Goal: Task Accomplishment & Management: Manage account settings

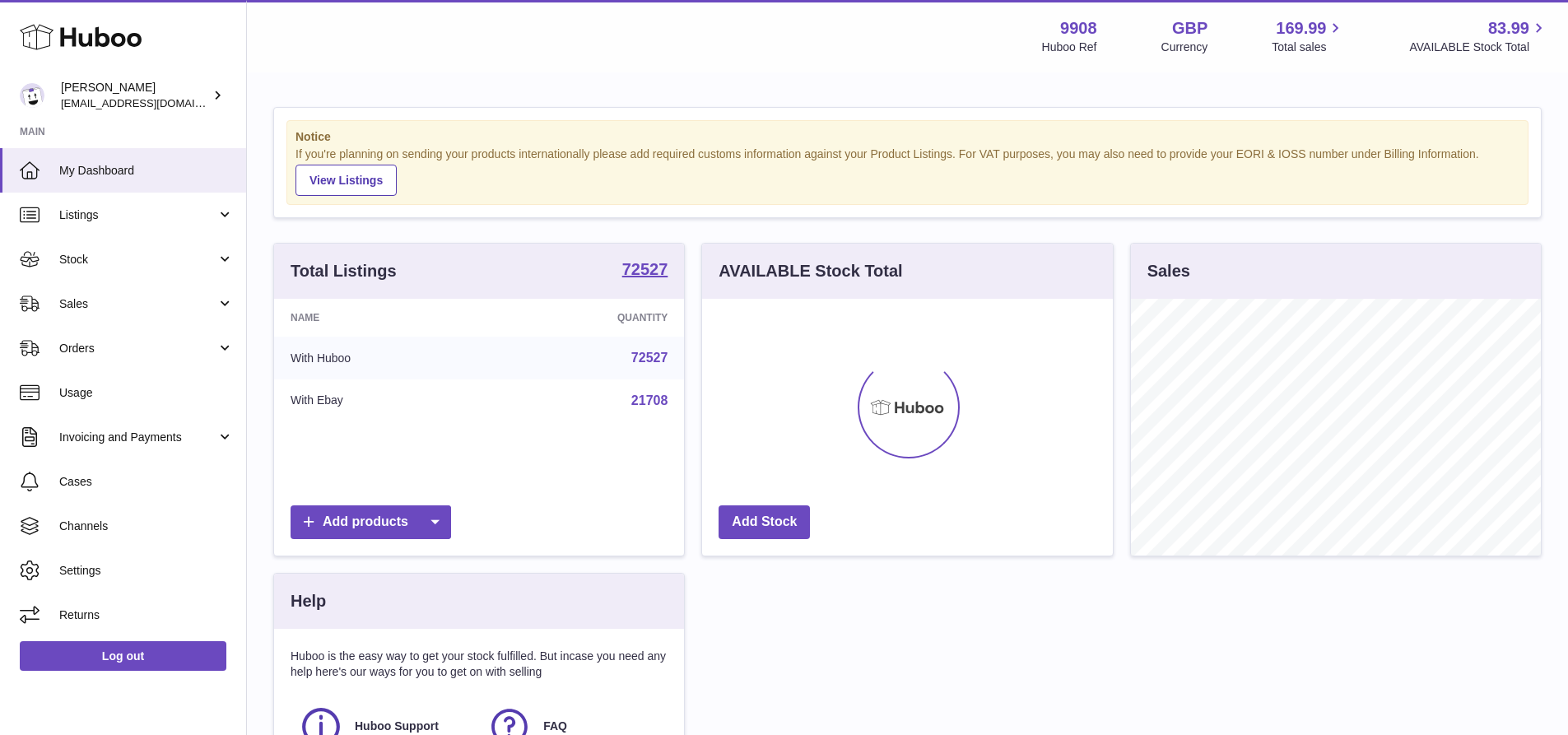
scroll to position [257, 410]
click at [83, 299] on span "Sales" at bounding box center [137, 304] width 157 height 16
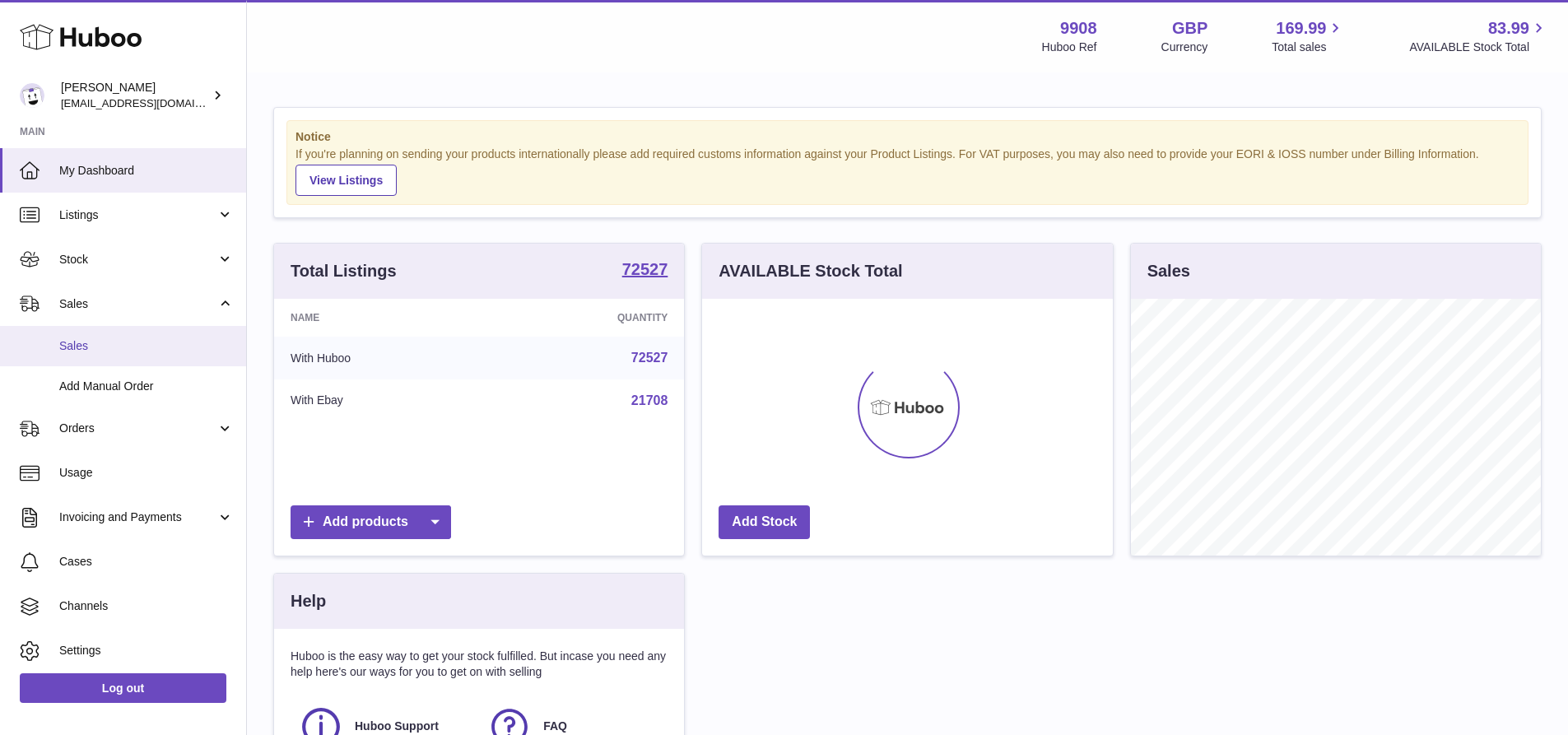
click at [80, 355] on link "Sales" at bounding box center [123, 346] width 246 height 40
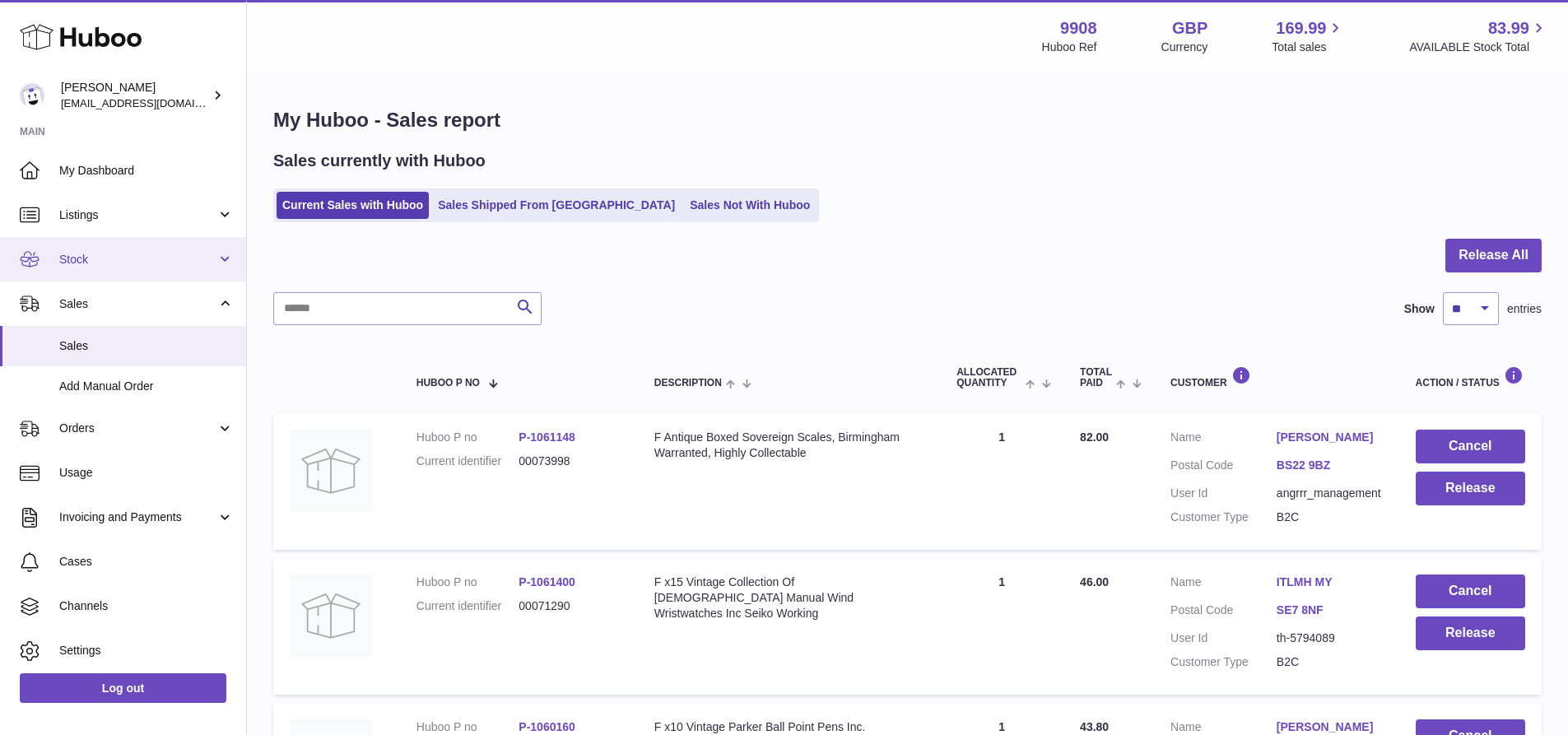
click at [83, 263] on span "Stock" at bounding box center [137, 260] width 157 height 16
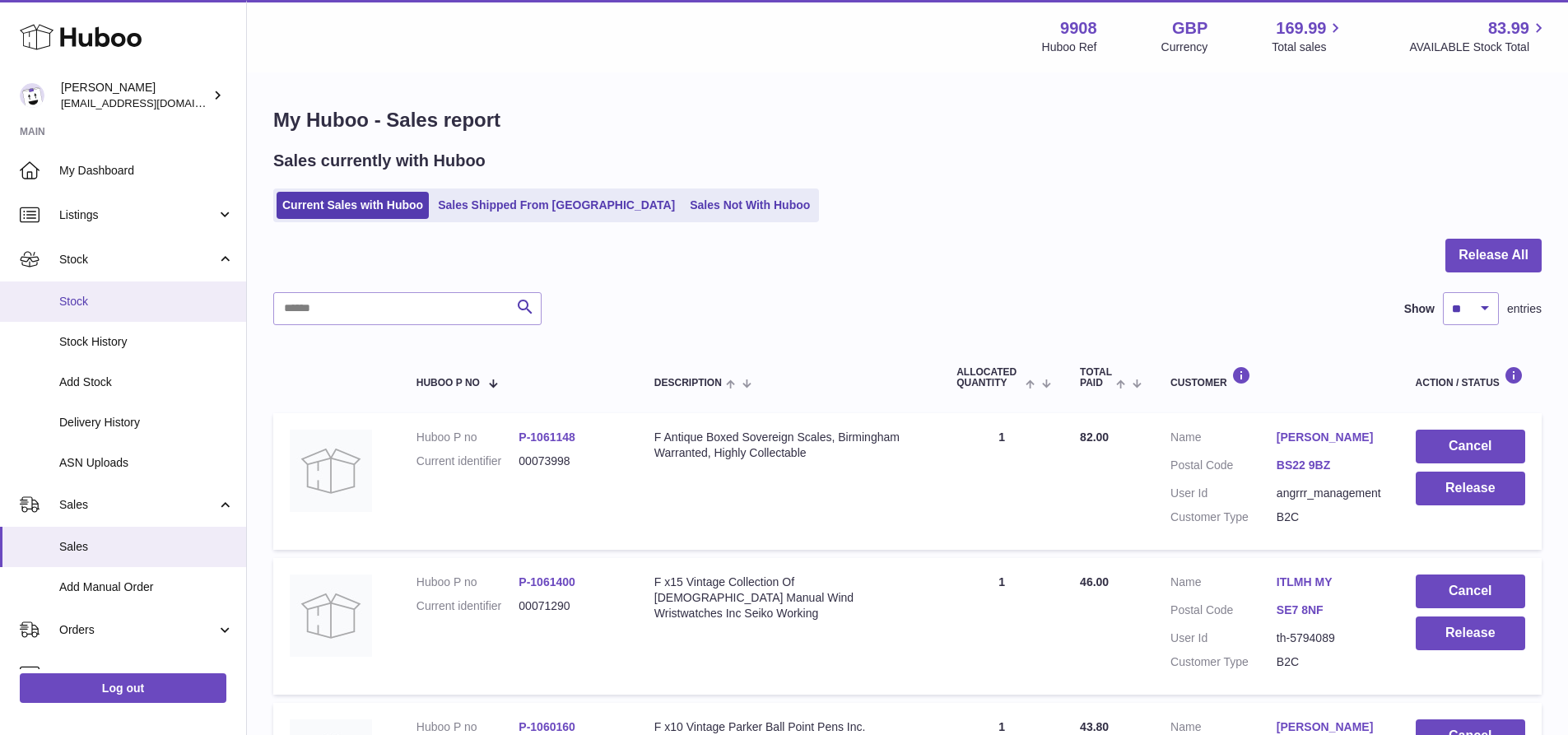
click at [84, 298] on span "Stock" at bounding box center [146, 302] width 175 height 16
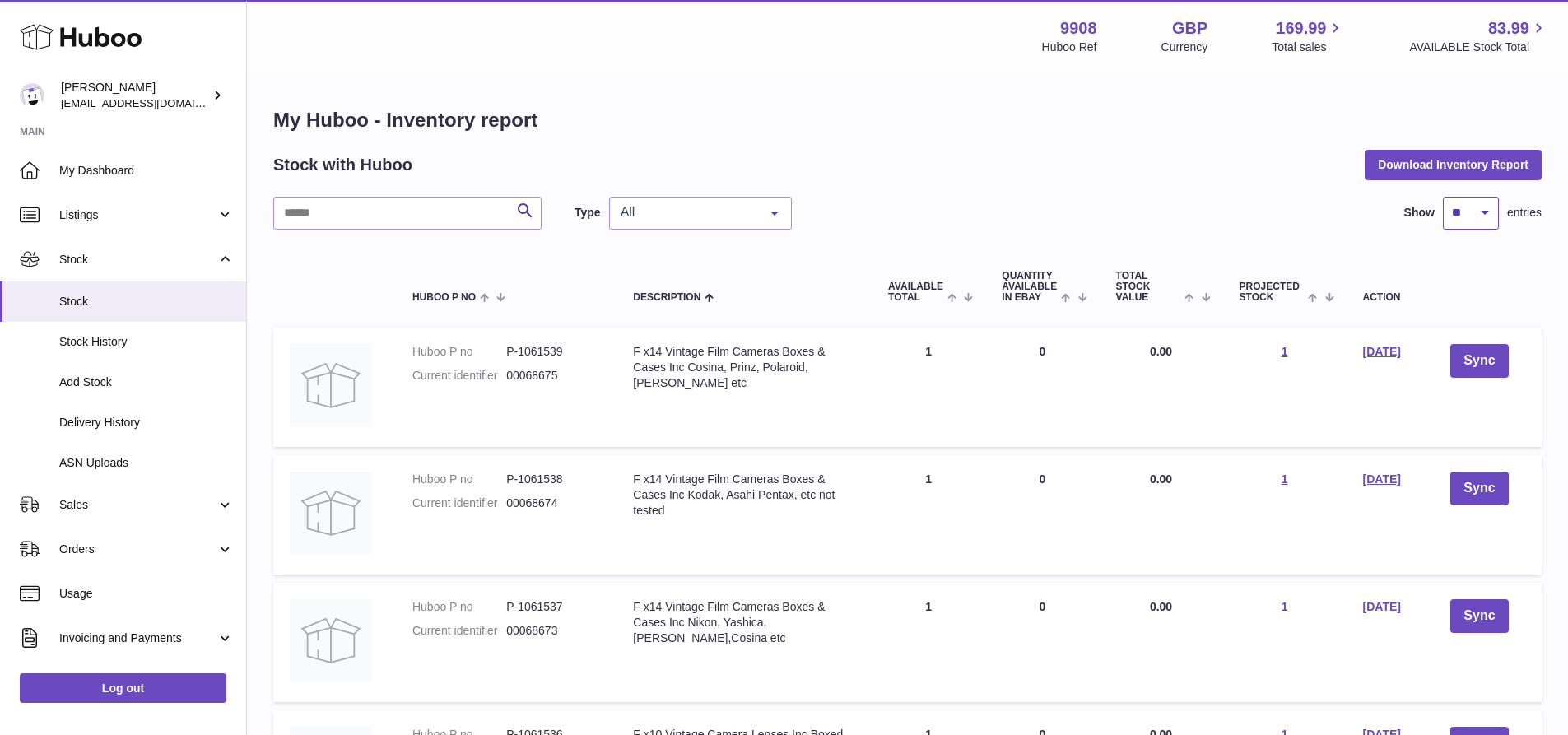
click at [1472, 223] on select "** ** ** ***" at bounding box center [1471, 213] width 56 height 33
select select "***"
click at [1443, 197] on select "** ** ** ***" at bounding box center [1471, 213] width 56 height 33
click at [123, 509] on span "Sales" at bounding box center [137, 506] width 157 height 16
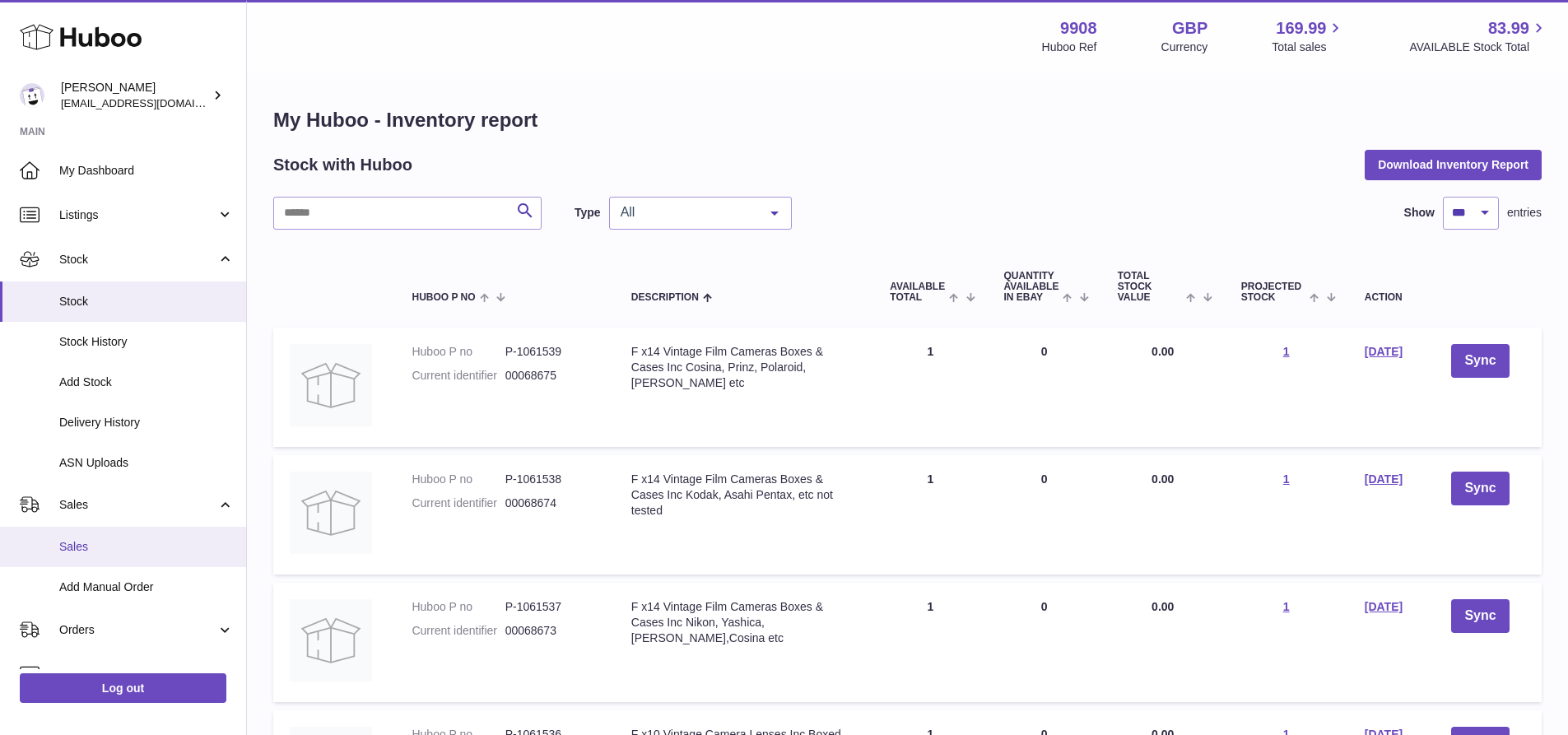
click at [101, 550] on span "Sales" at bounding box center [146, 547] width 175 height 16
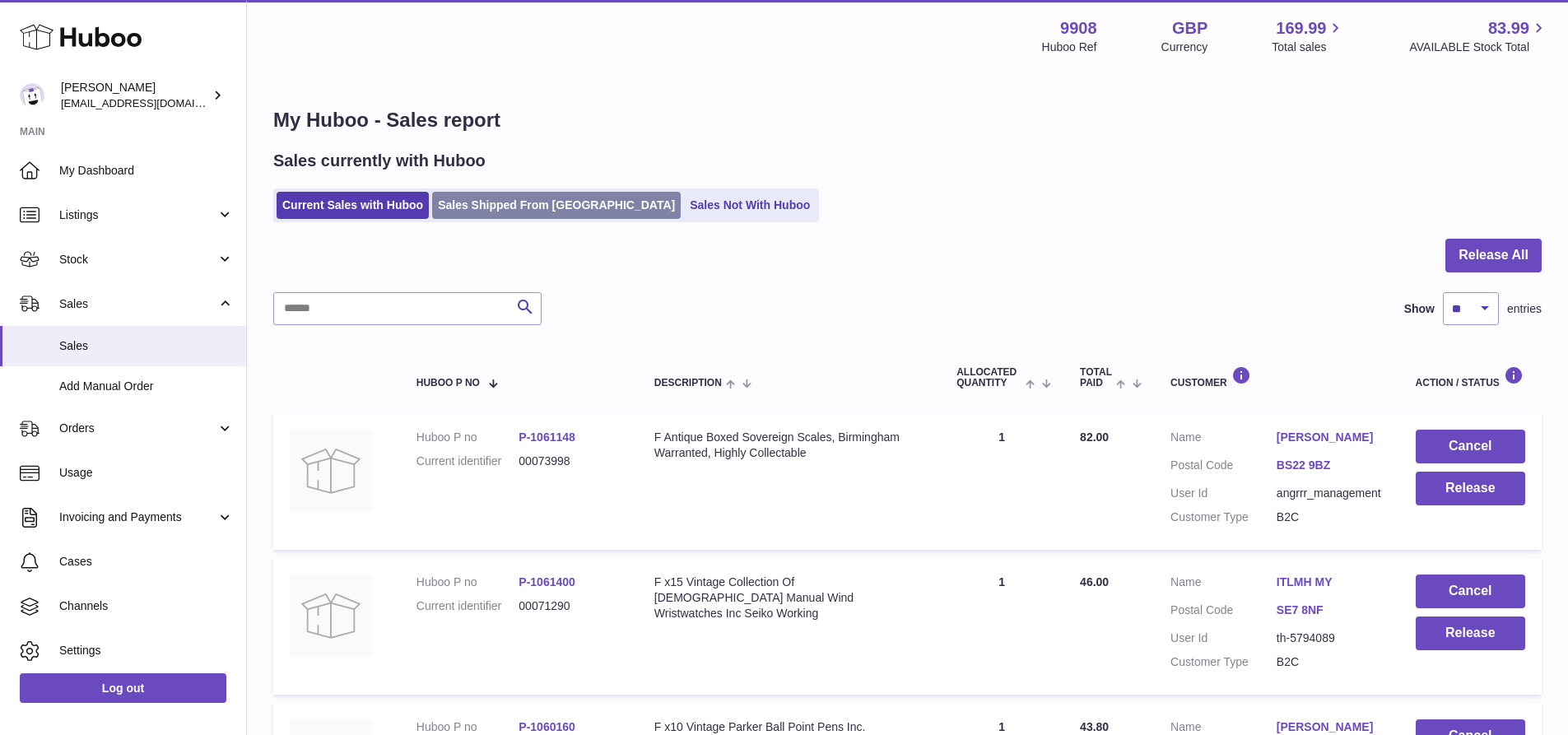
click at [518, 208] on link "Sales Shipped From [GEOGRAPHIC_DATA]" at bounding box center [556, 205] width 249 height 27
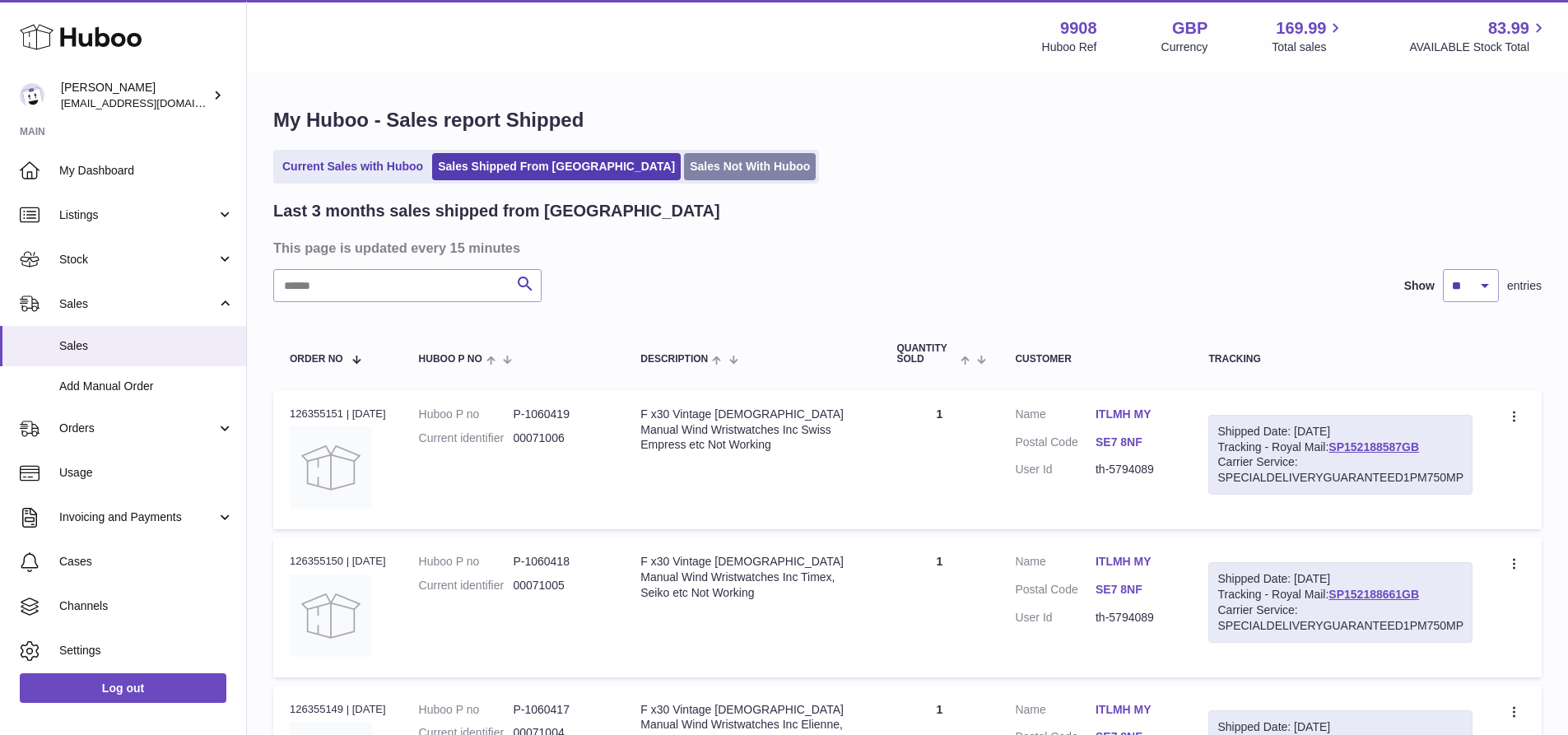
click at [684, 168] on link "Sales Not With Huboo" at bounding box center [750, 166] width 132 height 27
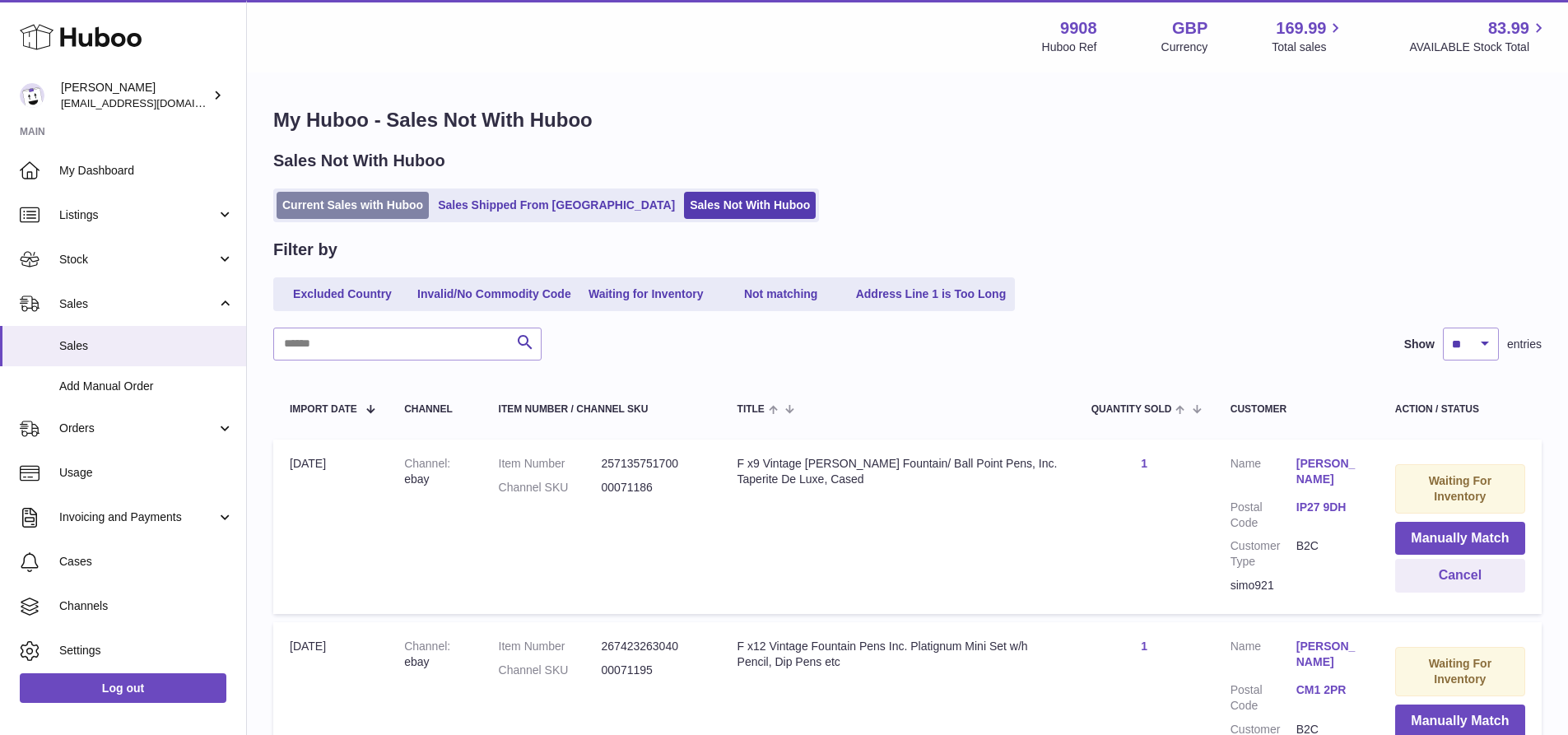
click at [378, 207] on link "Current Sales with Huboo" at bounding box center [352, 205] width 152 height 27
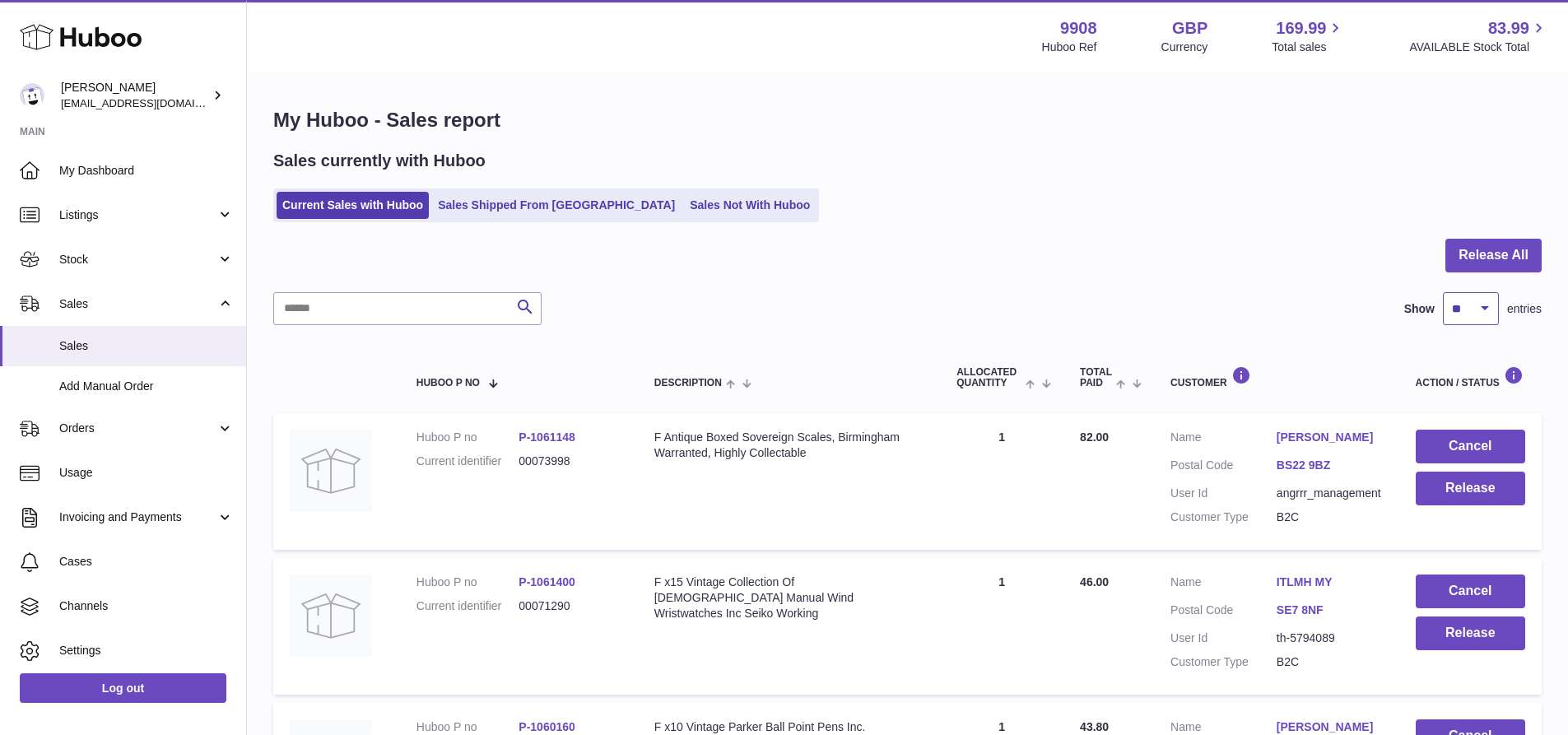
drag, startPoint x: 1468, startPoint y: 298, endPoint x: 1468, endPoint y: 311, distance: 13.0
click at [1468, 298] on select "** ** ** ***" at bounding box center [1471, 308] width 56 height 33
select select "***"
click at [1443, 292] on select "** ** ** ***" at bounding box center [1471, 308] width 56 height 33
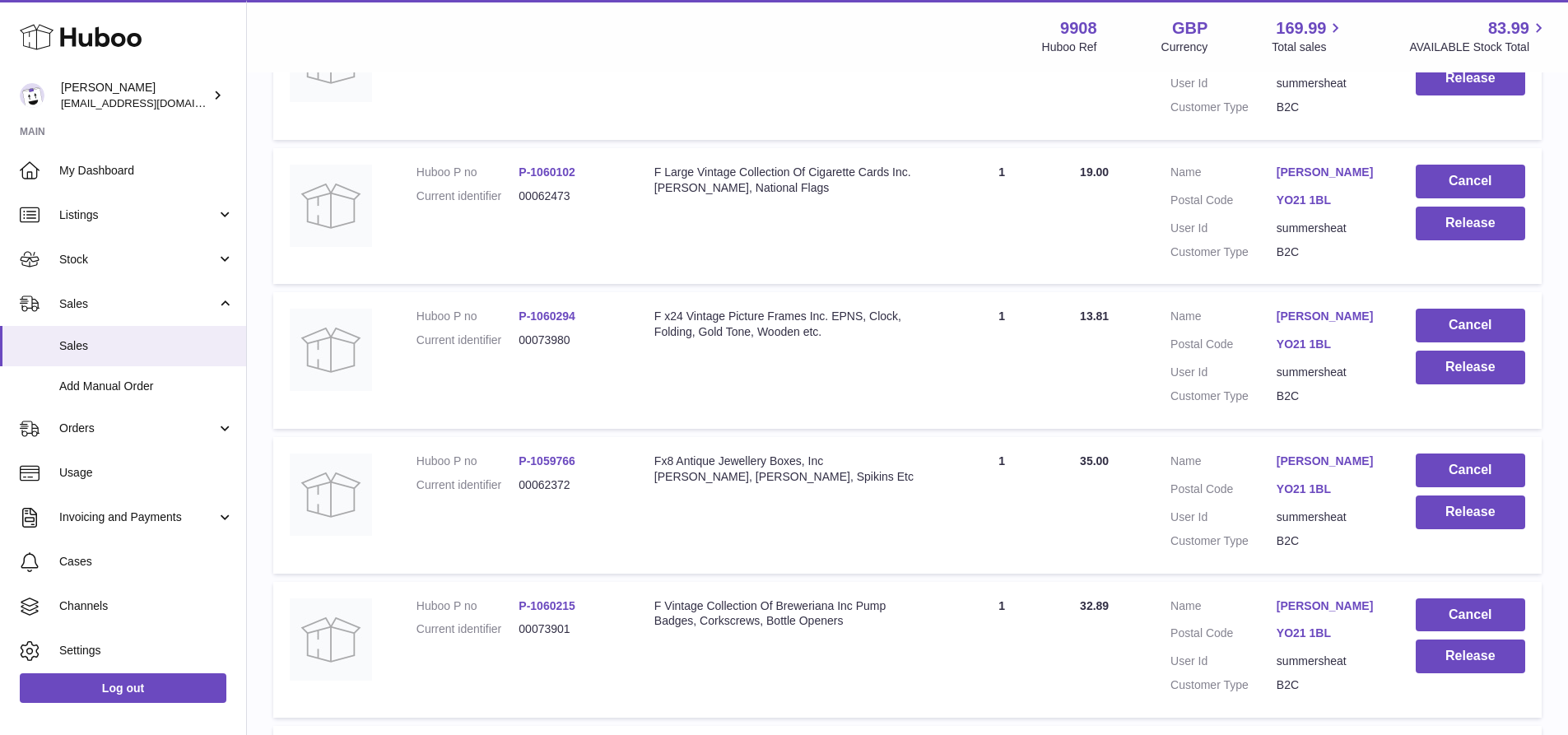
scroll to position [14522, 0]
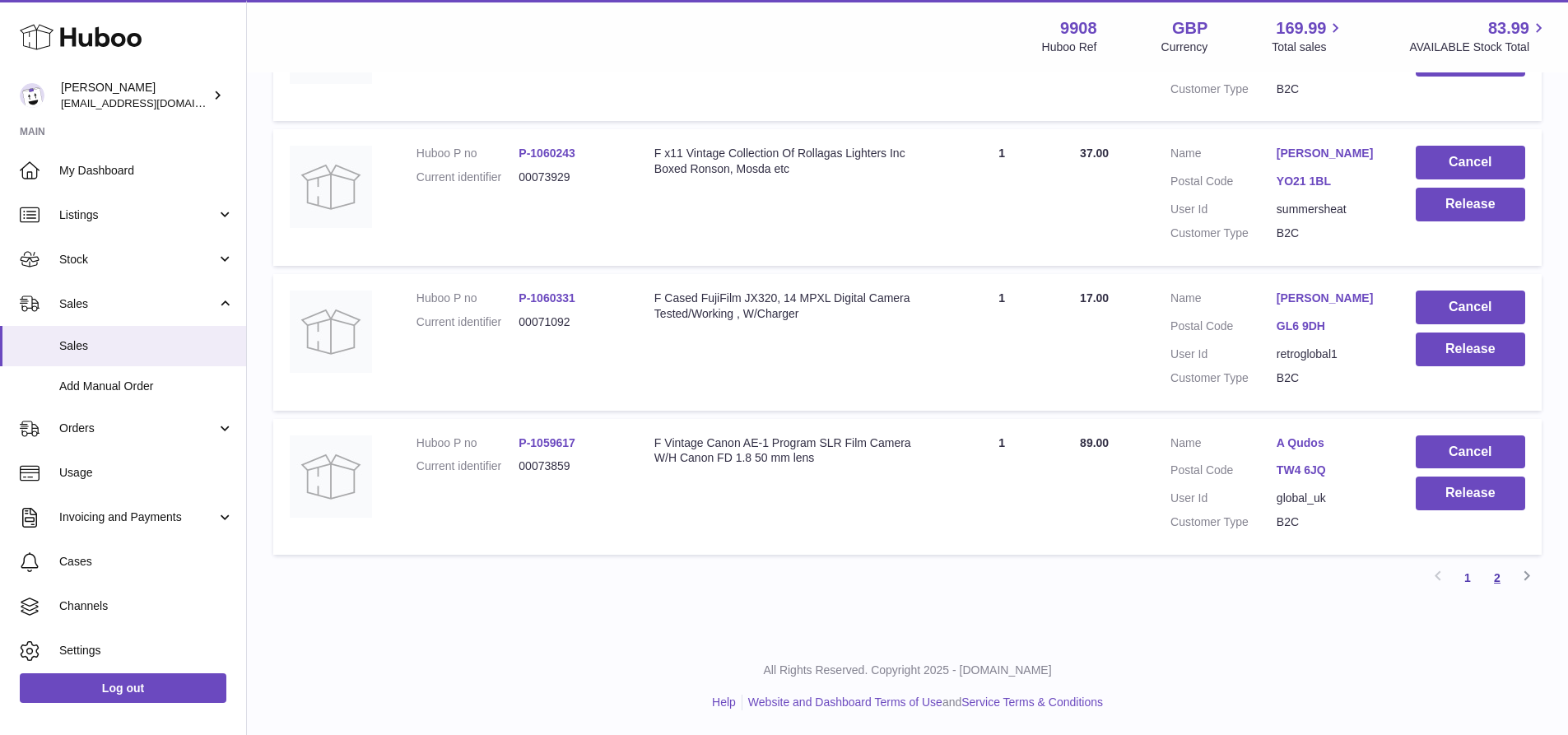
click at [1498, 578] on link "2" at bounding box center [1498, 579] width 30 height 30
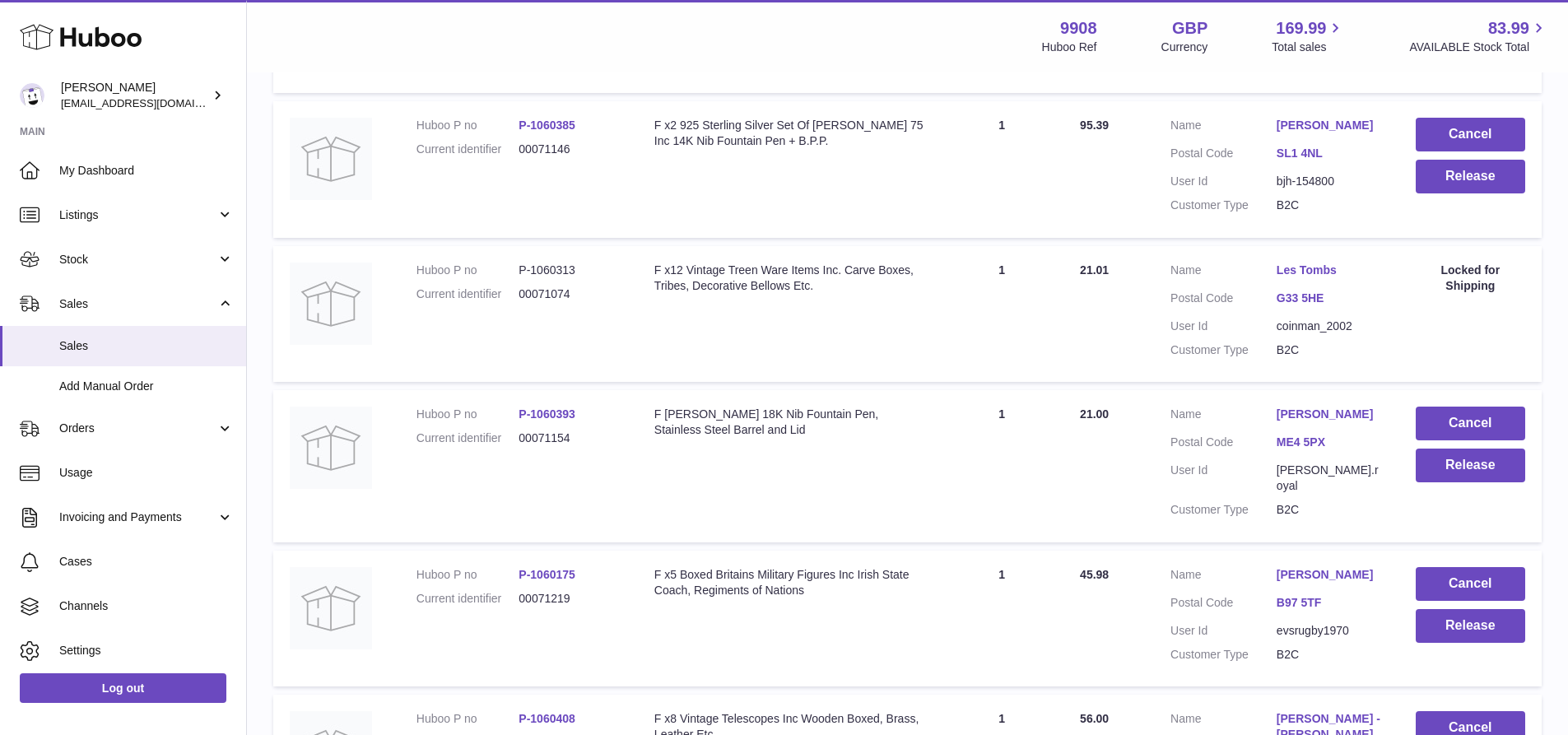
scroll to position [4904, 0]
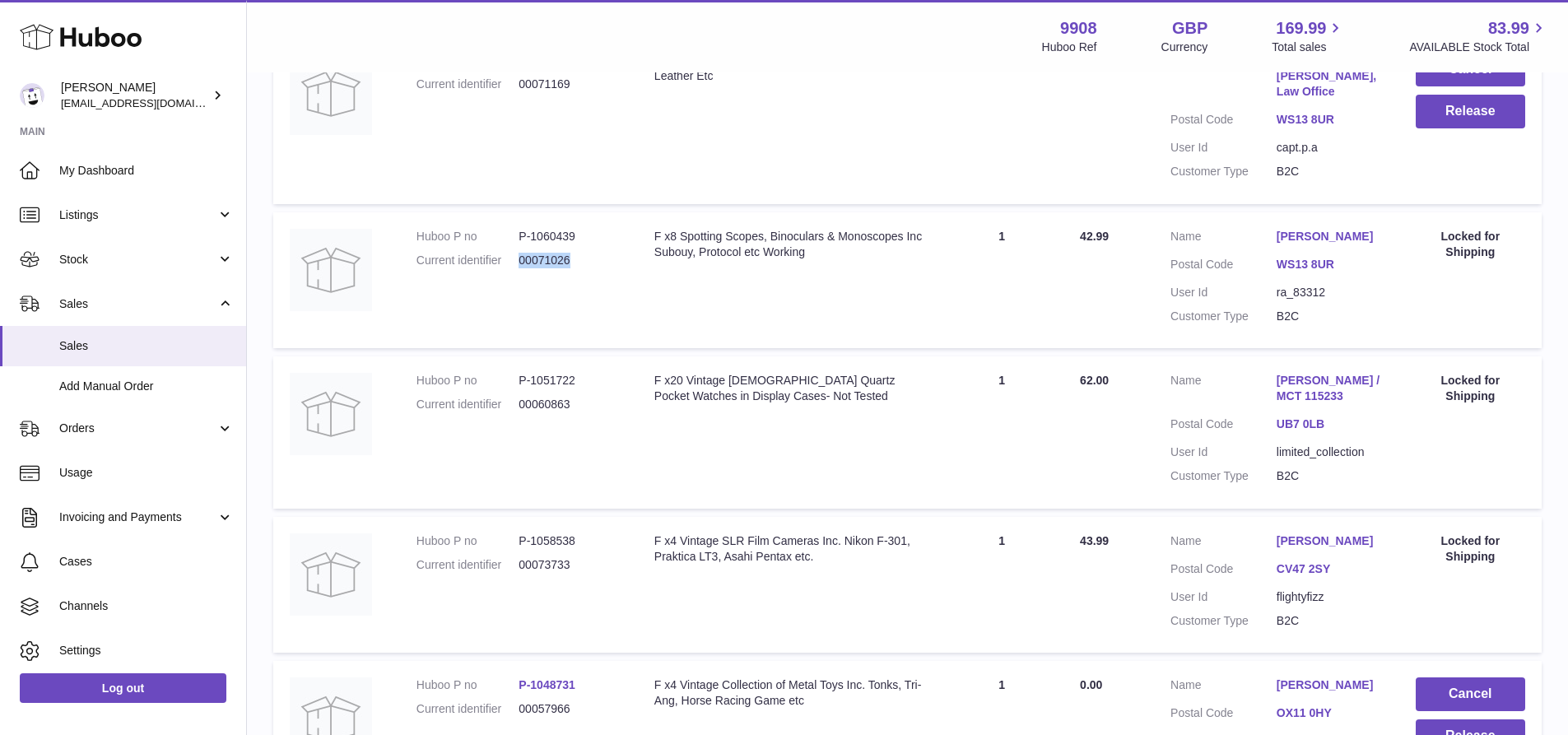
drag, startPoint x: 578, startPoint y: 307, endPoint x: 517, endPoint y: 309, distance: 61.0
click at [517, 277] on dl "Huboo P no P-1060439 Current identifier 00071026" at bounding box center [519, 252] width 205 height 47
copy dl "00071026"
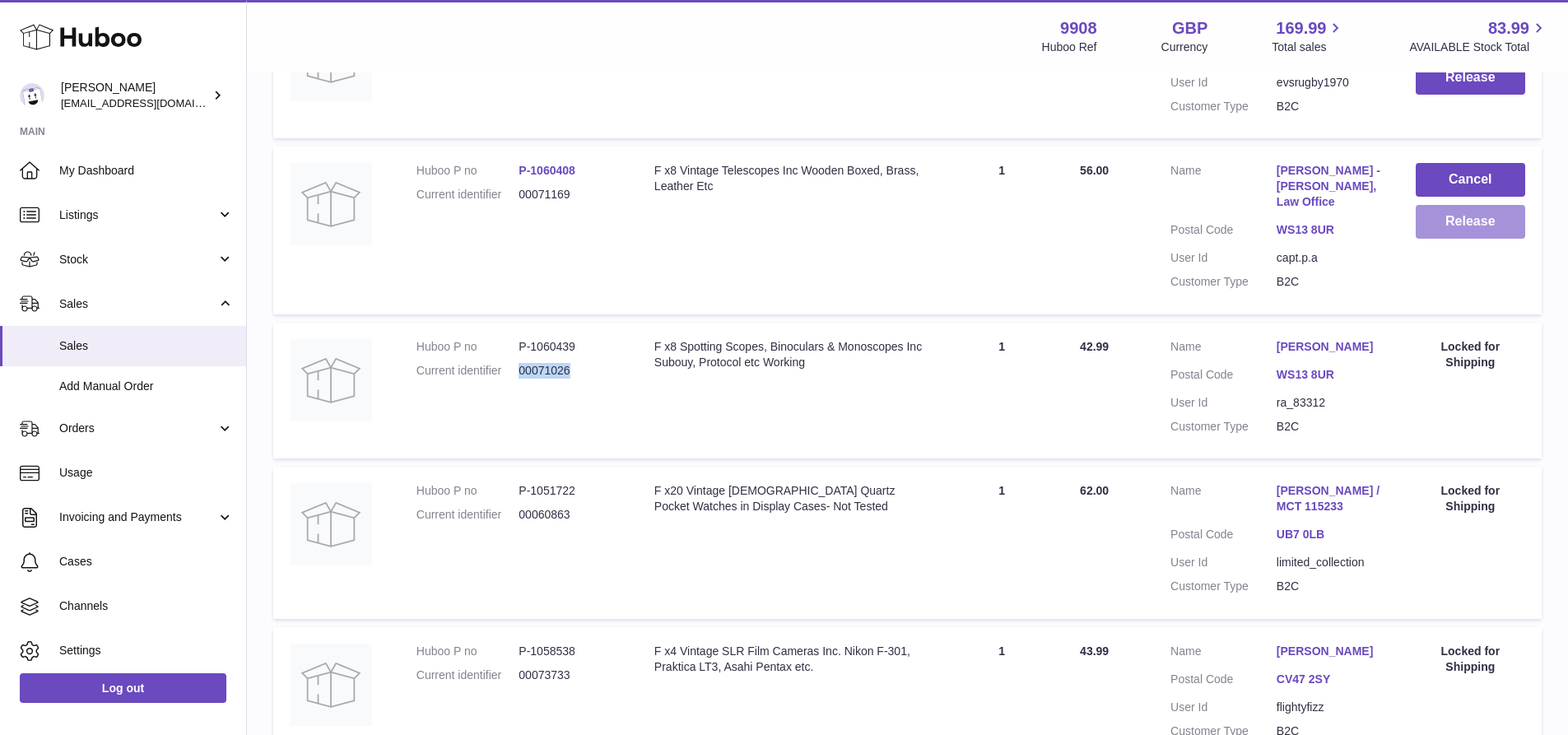
click at [1474, 239] on button "Release" at bounding box center [1470, 222] width 110 height 33
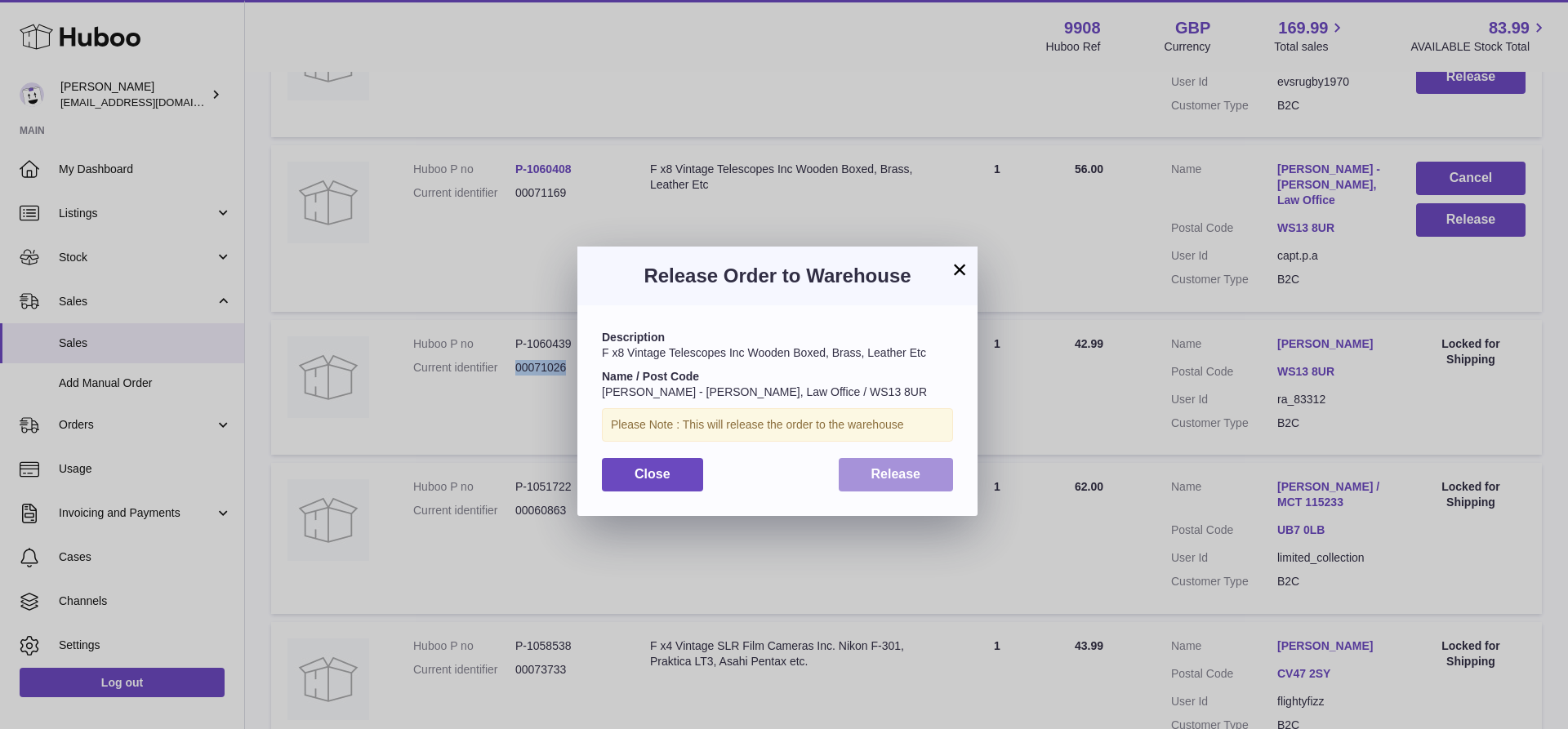
click at [892, 481] on span "Release" at bounding box center [896, 474] width 50 height 14
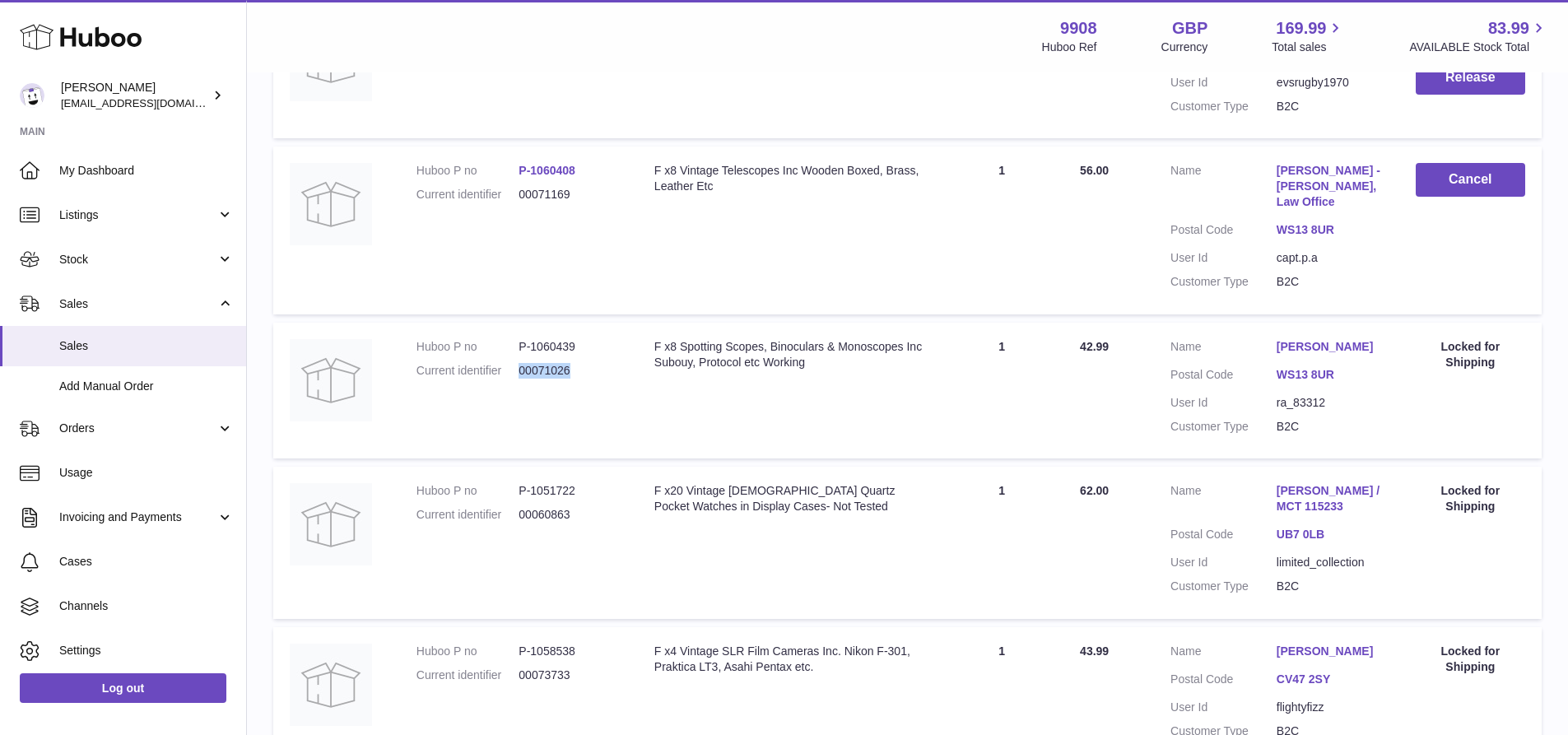
scroll to position [4575, 0]
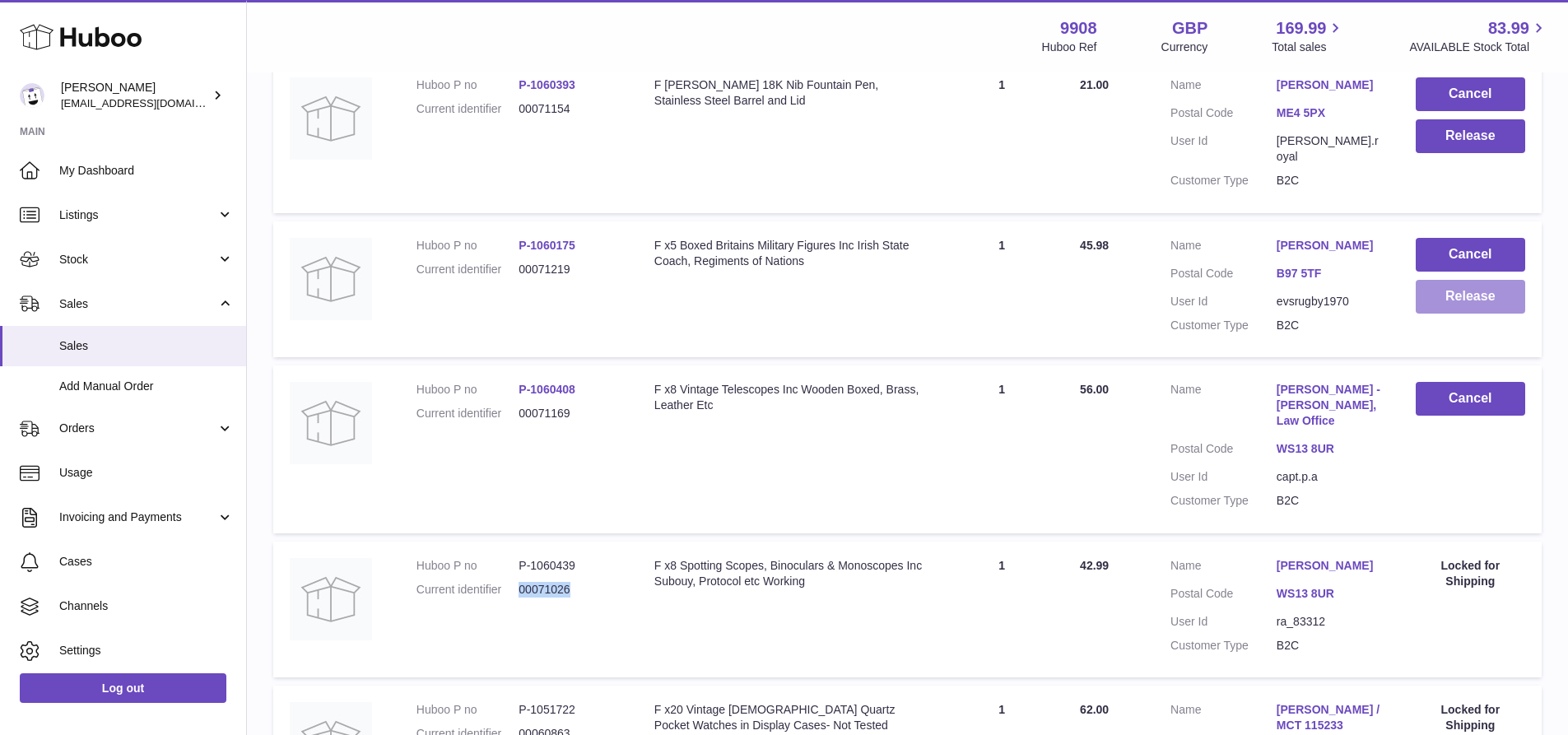
click at [1463, 314] on button "Release" at bounding box center [1470, 296] width 110 height 33
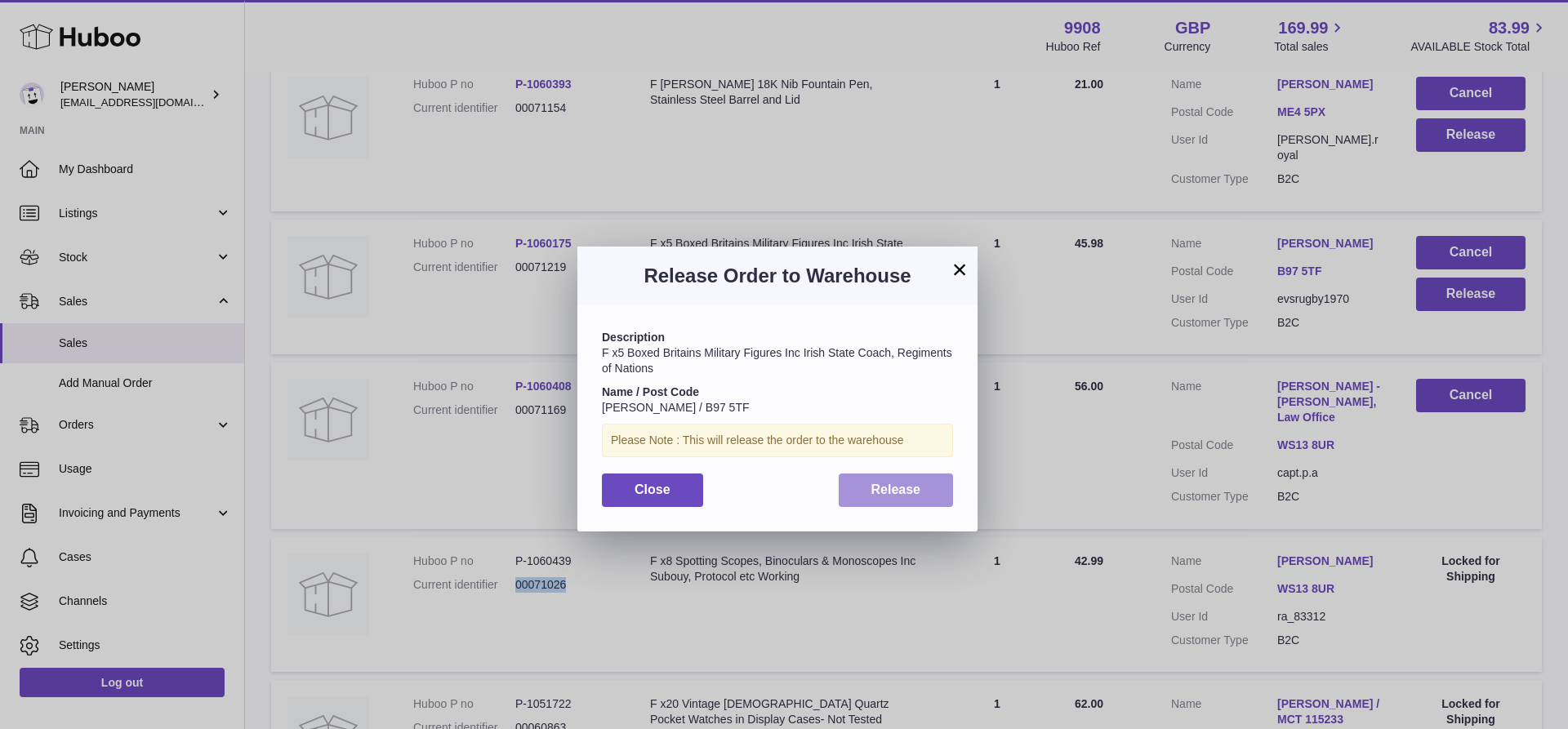
click at [896, 493] on span "Release" at bounding box center [896, 489] width 50 height 14
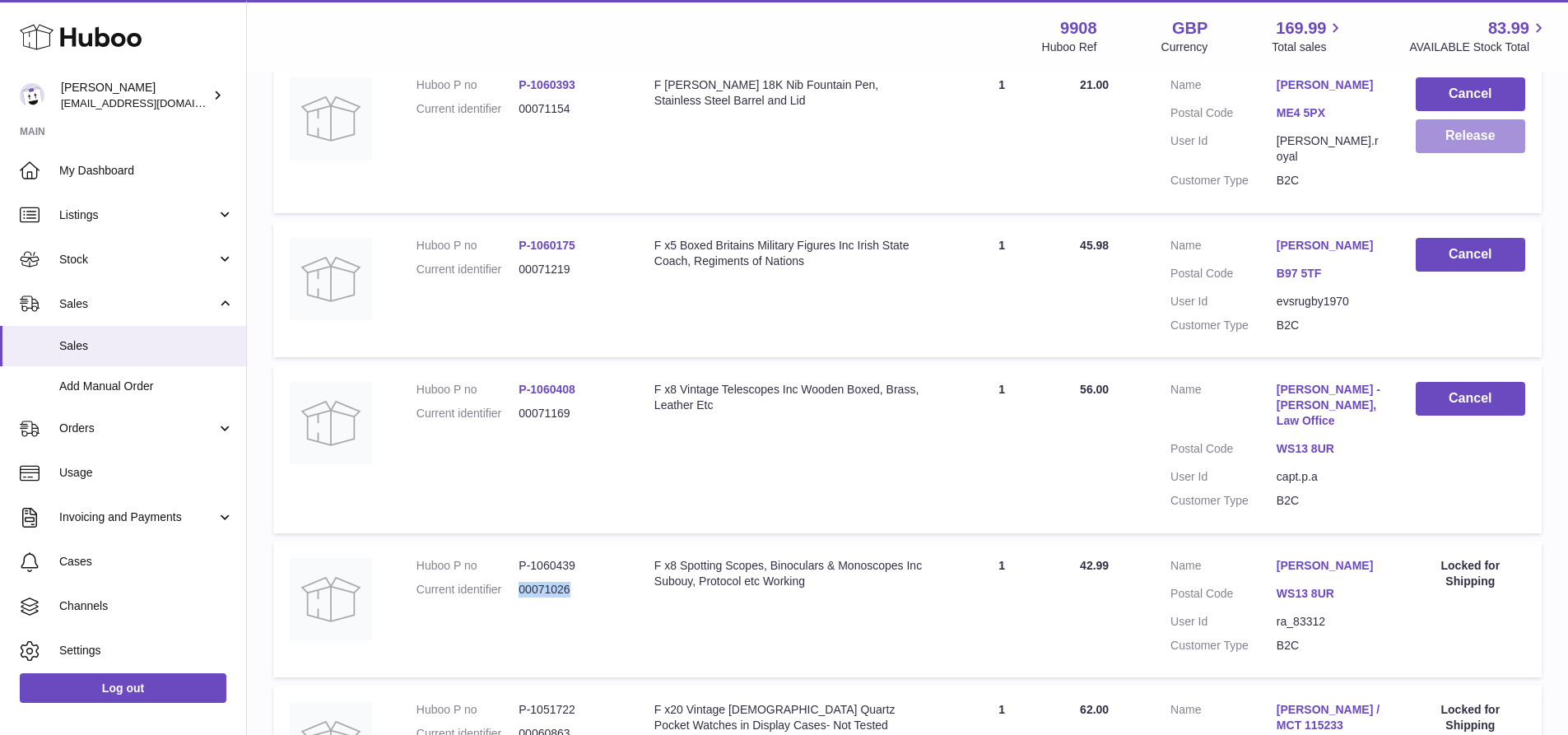
click at [1458, 153] on button "Release" at bounding box center [1470, 136] width 110 height 33
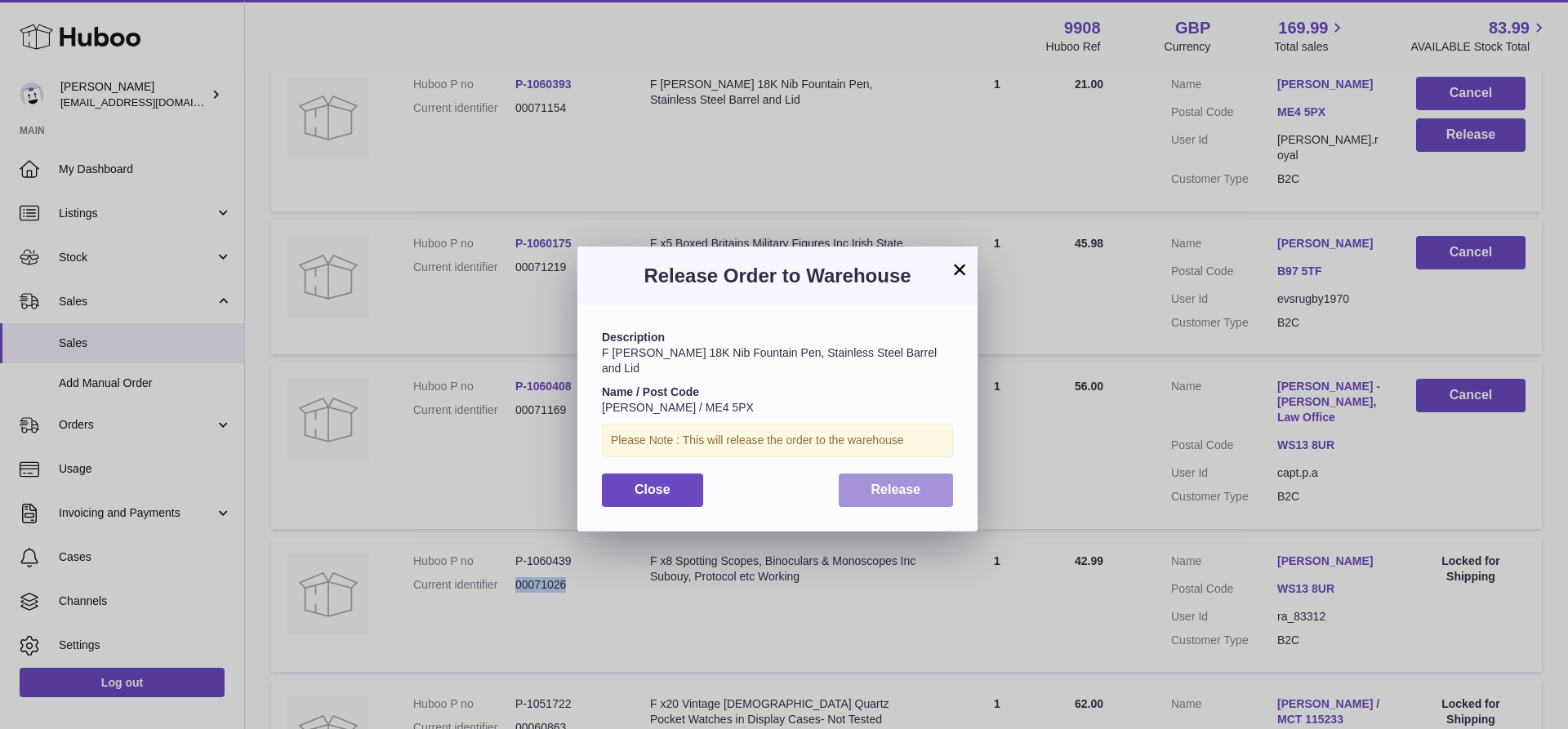
click at [888, 491] on span "Release" at bounding box center [896, 489] width 50 height 14
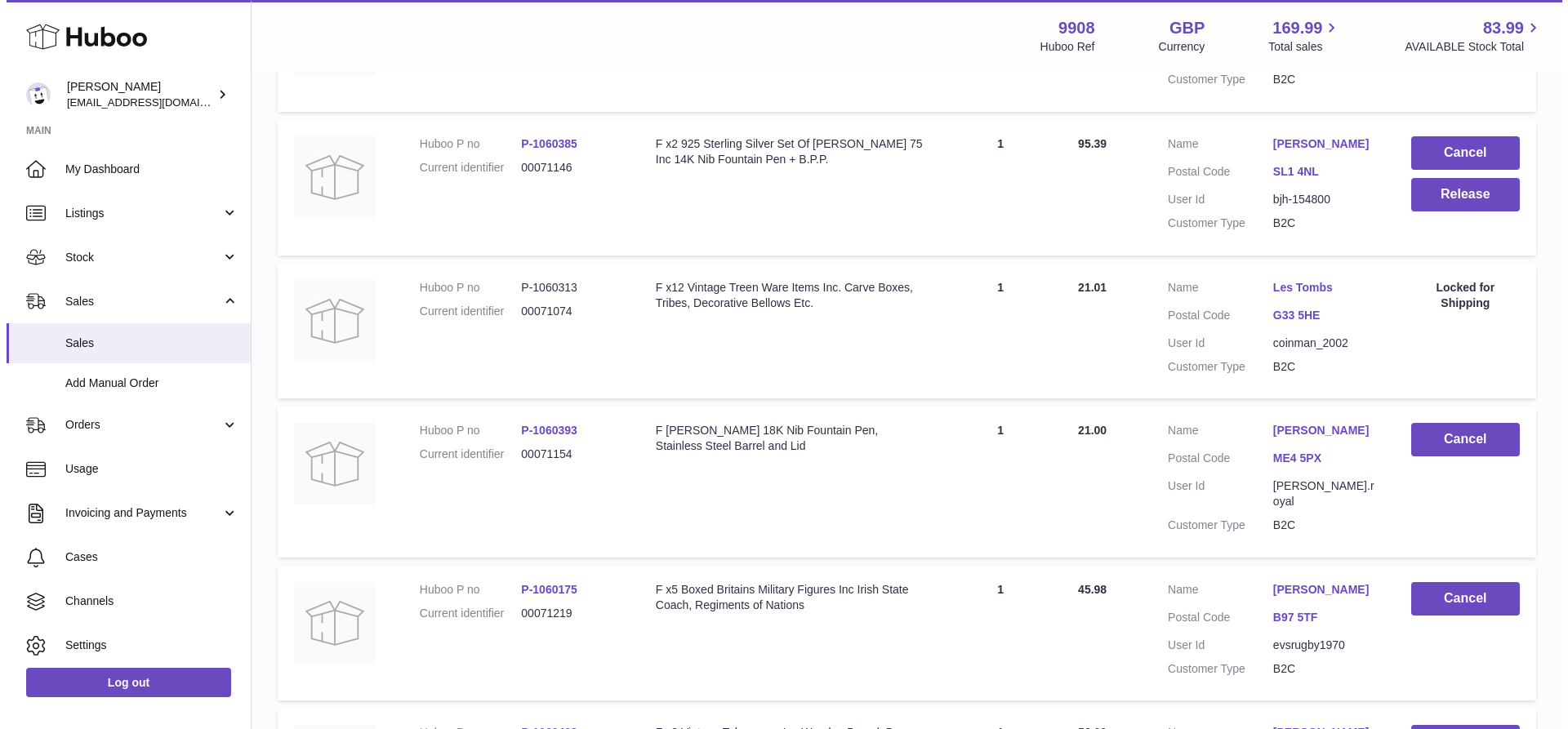
scroll to position [4102, 0]
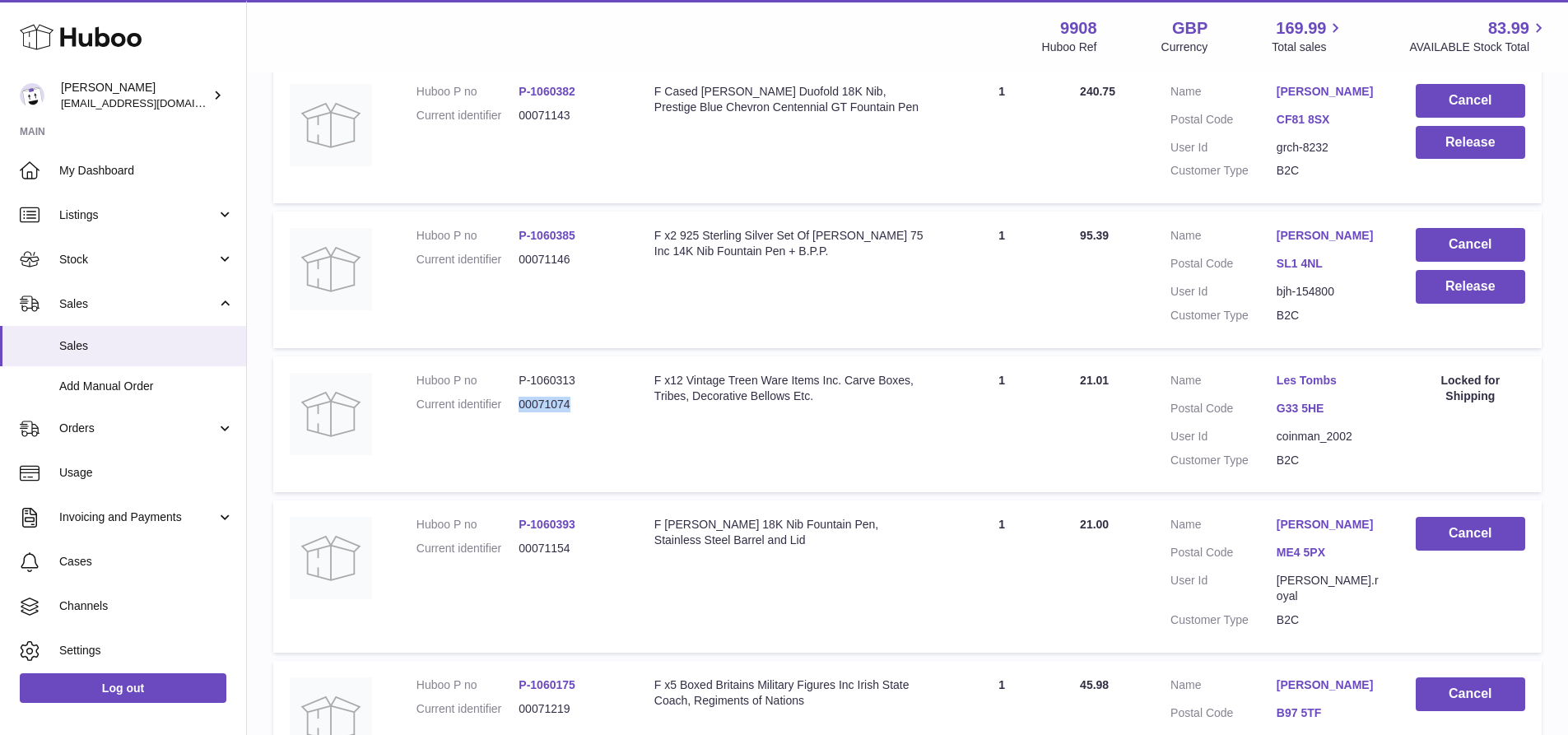
drag, startPoint x: 576, startPoint y: 450, endPoint x: 515, endPoint y: 448, distance: 61.0
click at [515, 421] on dl "Huboo P no P-1060313 Current identifier 00071074" at bounding box center [519, 397] width 205 height 47
copy dl "00071074"
click at [1466, 304] on button "Release" at bounding box center [1470, 287] width 110 height 33
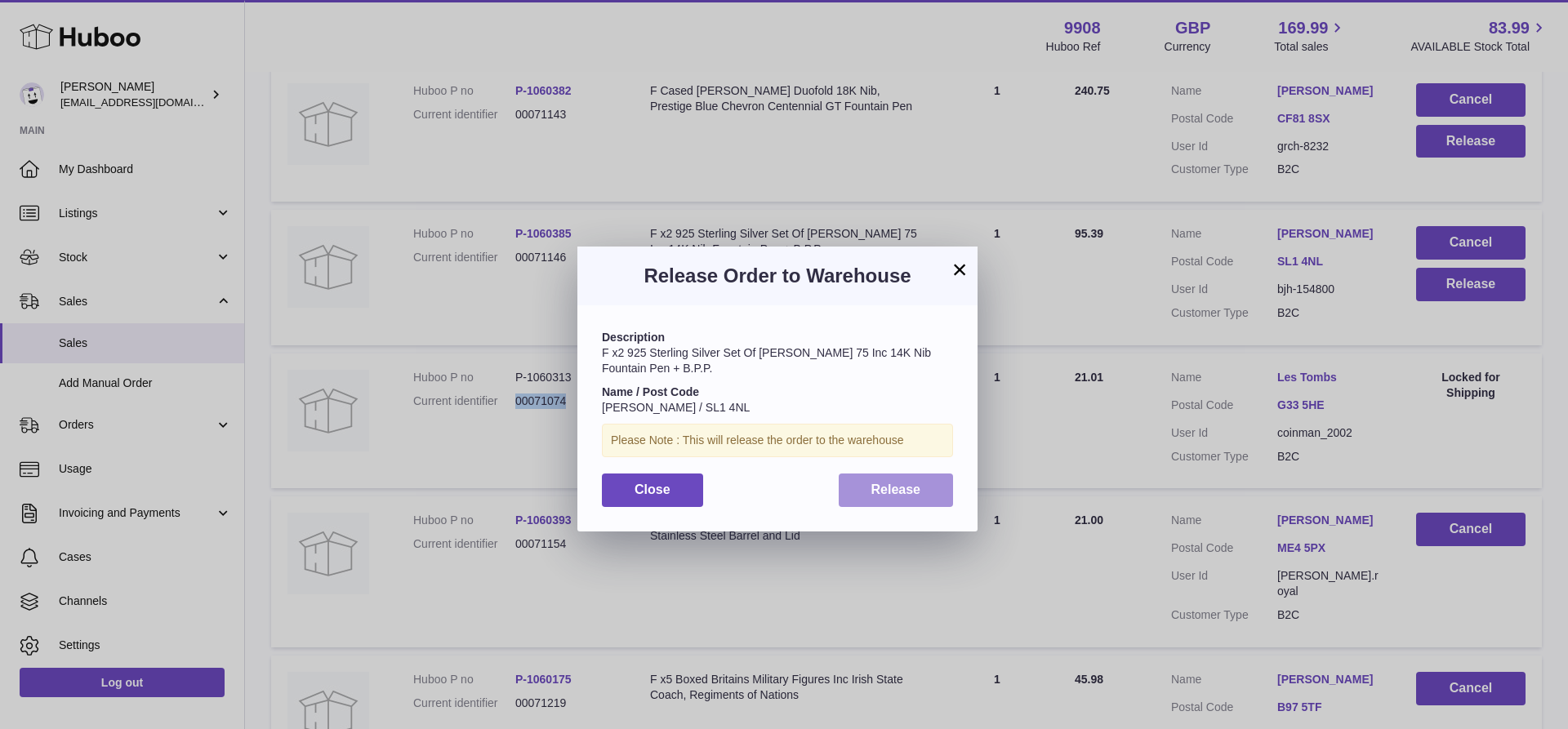
click at [920, 488] on button "Release" at bounding box center [896, 490] width 115 height 33
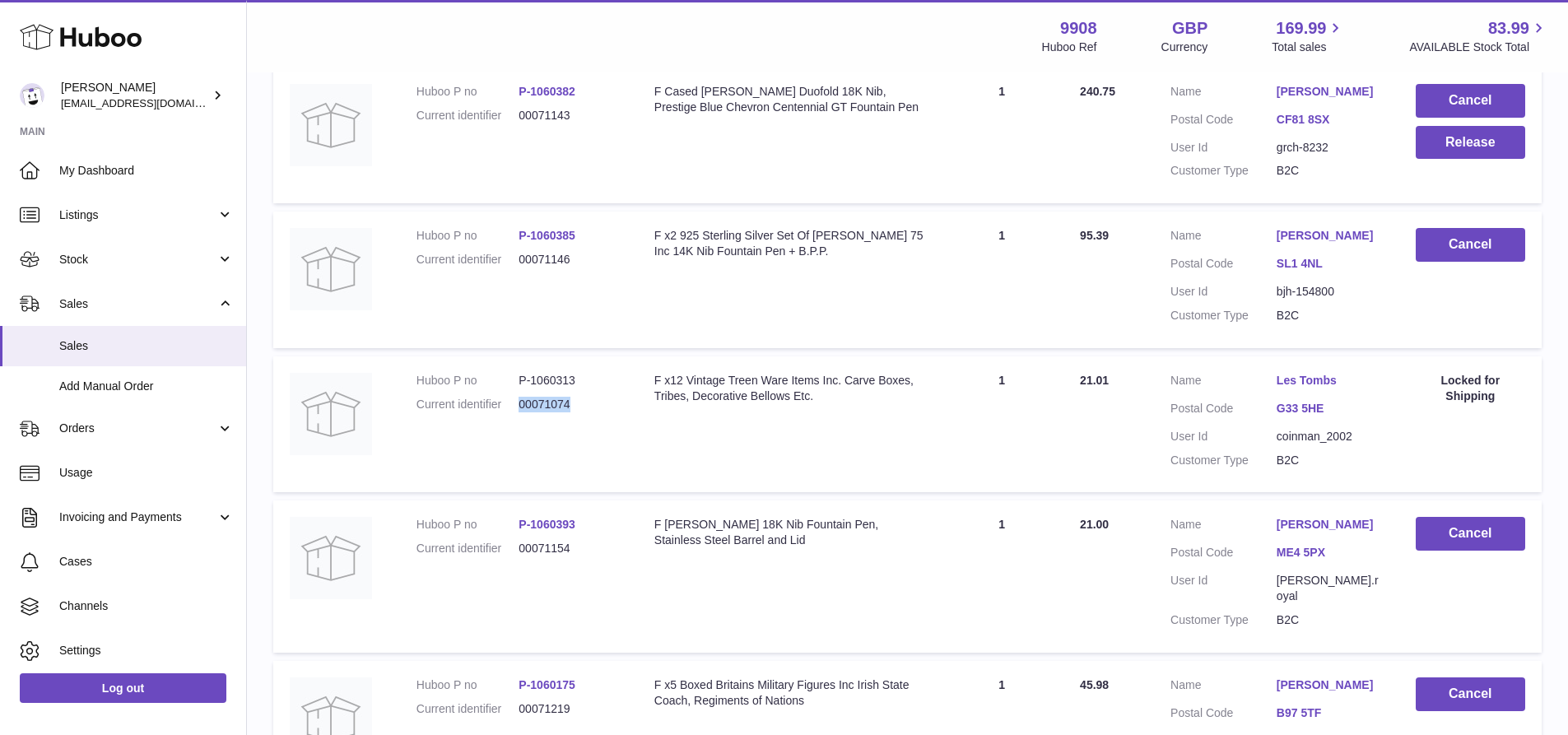
click at [1309, 99] on link "[PERSON_NAME]" at bounding box center [1329, 92] width 106 height 16
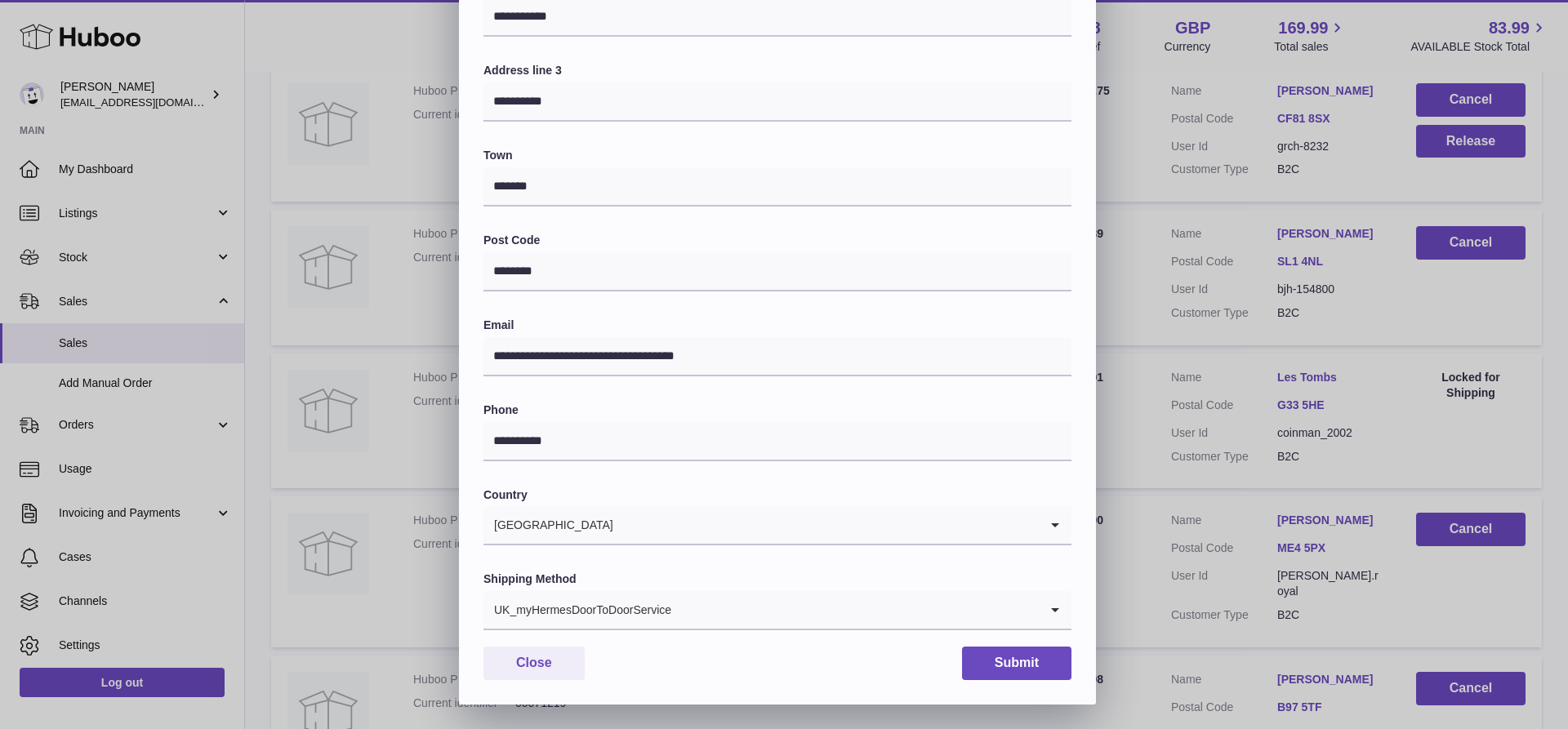
click at [664, 609] on div "UK_myHermesDoorToDoorService" at bounding box center [760, 610] width 556 height 37
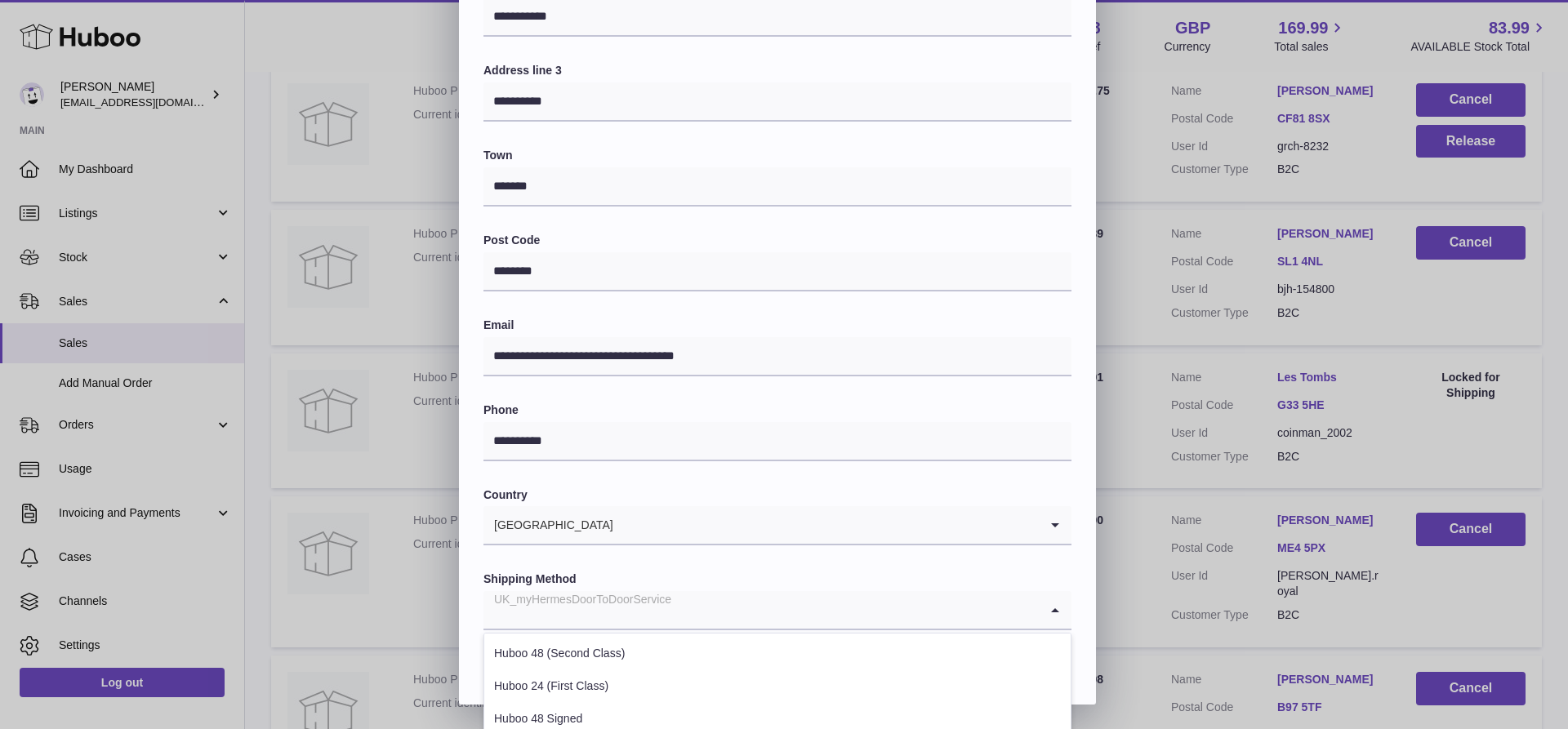
scroll to position [489, 0]
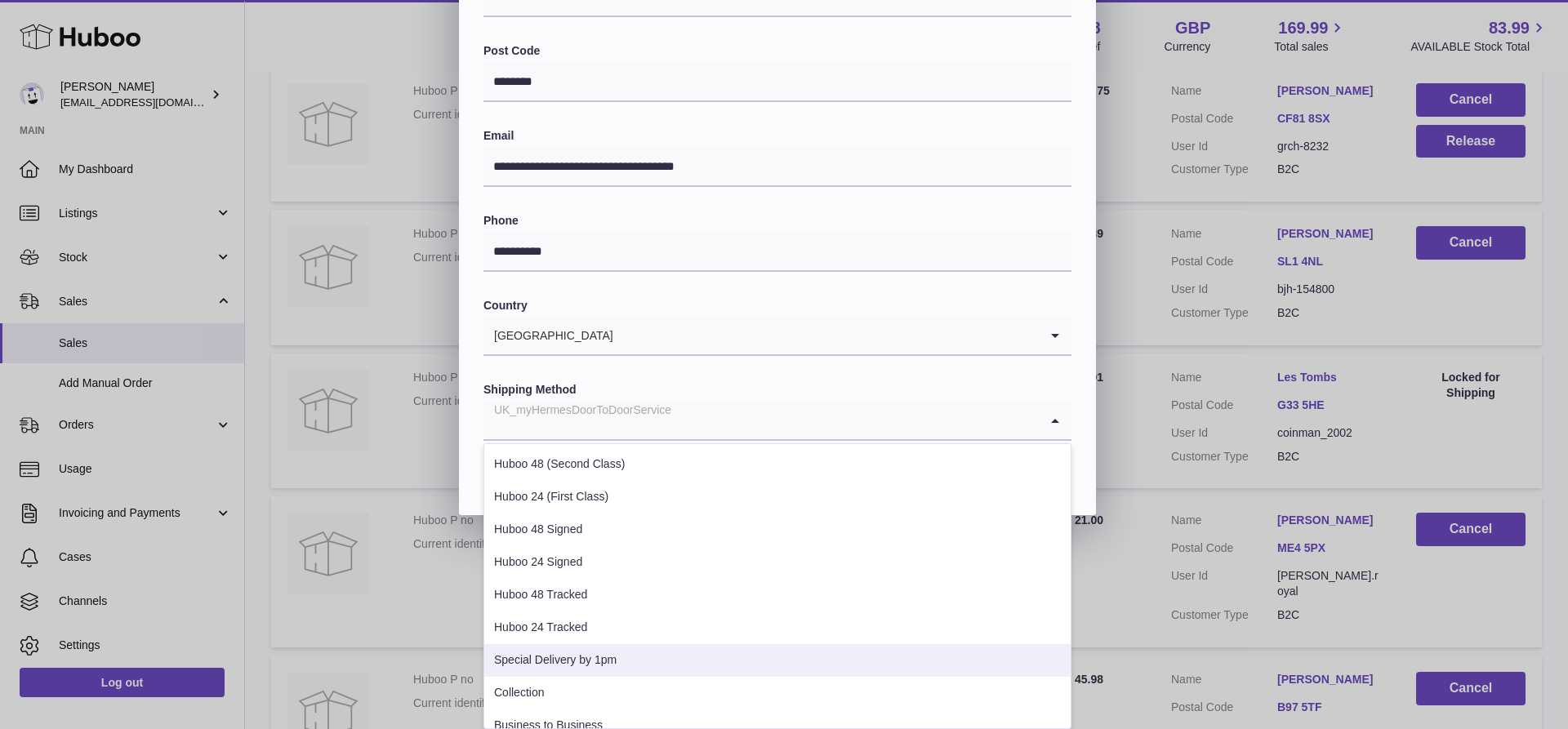
click at [610, 657] on li "Special Delivery by 1pm" at bounding box center [777, 660] width 586 height 32
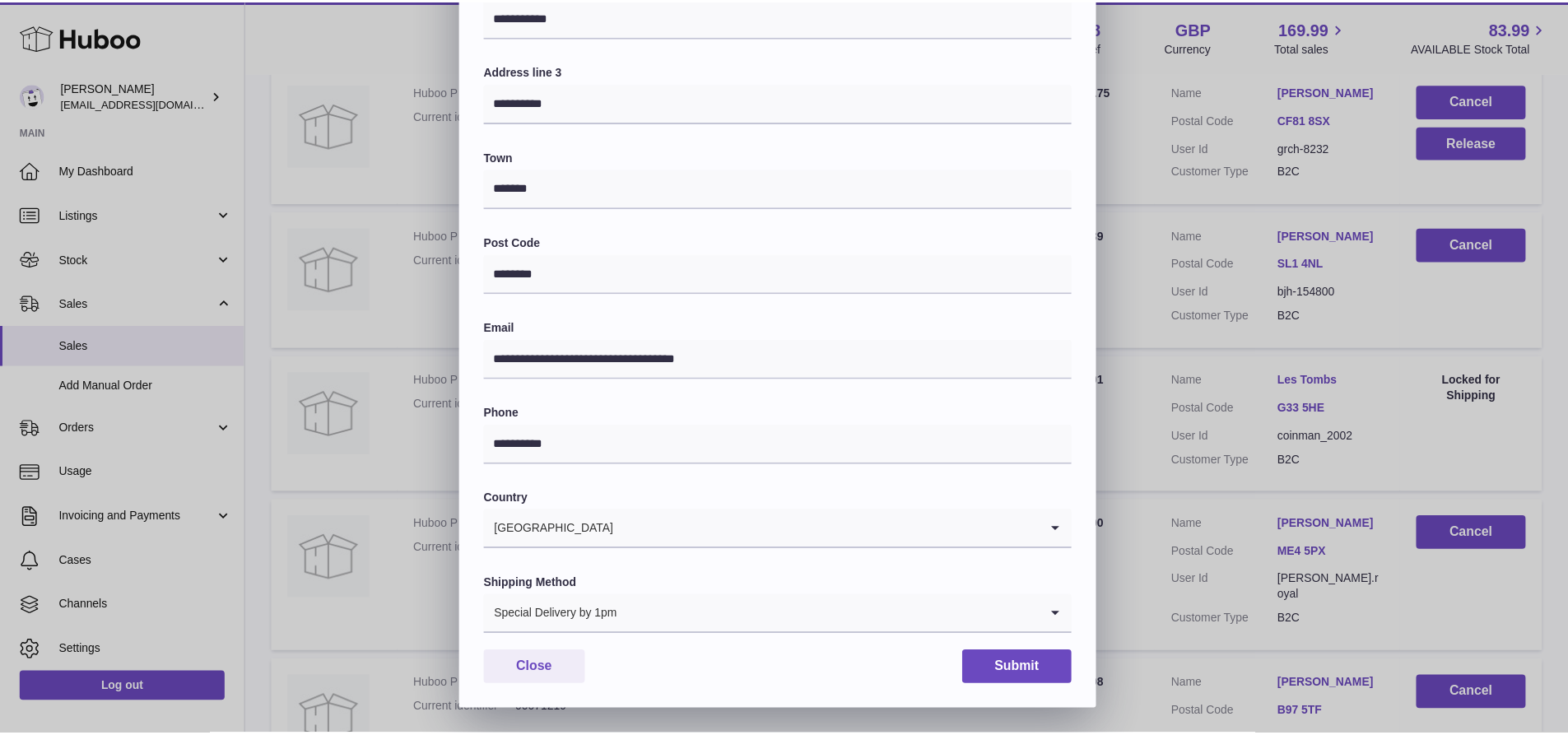
scroll to position [302, 0]
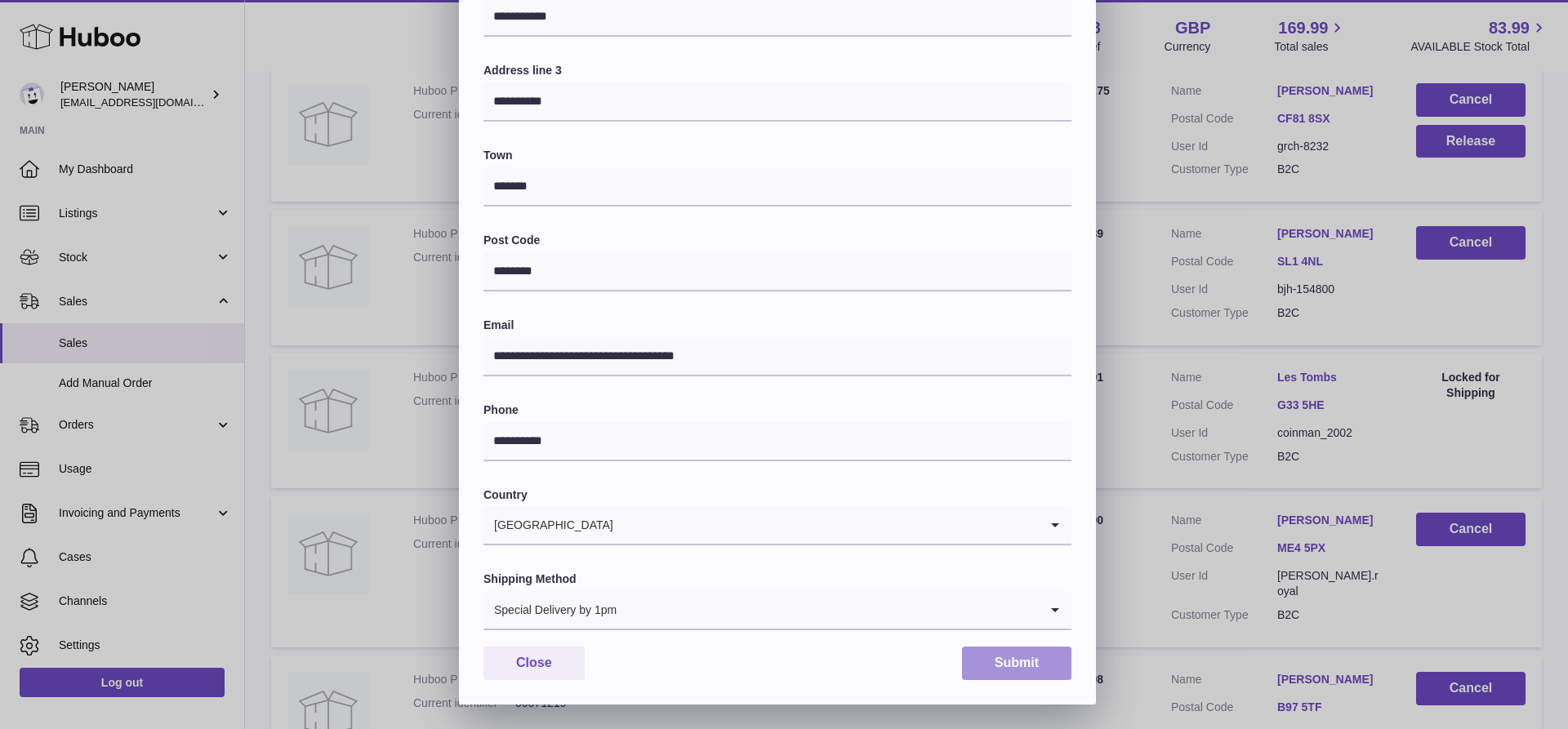
click at [1039, 671] on button "Submit" at bounding box center [1016, 664] width 109 height 33
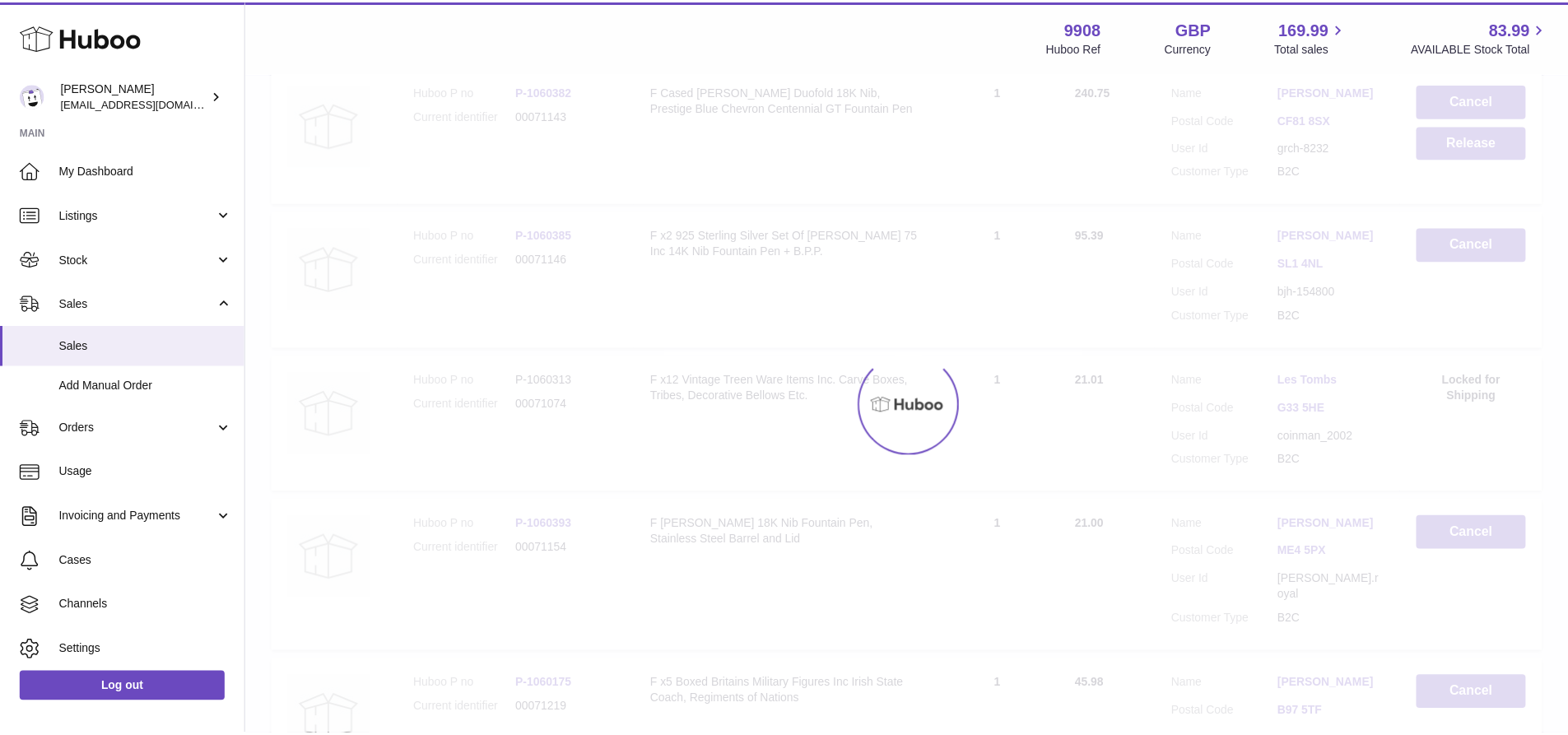
scroll to position [0, 0]
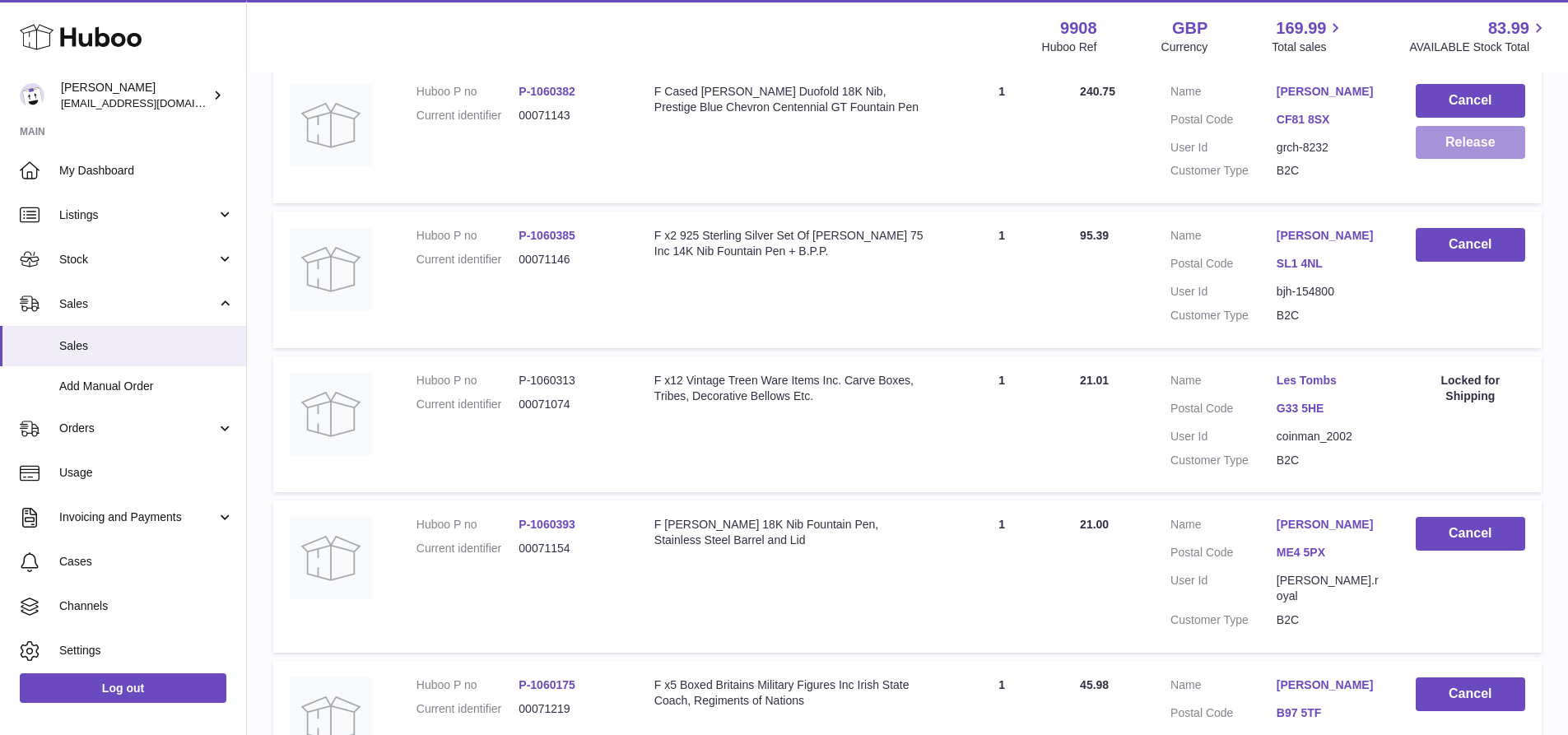
click at [1458, 160] on button "Release" at bounding box center [1470, 142] width 110 height 33
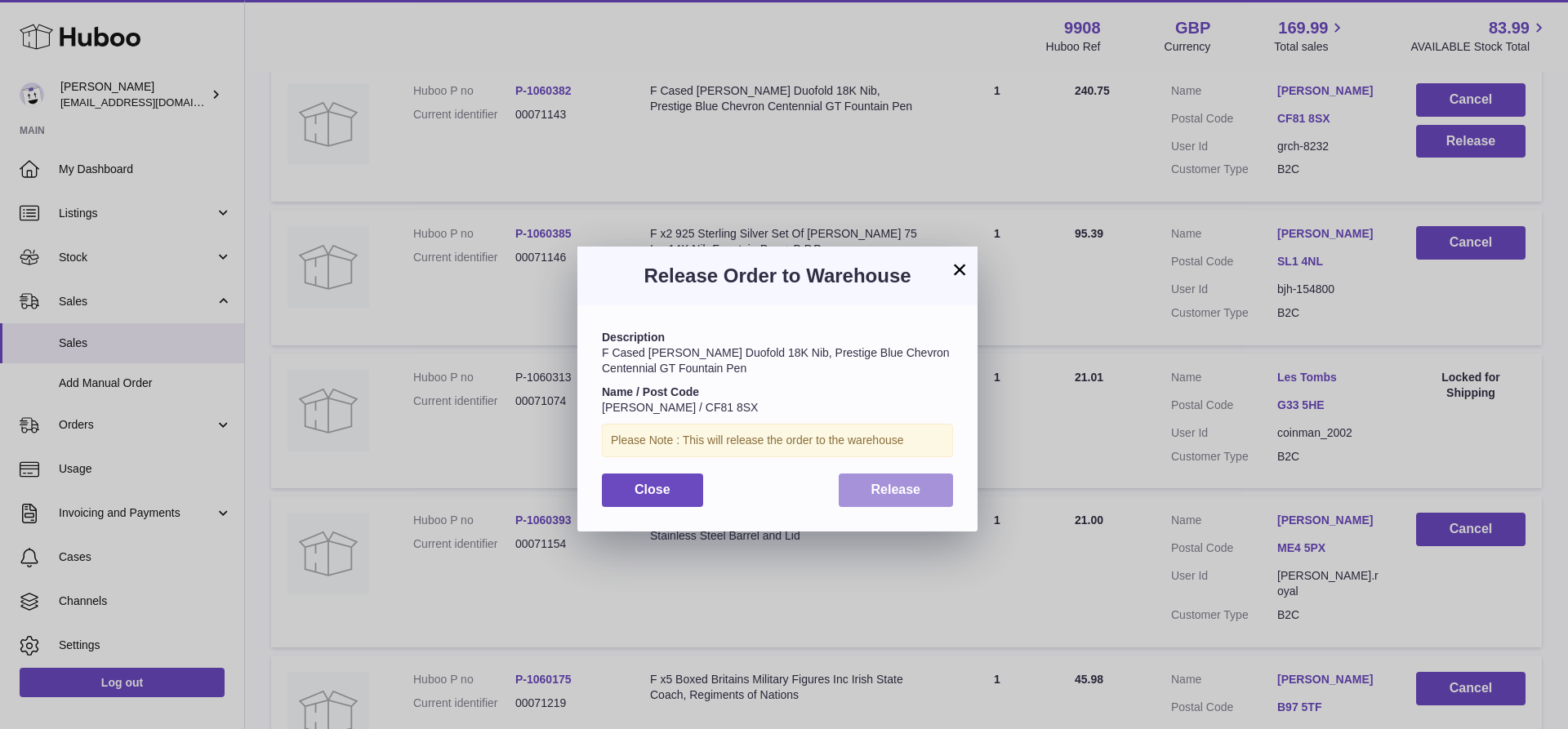
click at [899, 482] on span "Release" at bounding box center [896, 489] width 50 height 14
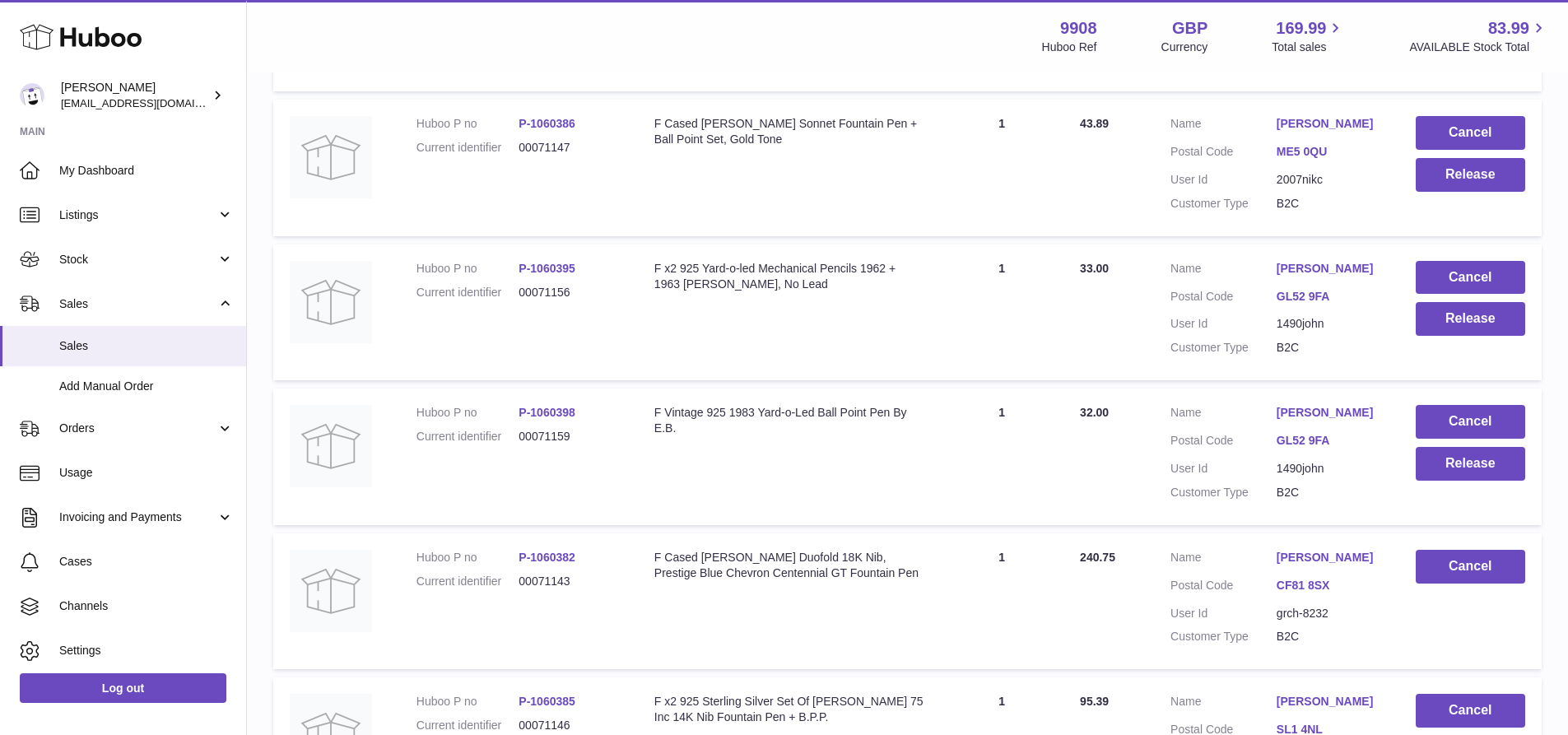
scroll to position [3587, 0]
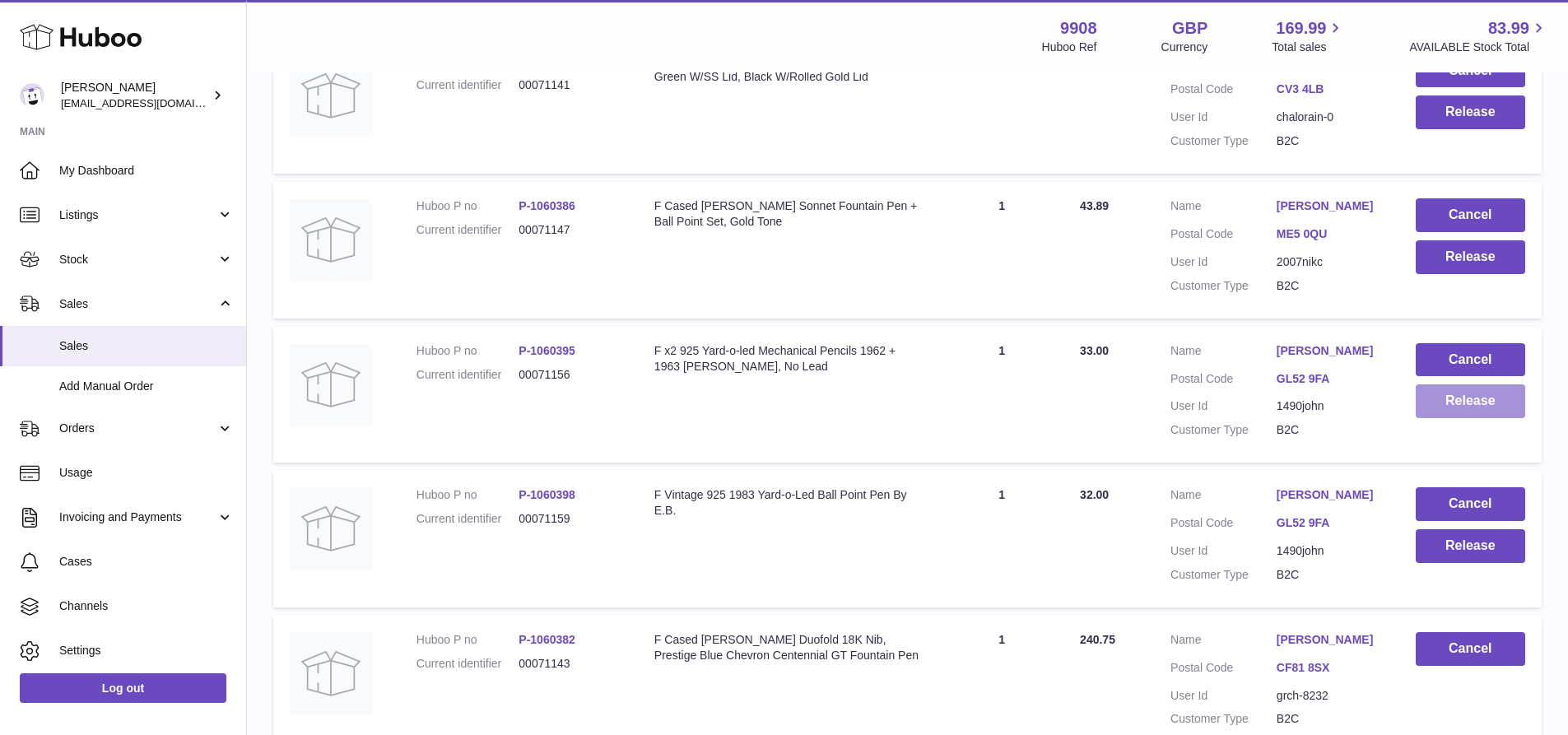
click at [1467, 418] on button "Release" at bounding box center [1470, 401] width 110 height 33
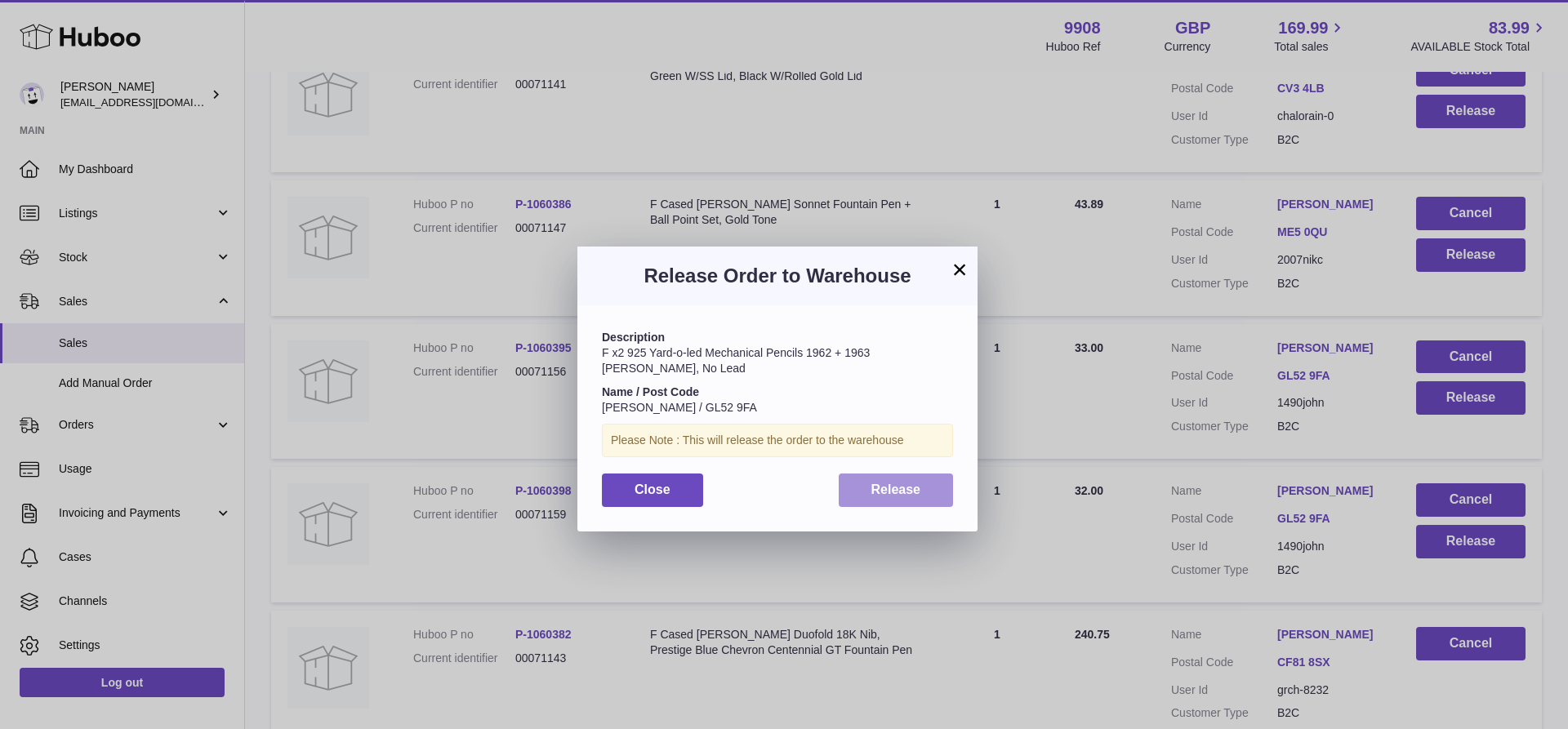
click at [885, 494] on span "Release" at bounding box center [896, 489] width 50 height 14
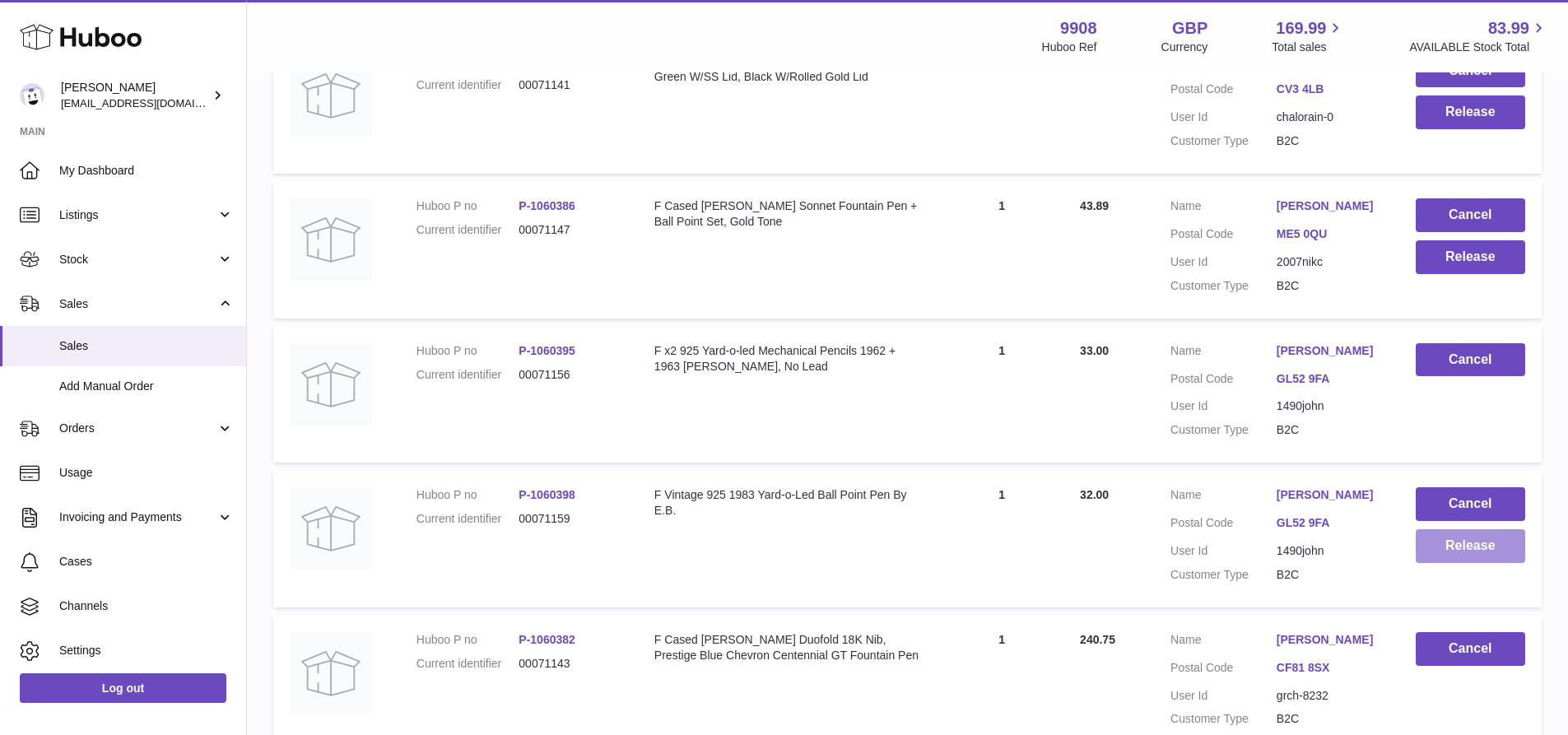
click at [1477, 564] on button "Release" at bounding box center [1470, 546] width 110 height 33
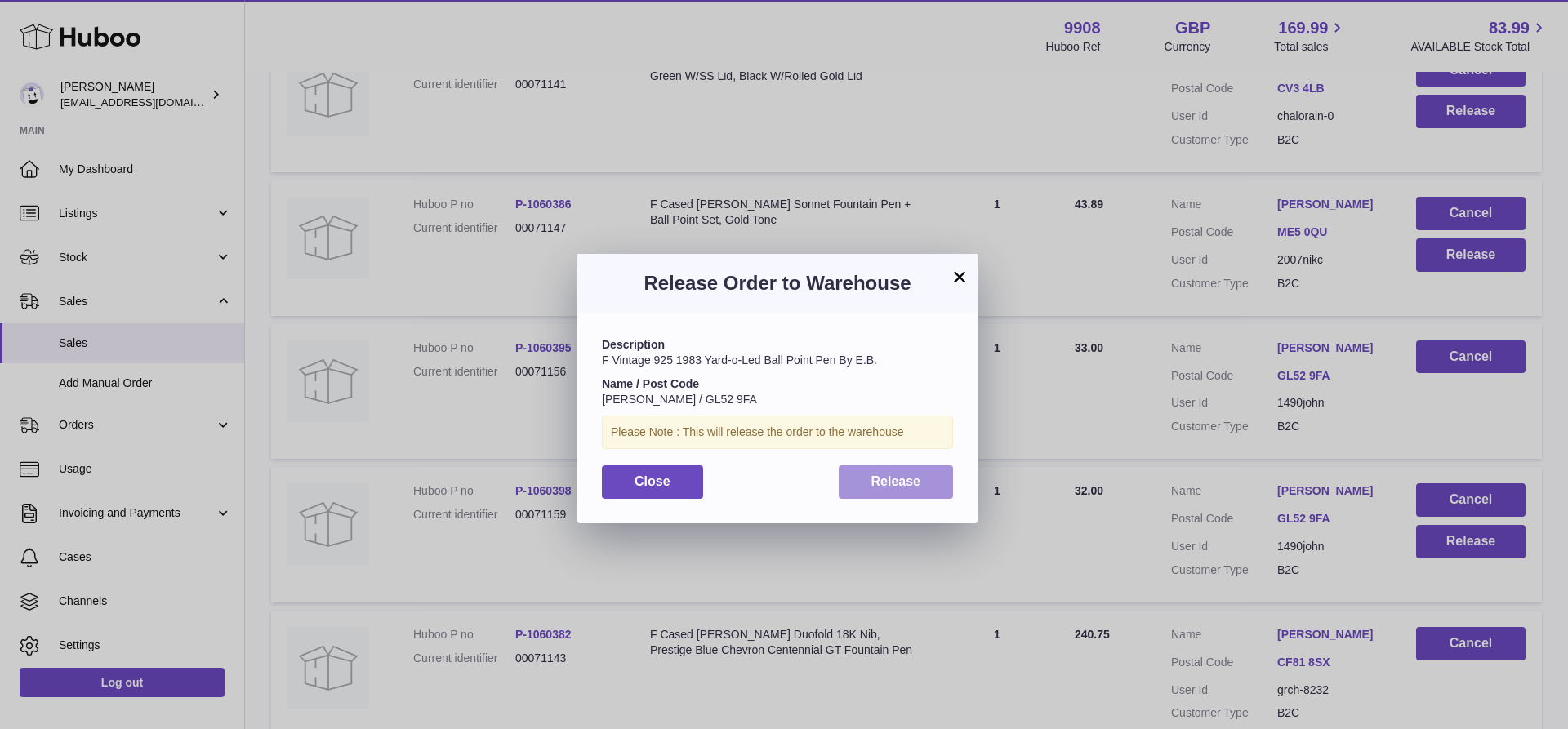
click at [925, 481] on button "Release" at bounding box center [896, 482] width 115 height 33
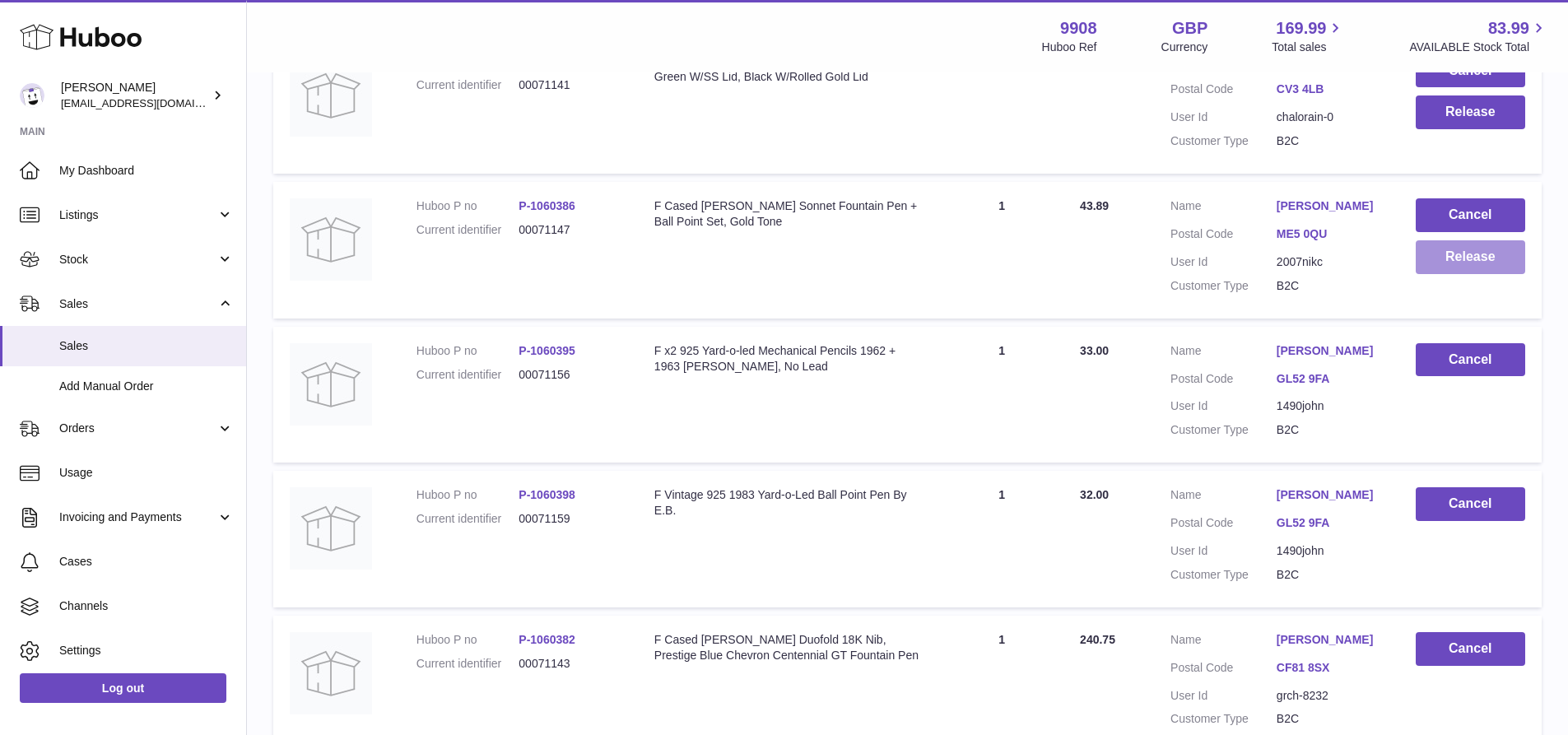
click at [1459, 274] on button "Release" at bounding box center [1470, 257] width 110 height 33
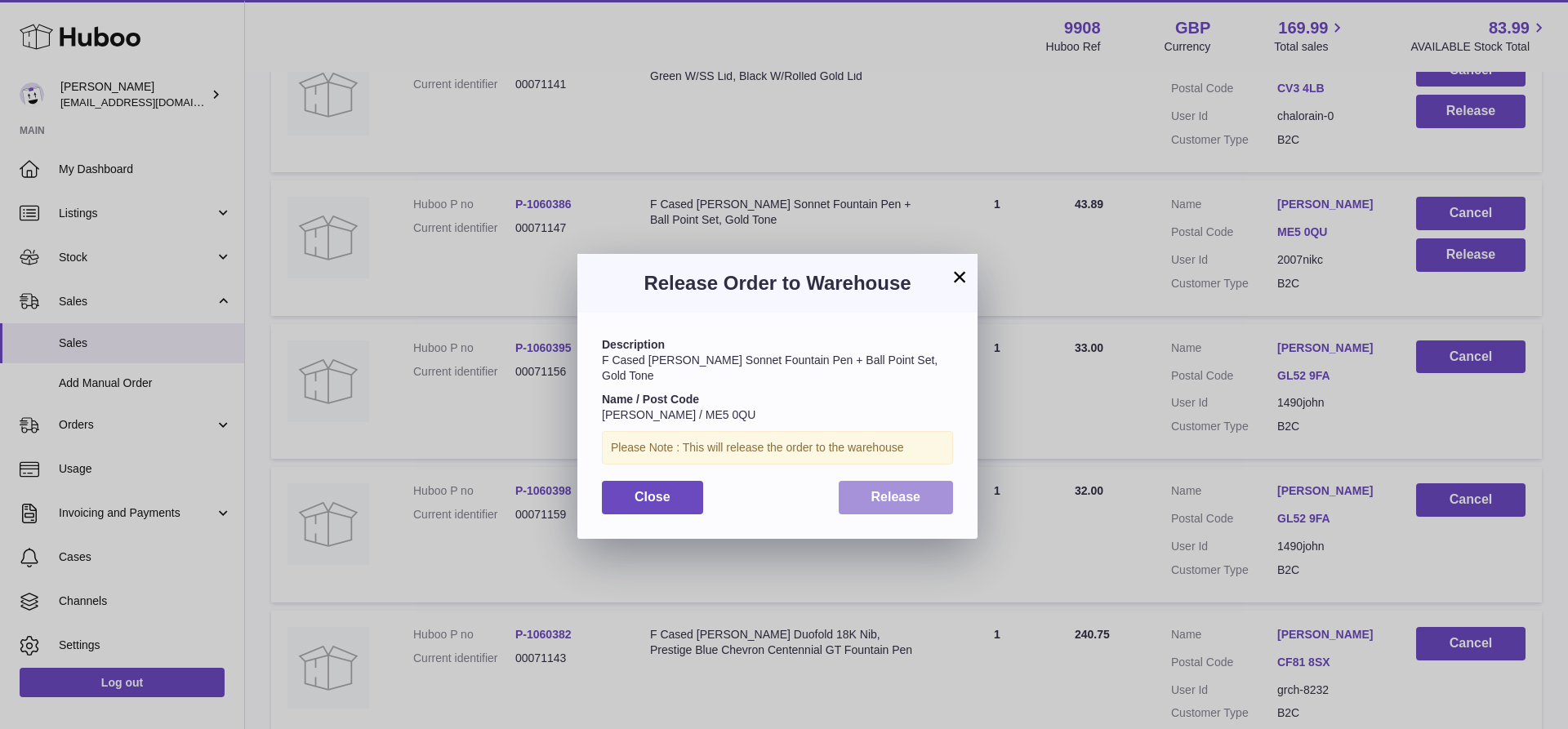
click at [891, 490] on span "Release" at bounding box center [896, 497] width 50 height 14
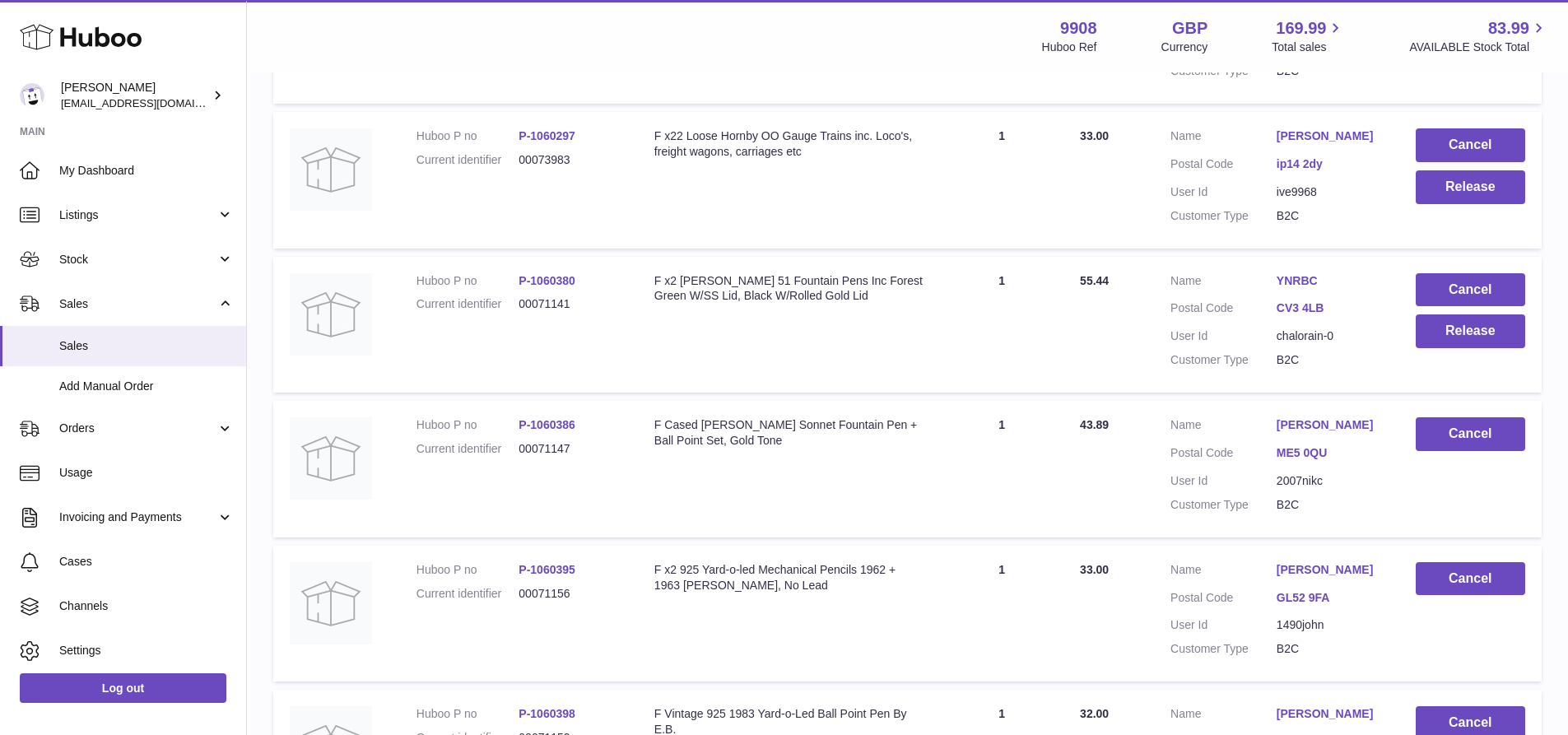
scroll to position [3367, 0]
click at [1492, 349] on button "Release" at bounding box center [1470, 332] width 110 height 33
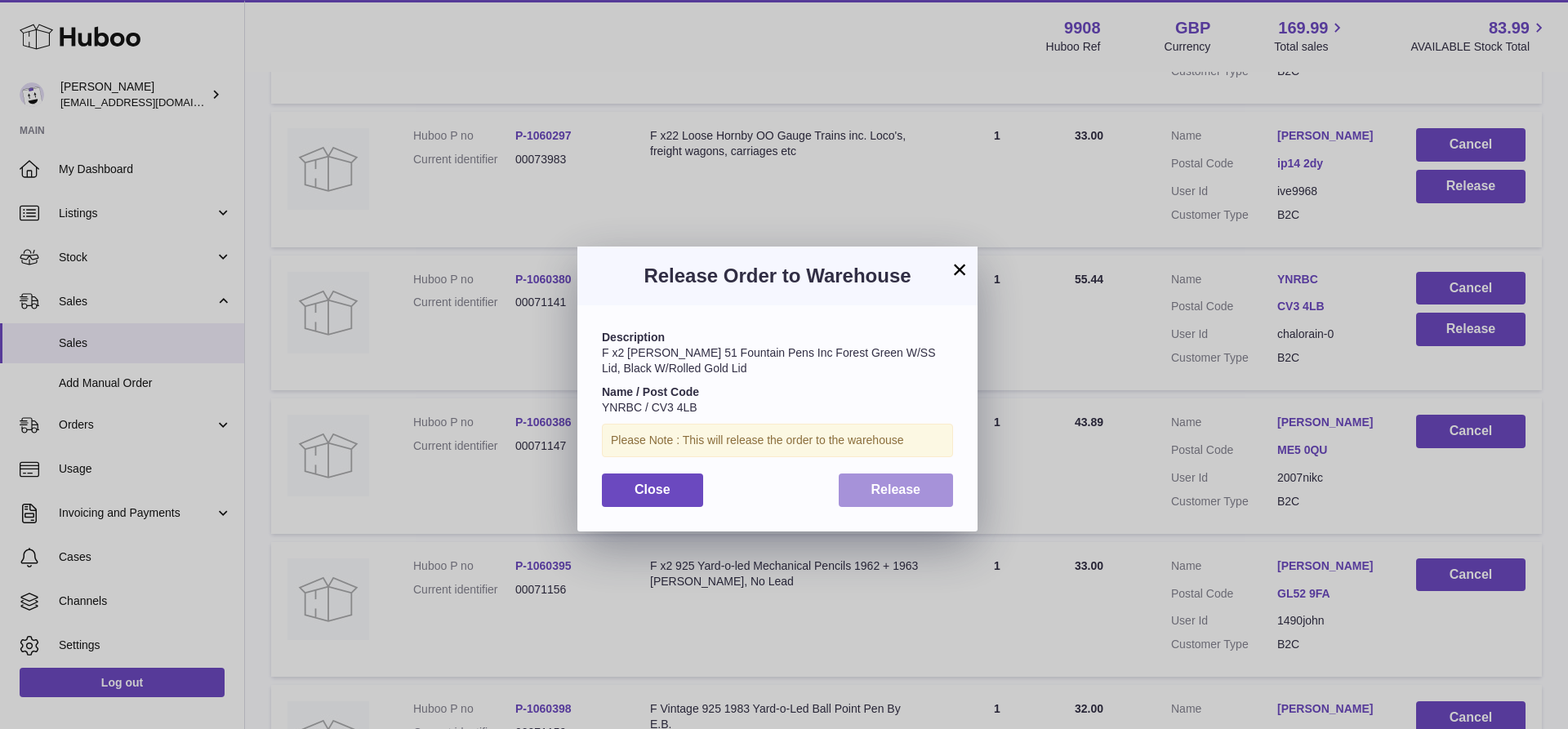
click at [916, 494] on span "Release" at bounding box center [896, 489] width 50 height 14
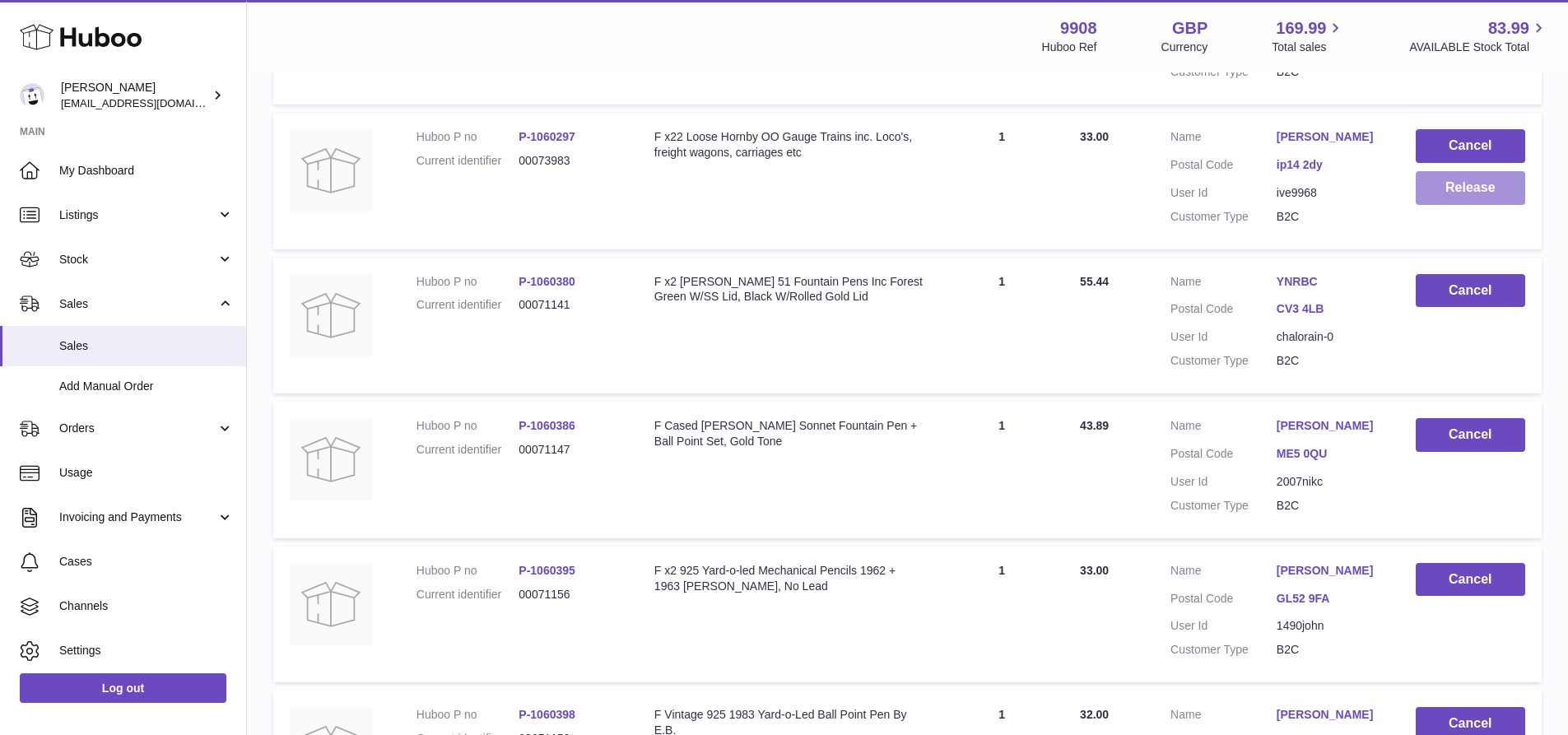
click at [1459, 205] on button "Release" at bounding box center [1470, 188] width 110 height 33
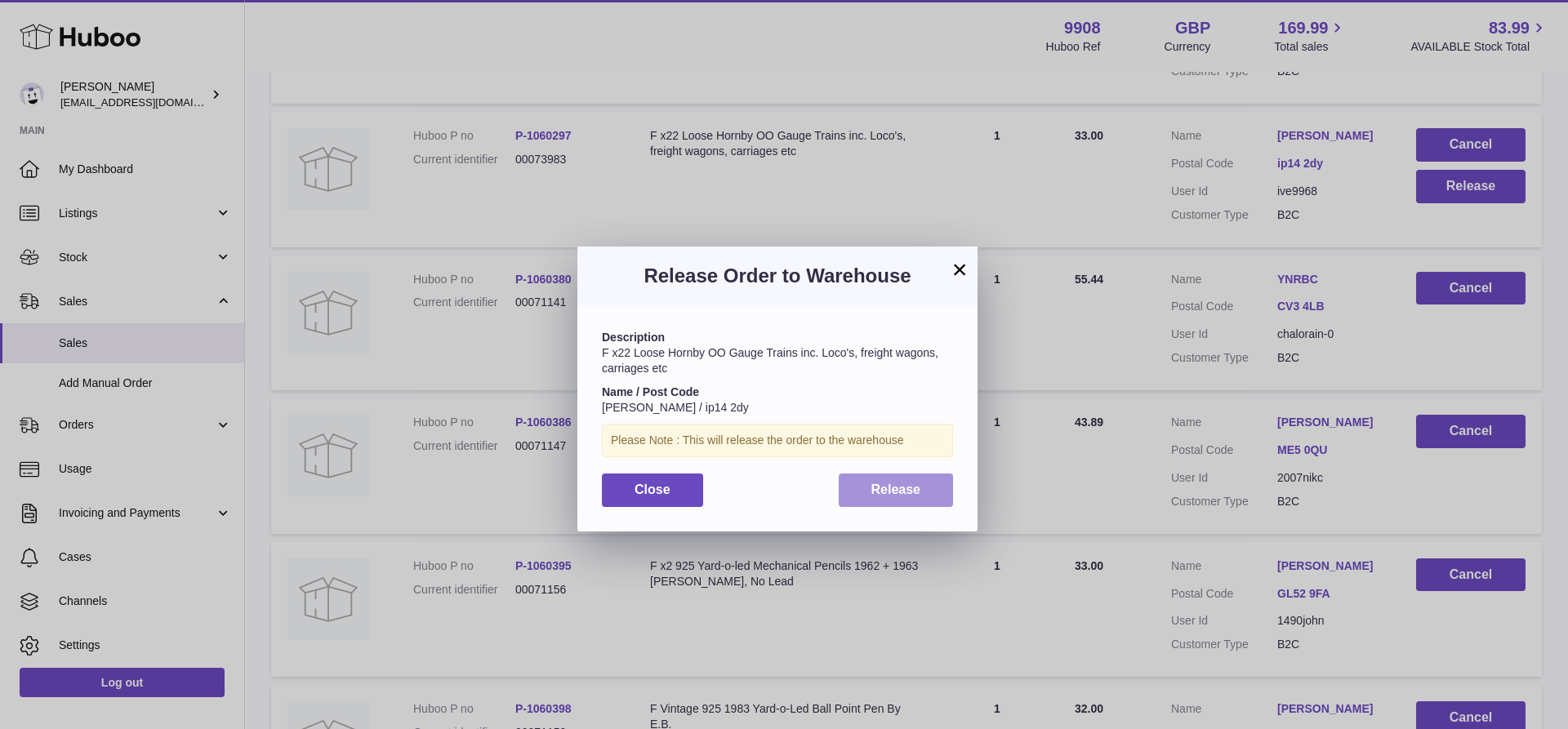
click at [894, 491] on span "Release" at bounding box center [896, 489] width 50 height 14
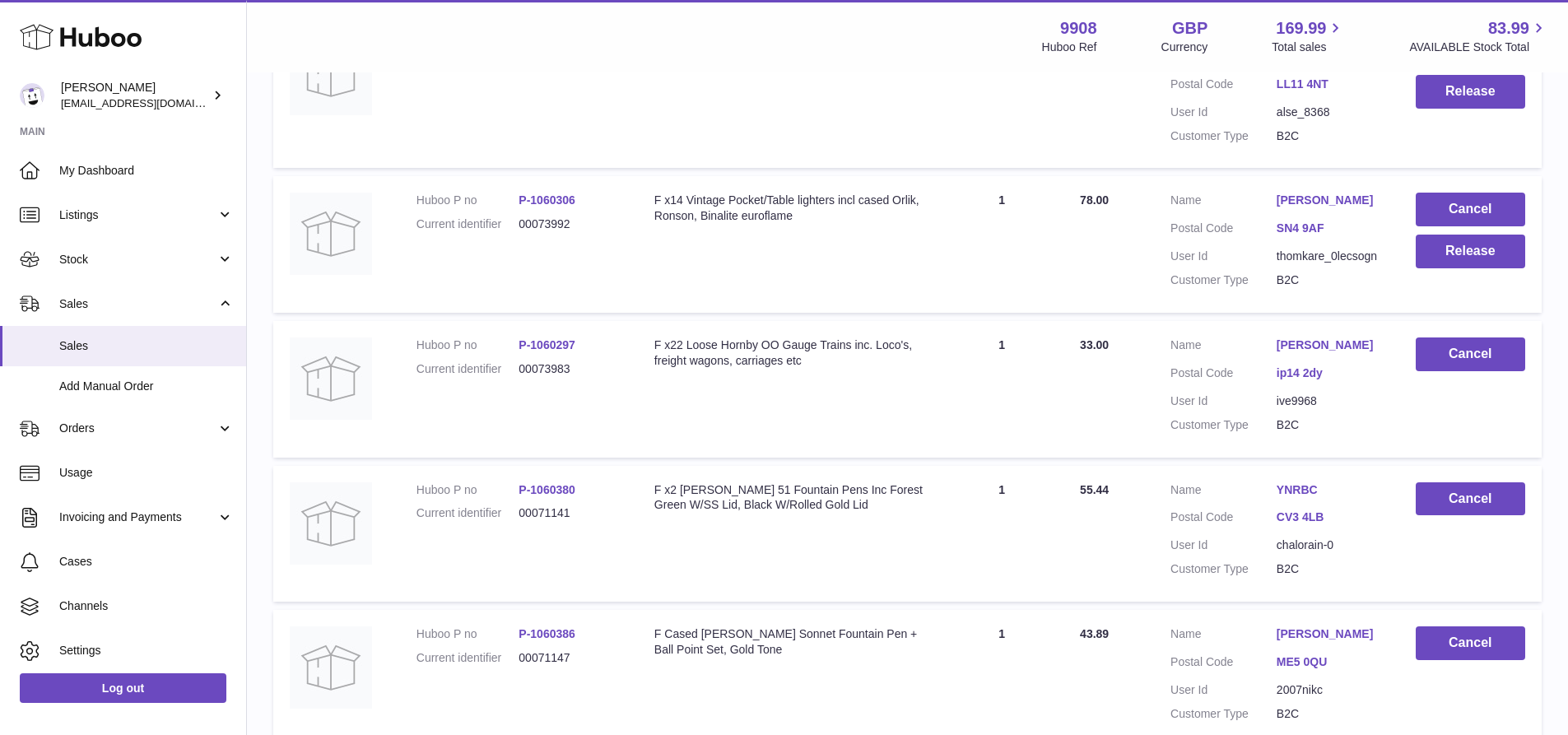
scroll to position [3147, 0]
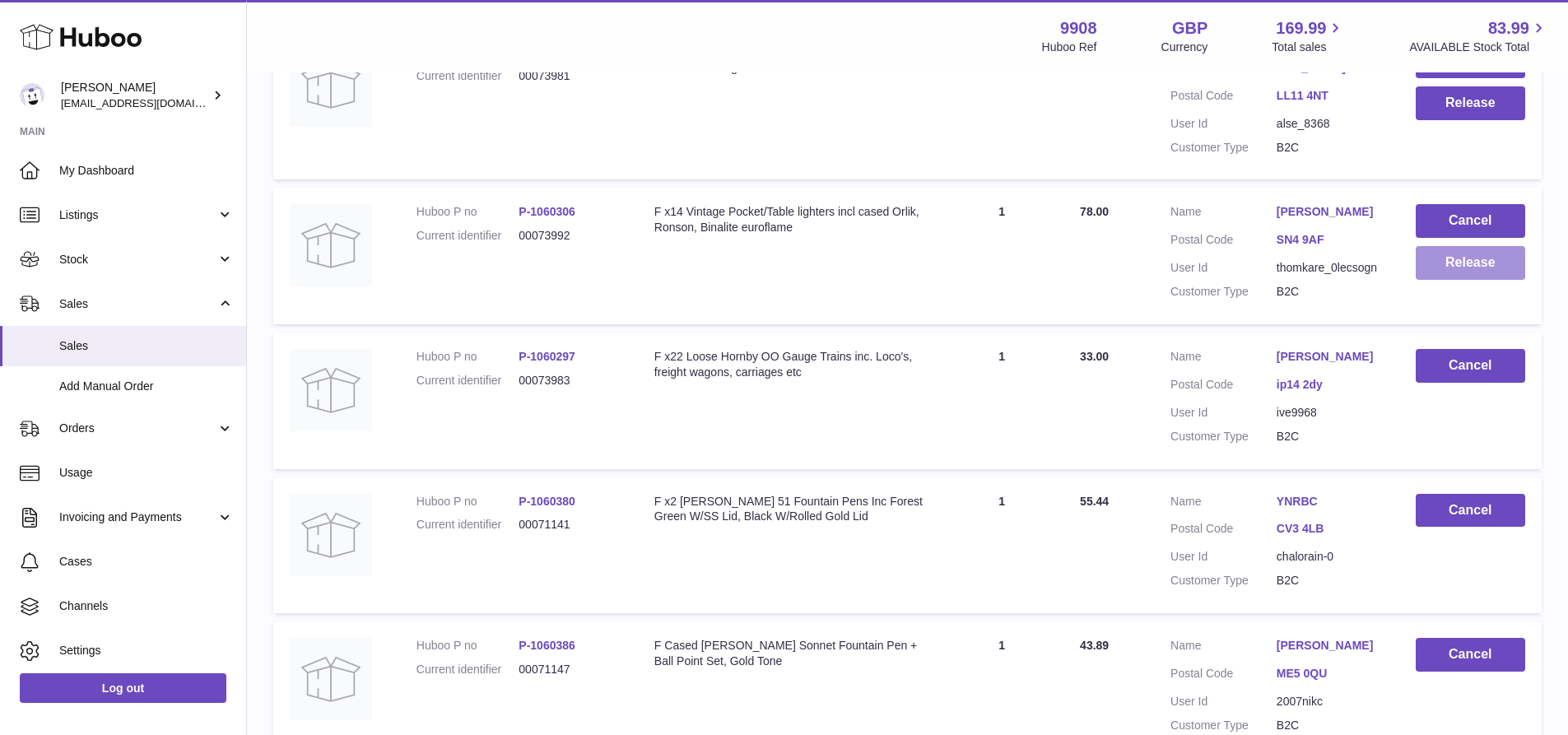
click at [1492, 280] on button "Release" at bounding box center [1470, 263] width 110 height 33
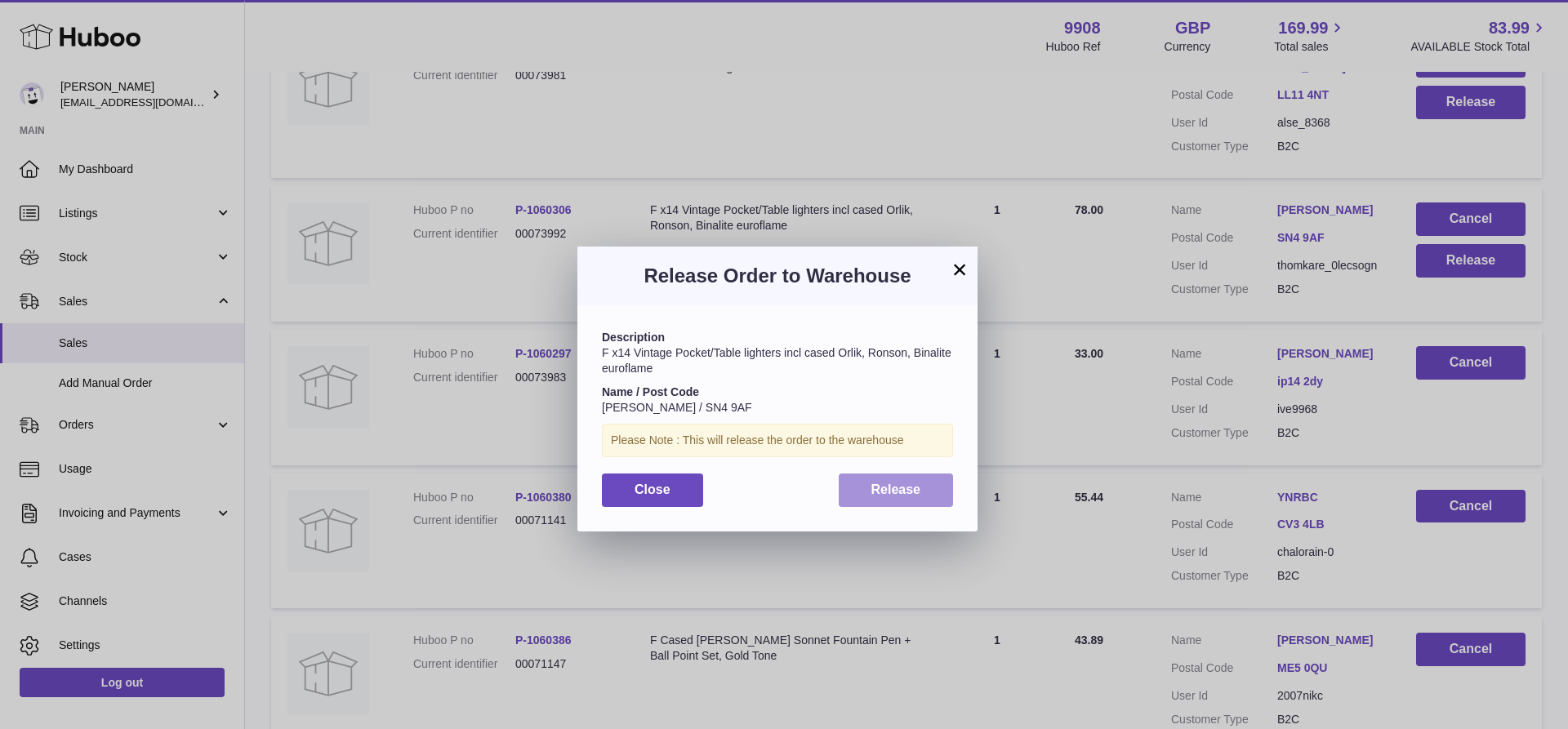
click at [871, 491] on span "Release" at bounding box center [896, 489] width 50 height 14
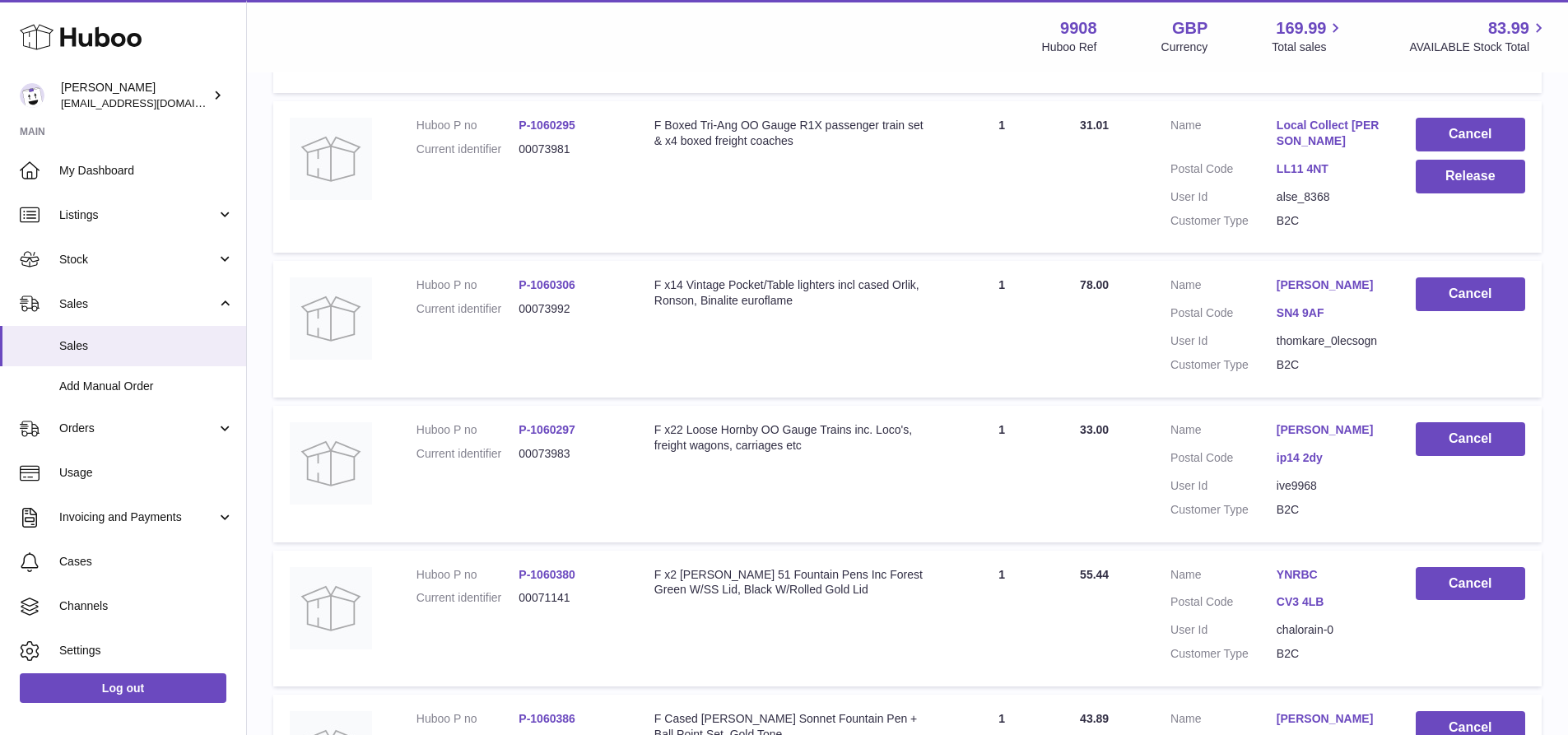
scroll to position [3038, 0]
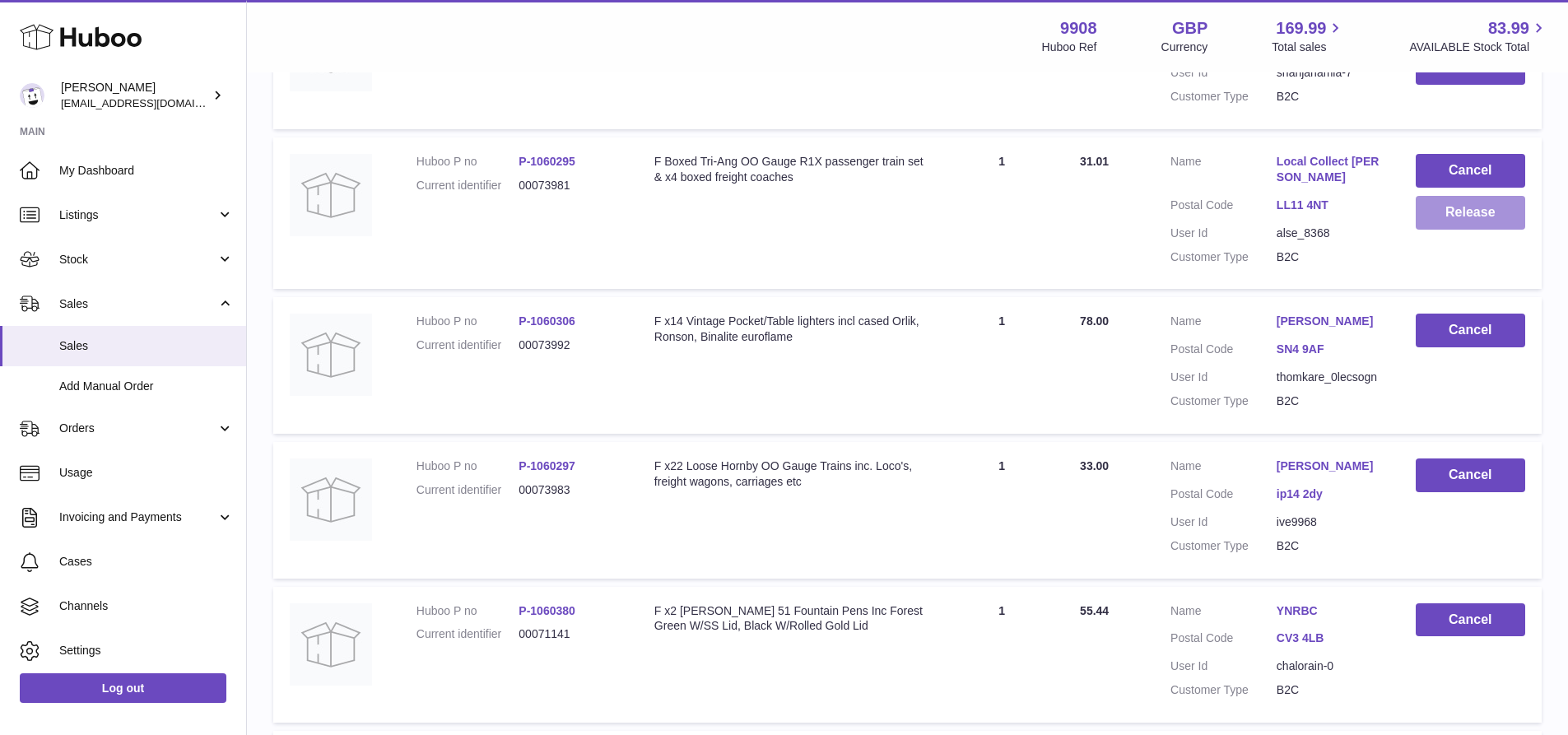
click at [1480, 229] on button "Release" at bounding box center [1470, 213] width 110 height 33
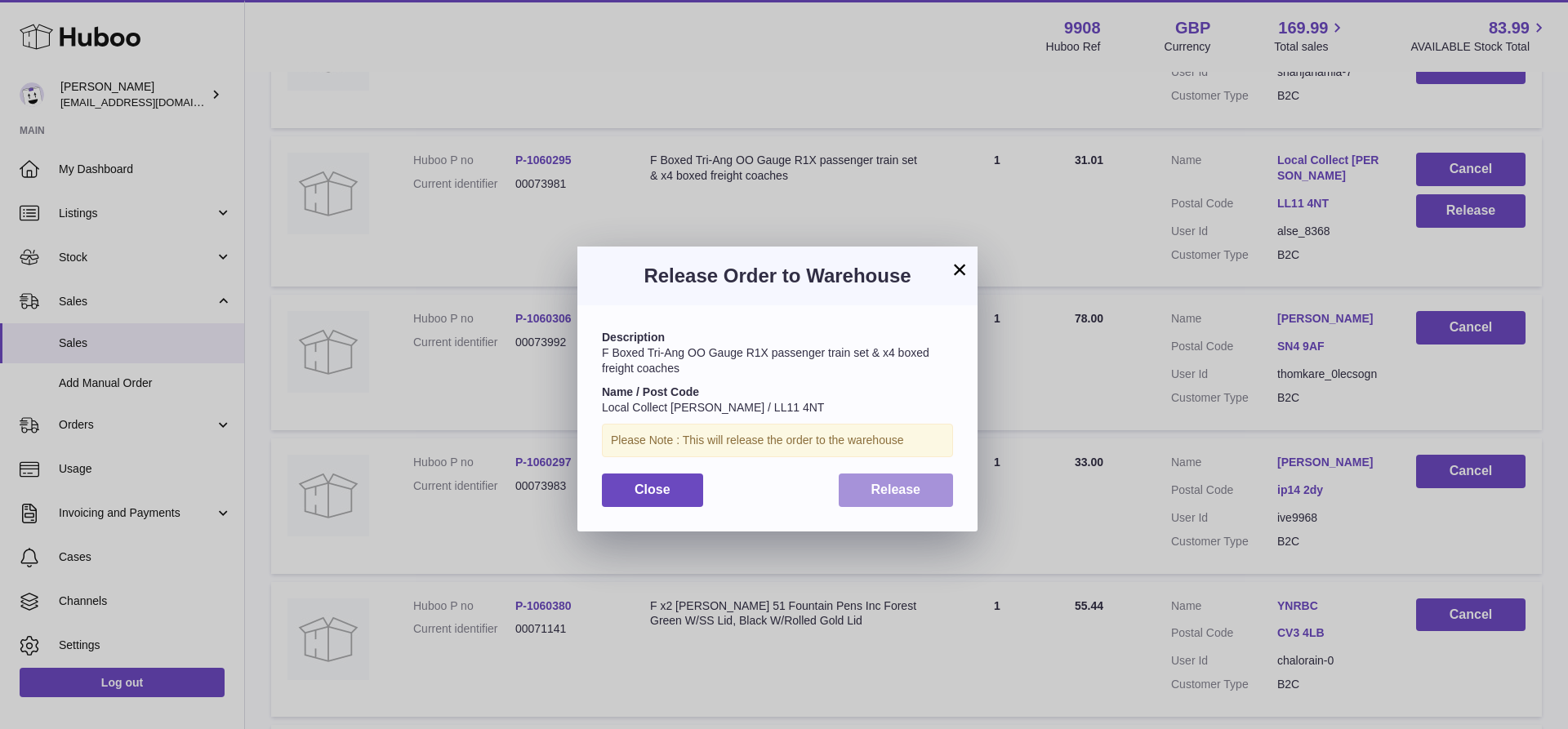
click at [922, 492] on button "Release" at bounding box center [896, 490] width 115 height 33
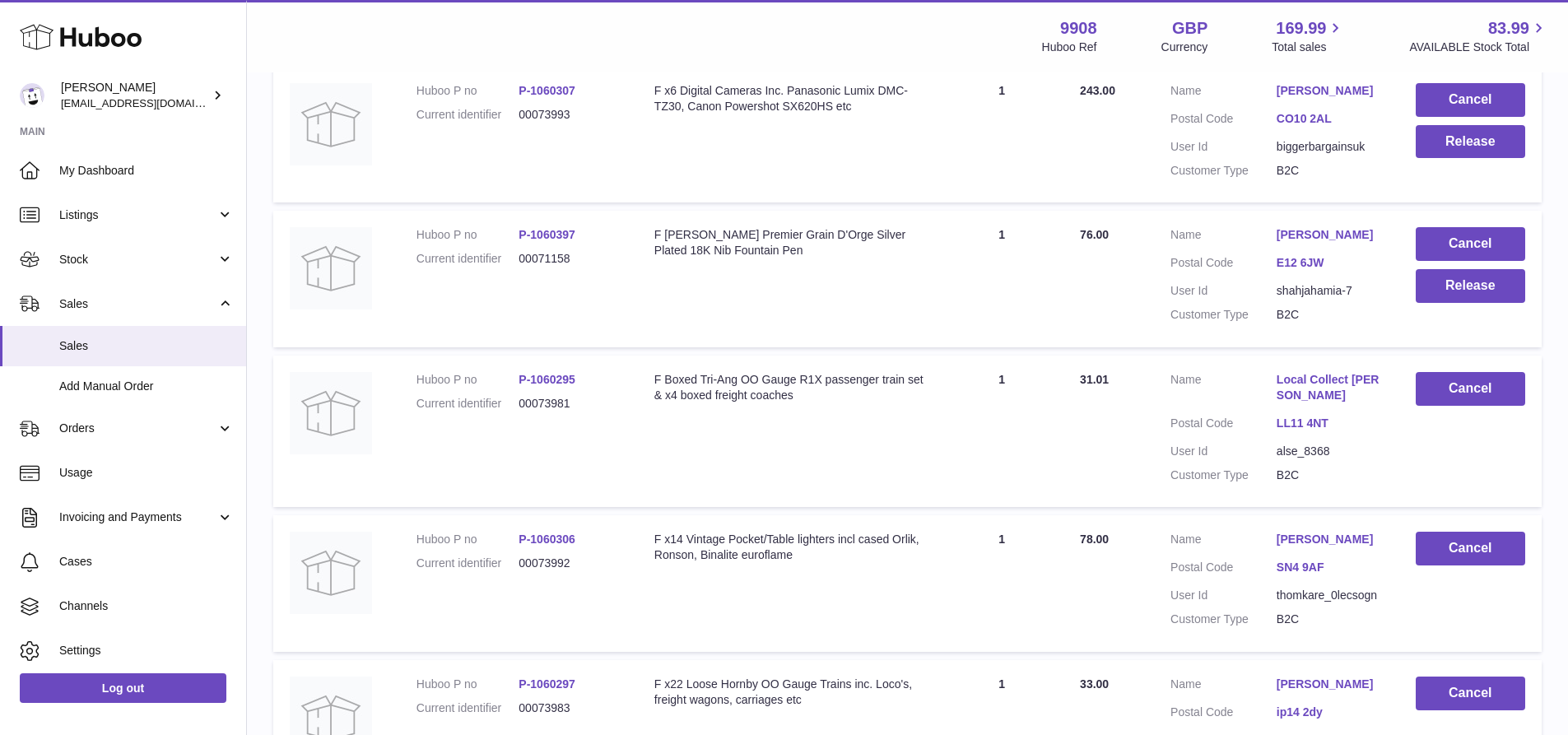
scroll to position [2818, 0]
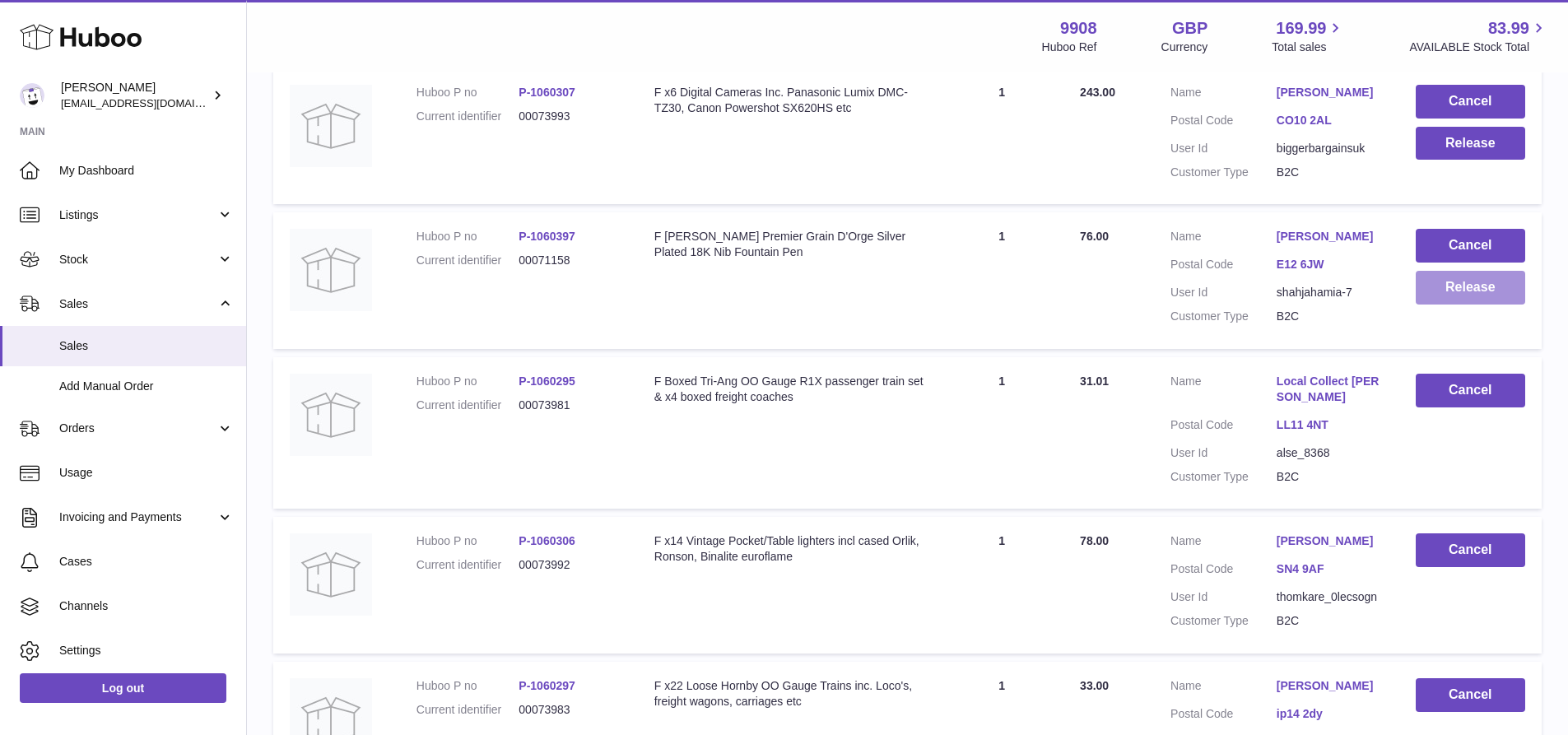
click at [1460, 304] on button "Release" at bounding box center [1470, 287] width 110 height 33
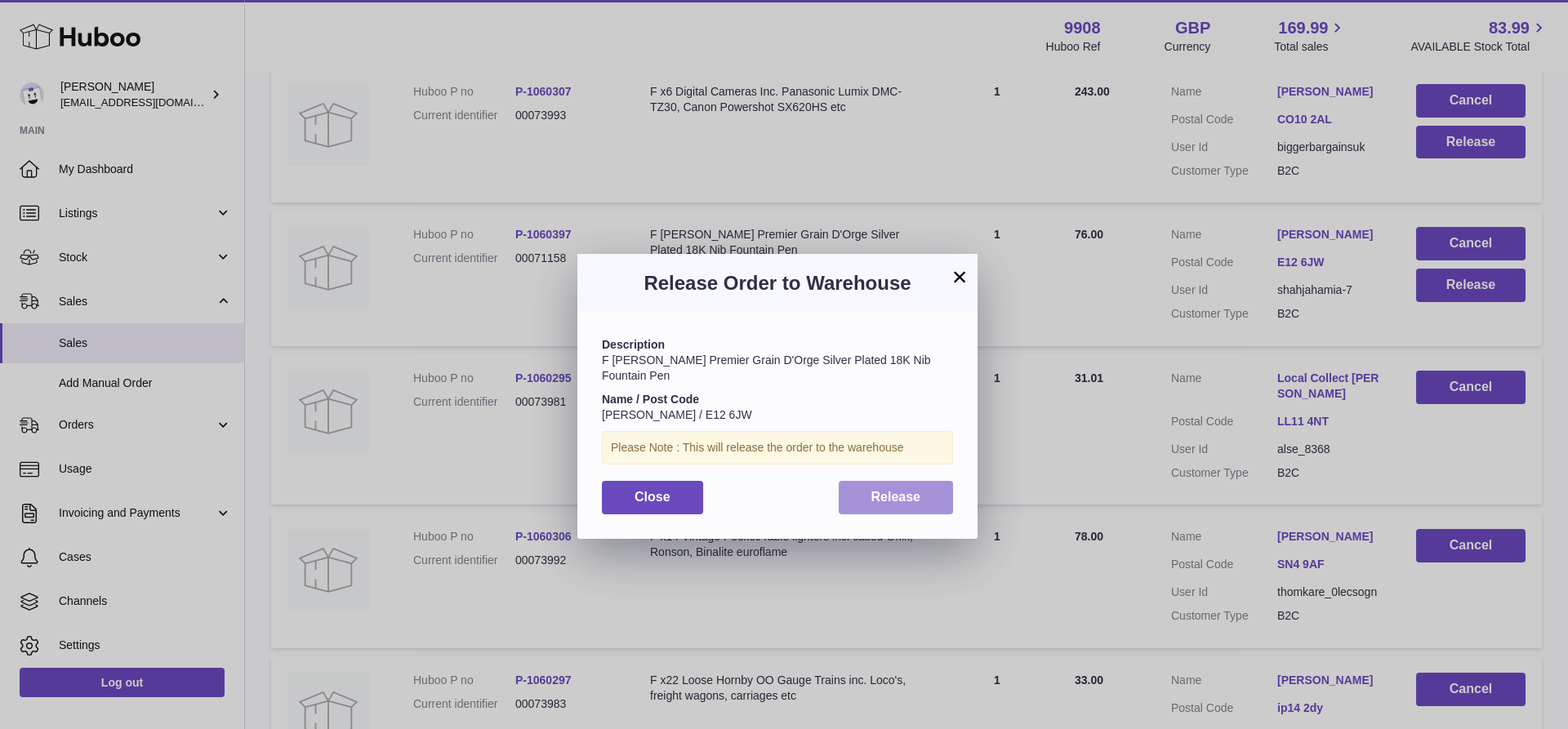
click at [871, 481] on button "Release" at bounding box center [896, 498] width 115 height 33
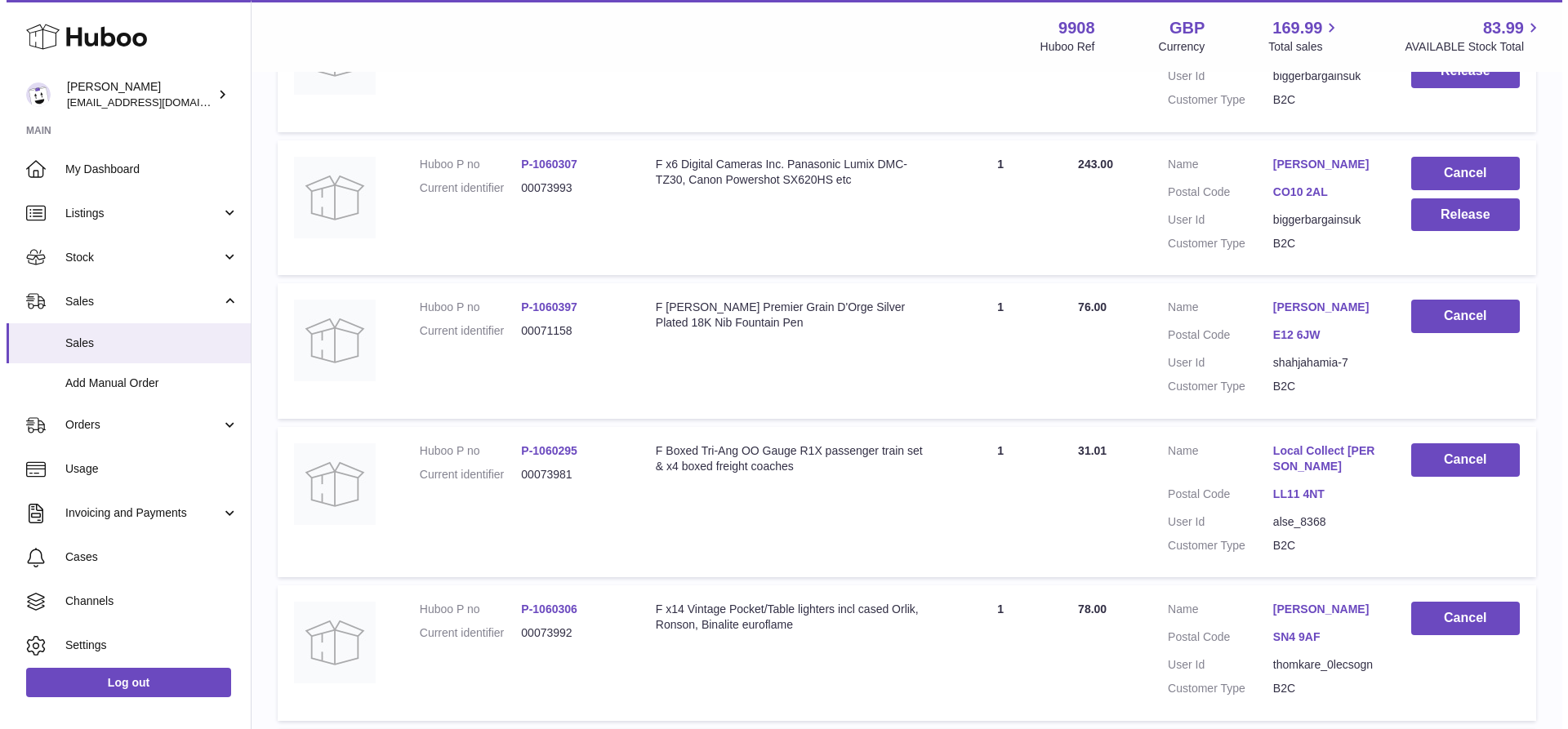
scroll to position [2687, 0]
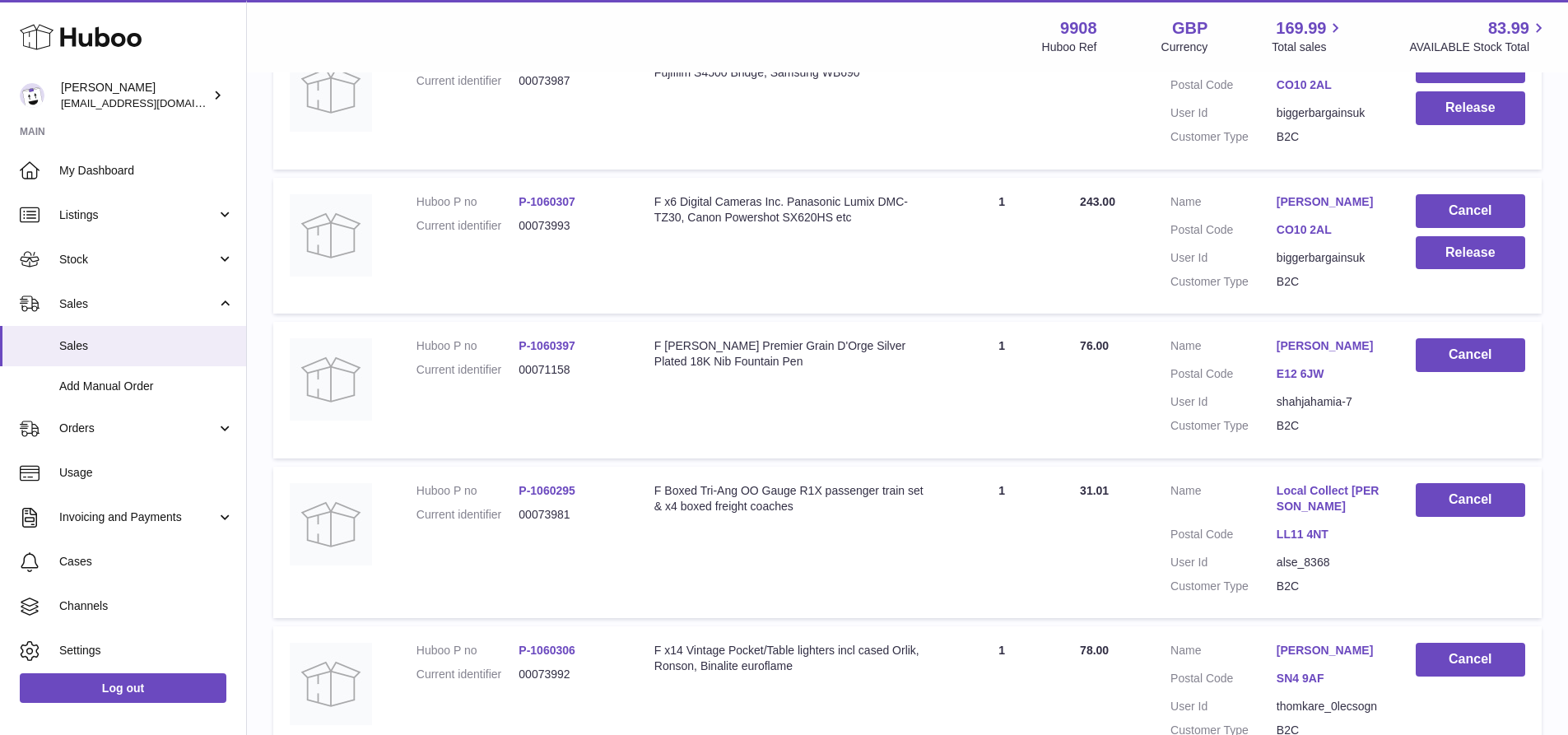
click at [1342, 210] on link "[PERSON_NAME]" at bounding box center [1329, 202] width 106 height 16
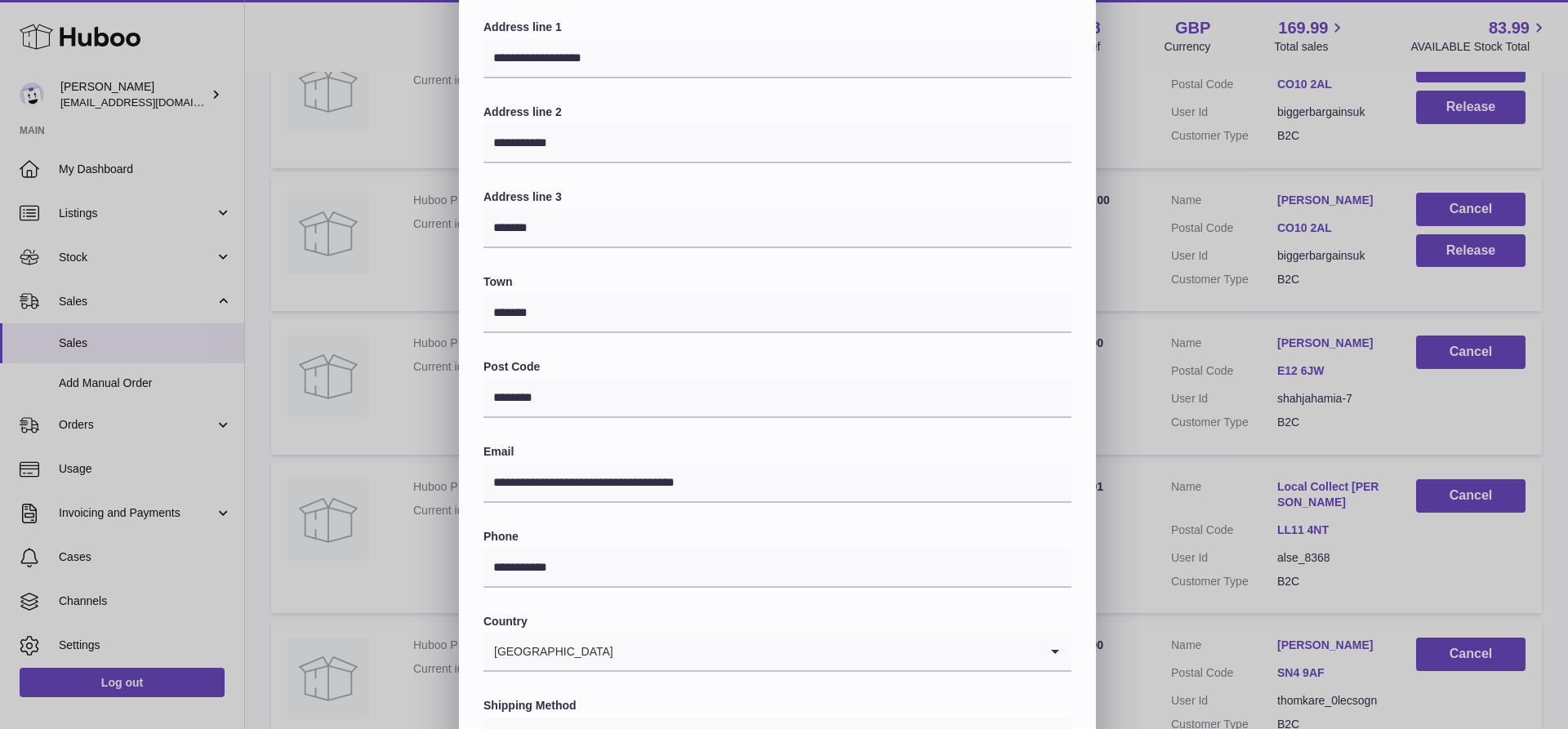
scroll to position [300, 0]
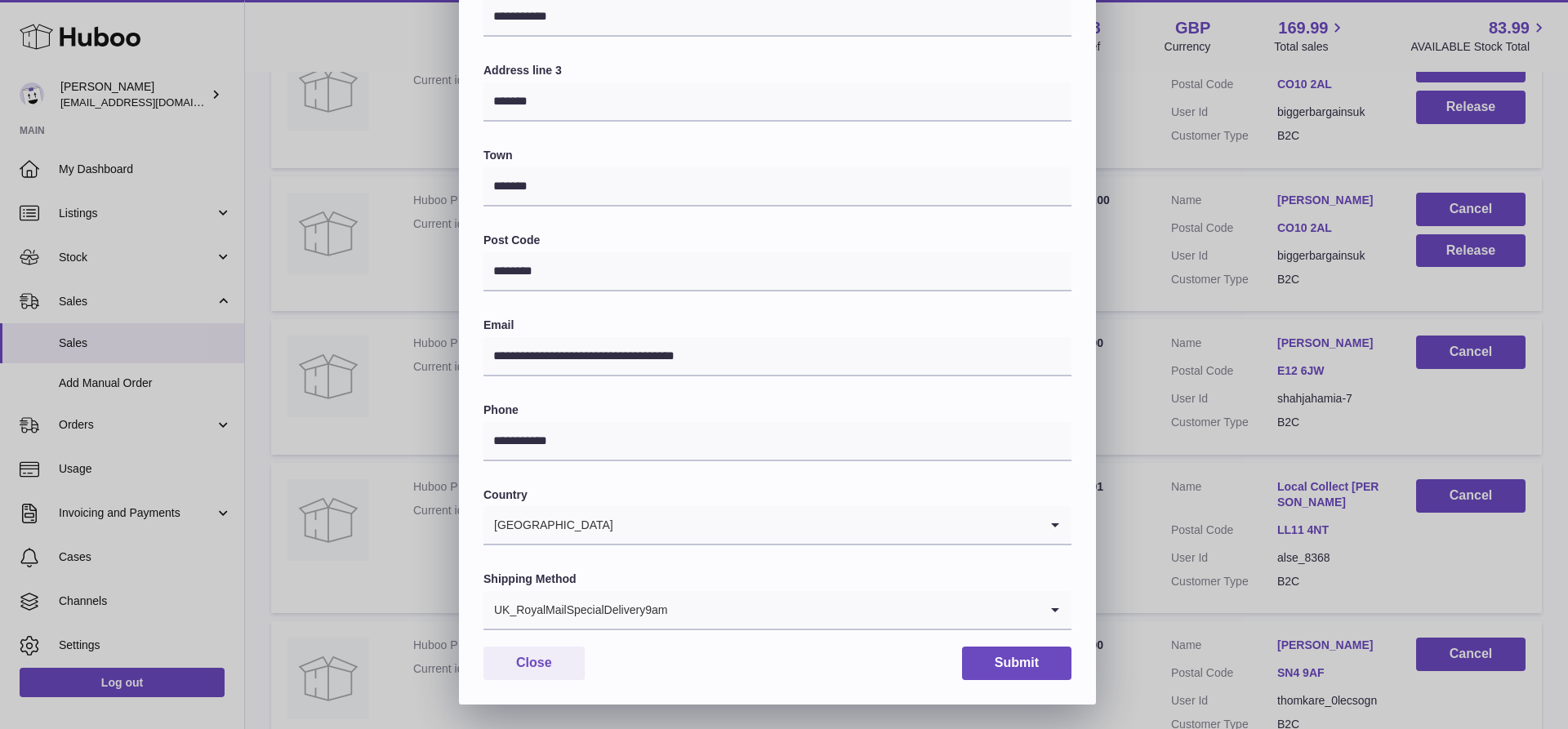
click at [597, 607] on div "UK_RoyalMailSpecialDelivery9am" at bounding box center [760, 610] width 556 height 37
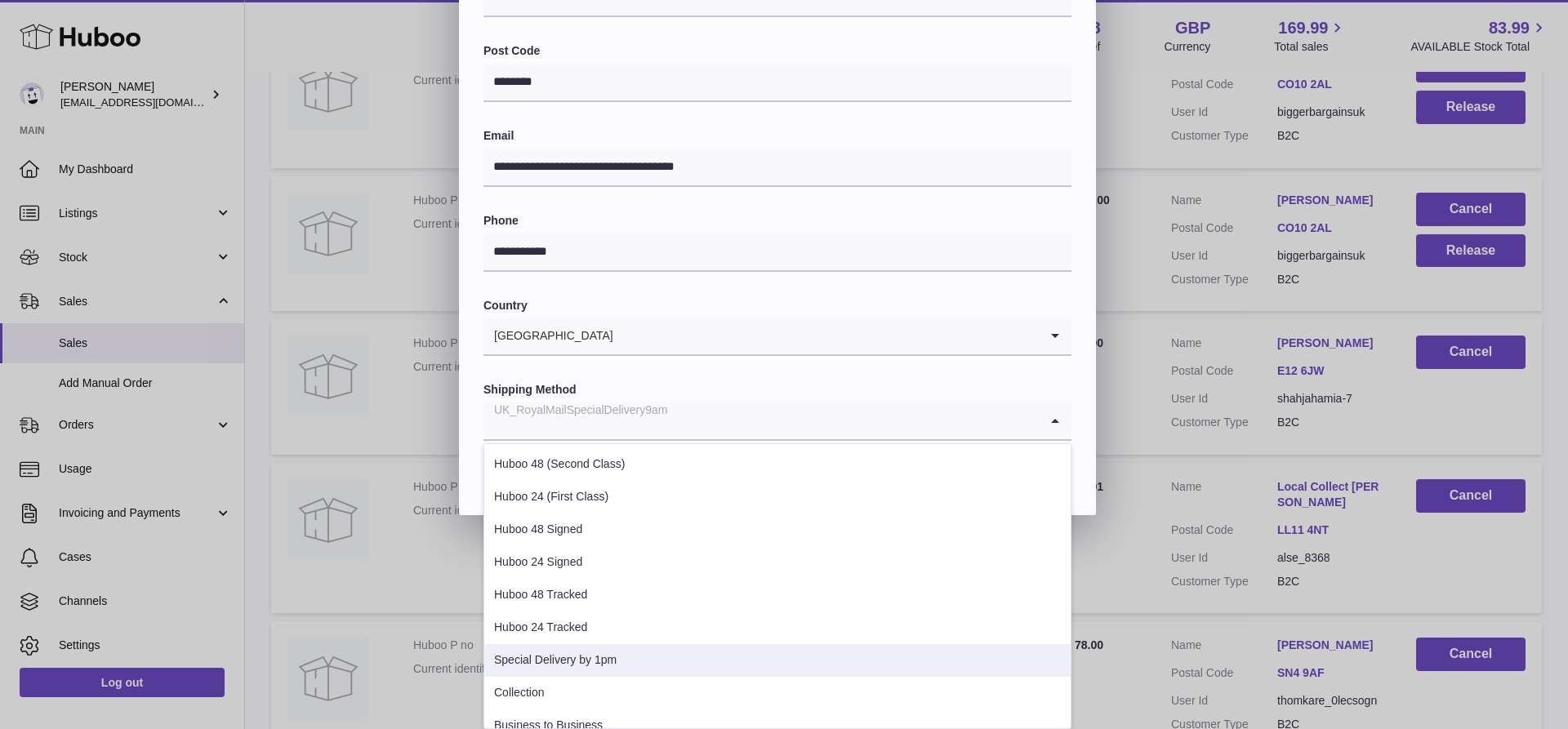
click at [570, 658] on li "Special Delivery by 1pm" at bounding box center [777, 660] width 586 height 32
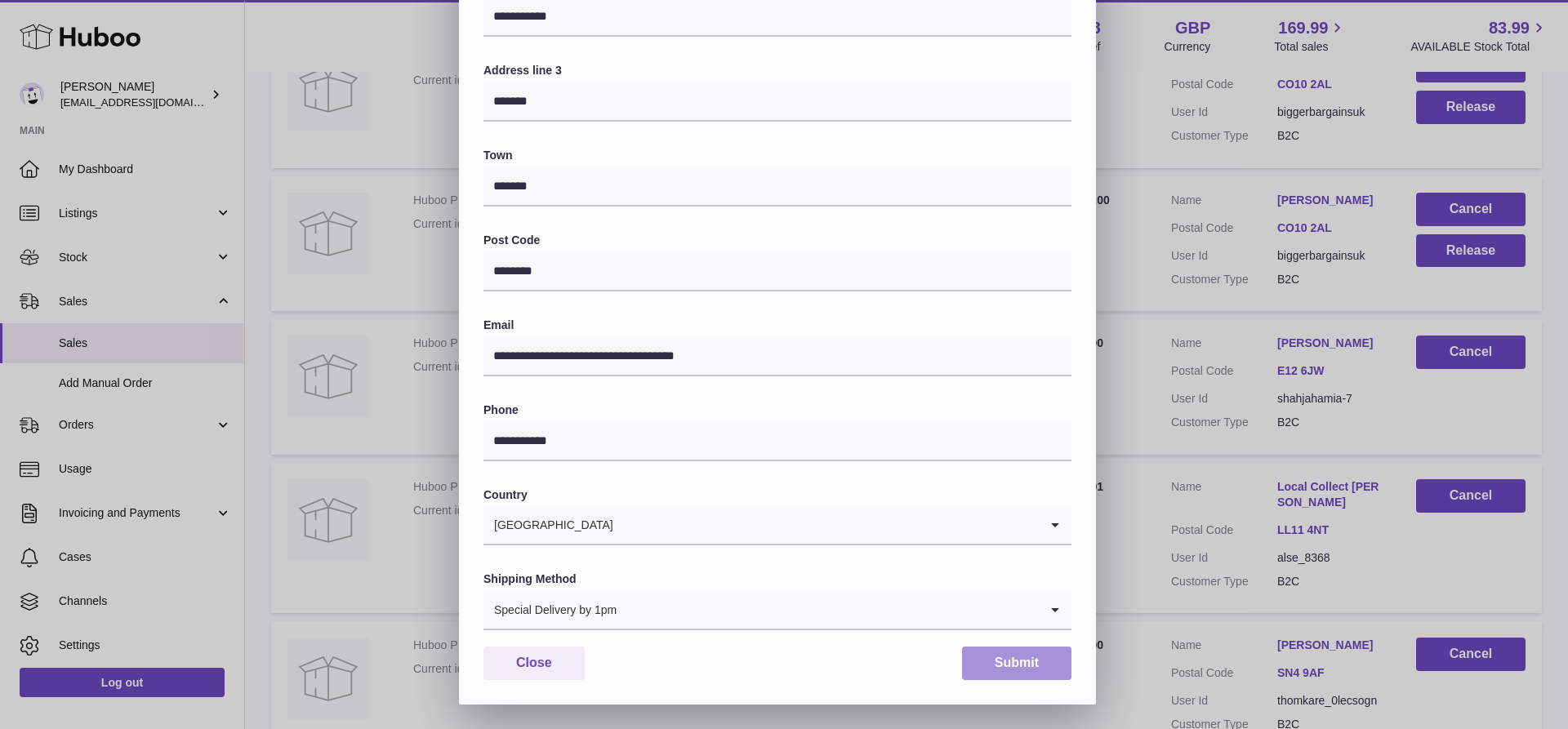
click at [995, 671] on button "Submit" at bounding box center [1016, 664] width 109 height 33
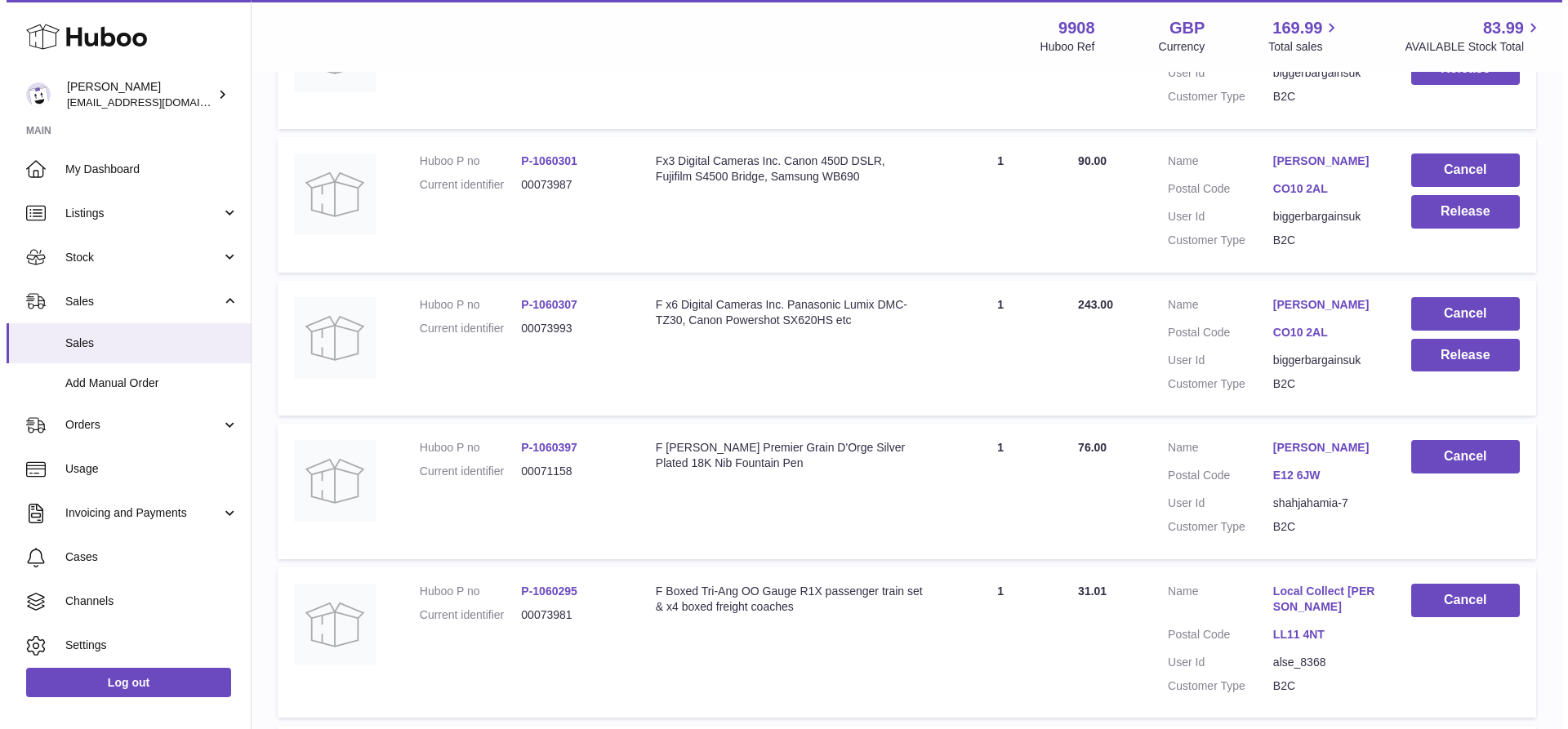
scroll to position [2578, 0]
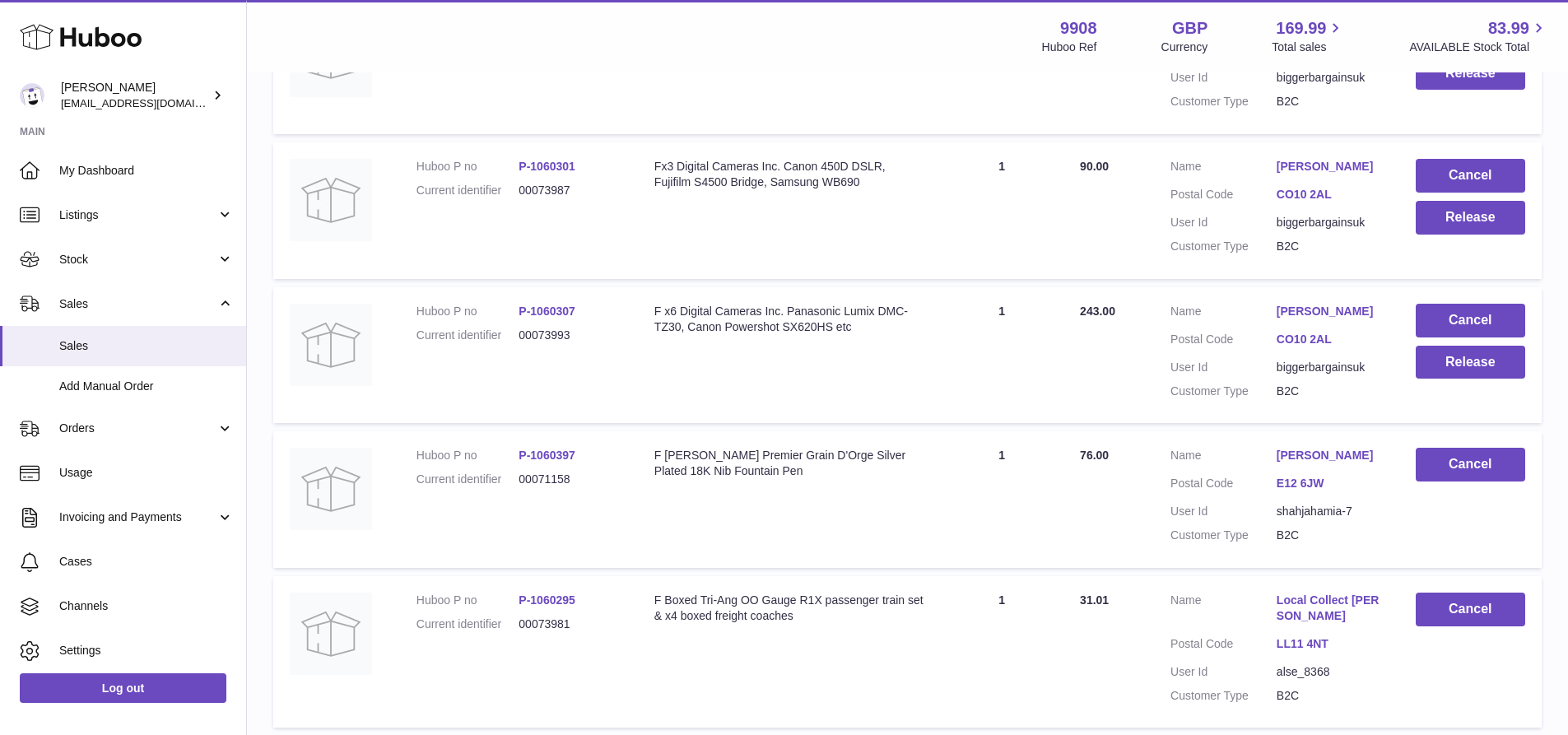
click at [1312, 202] on td "Customer Name [PERSON_NAME] Postal Code CO10 2AL User Id biggerbargainsuk Custo…" at bounding box center [1276, 210] width 245 height 136
click at [1309, 175] on link "[PERSON_NAME]" at bounding box center [1329, 167] width 106 height 16
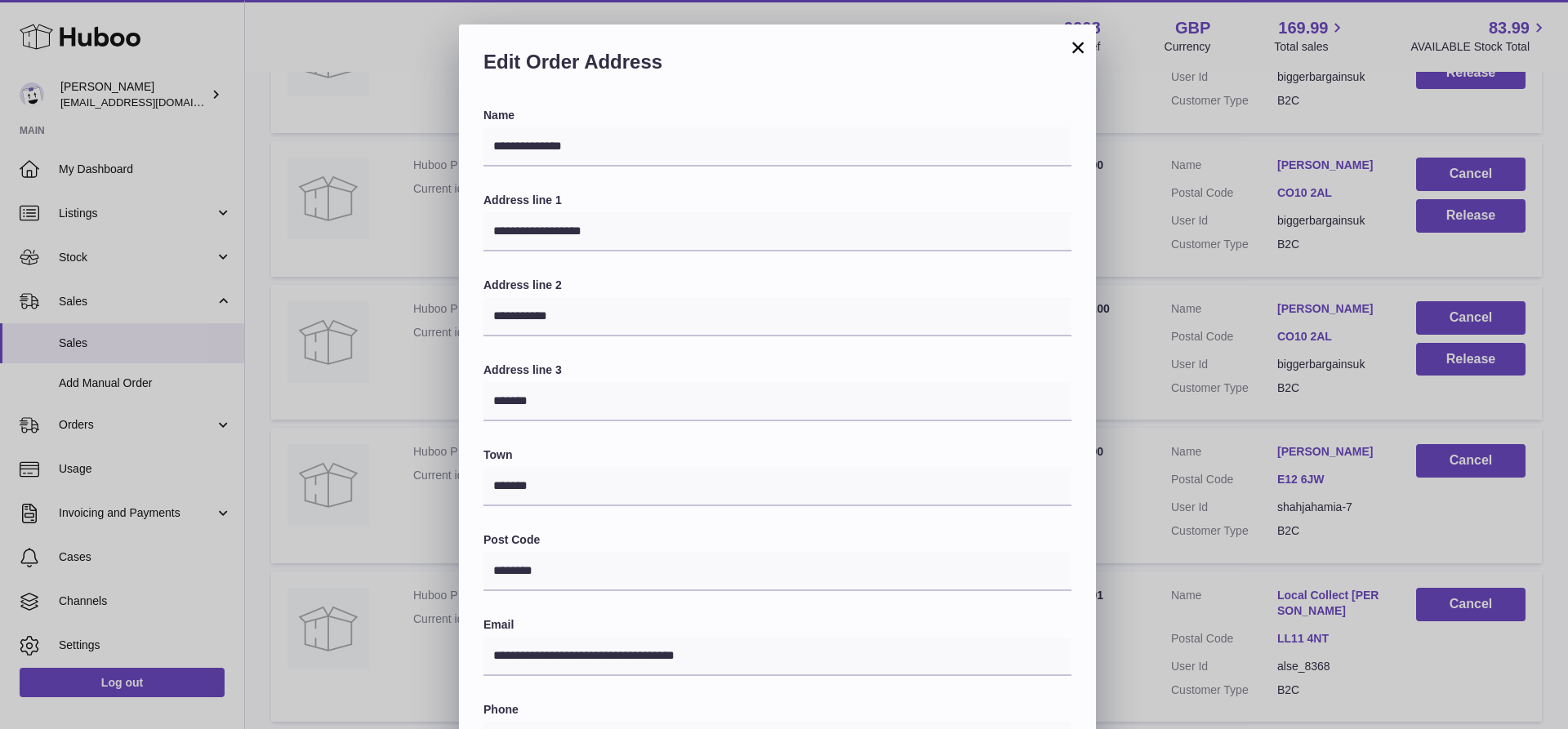
scroll to position [300, 0]
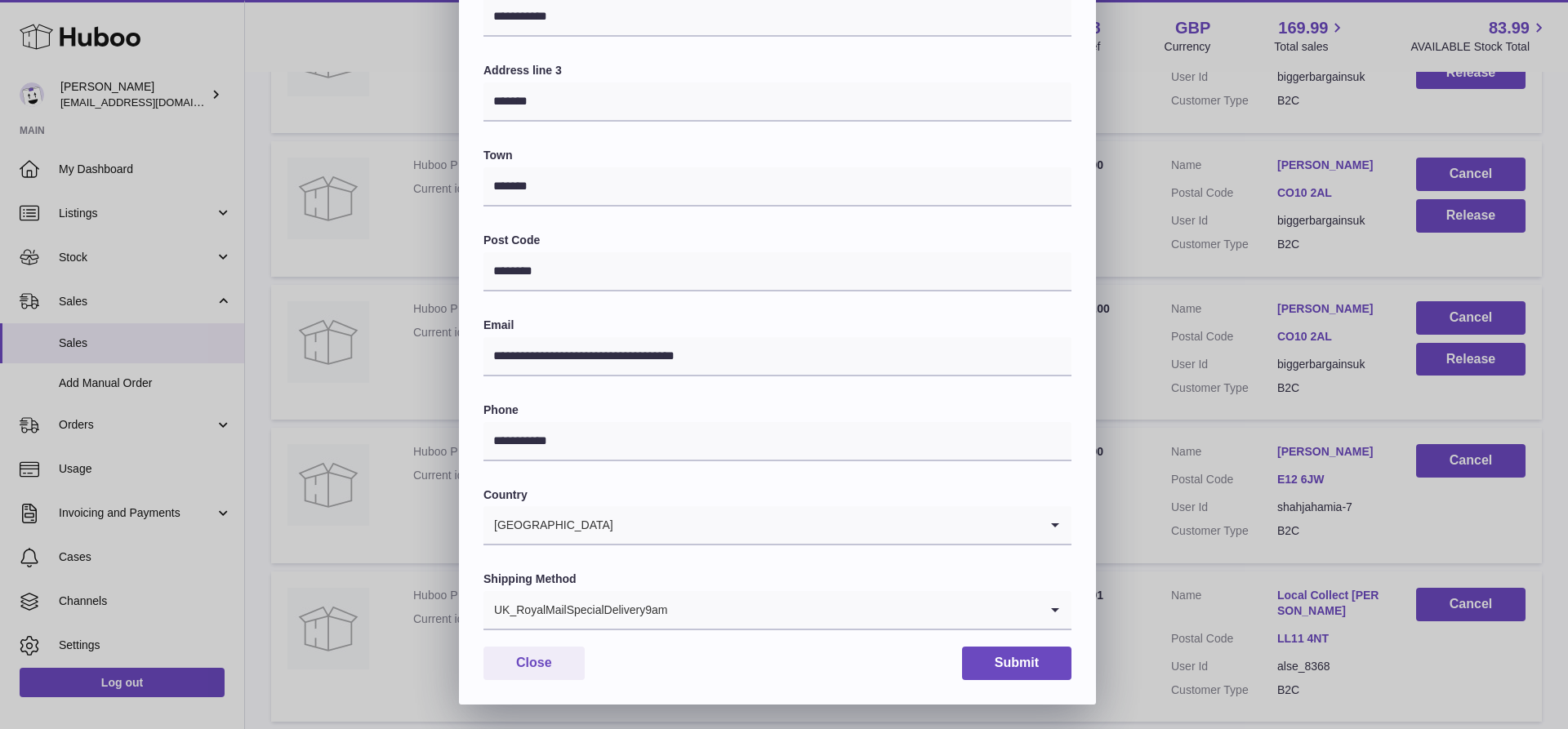
click at [672, 605] on input "Search for option" at bounding box center [853, 610] width 371 height 37
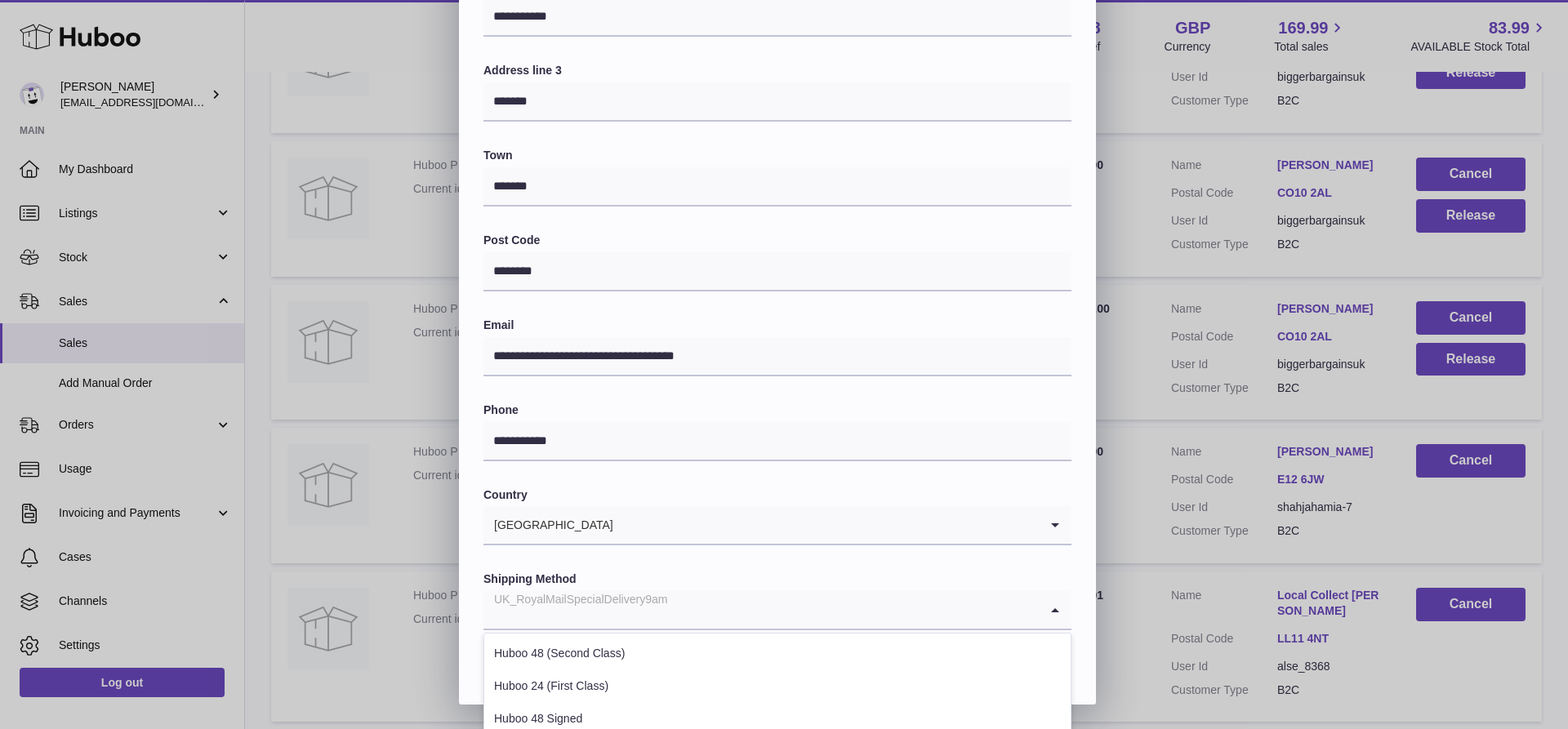
scroll to position [489, 0]
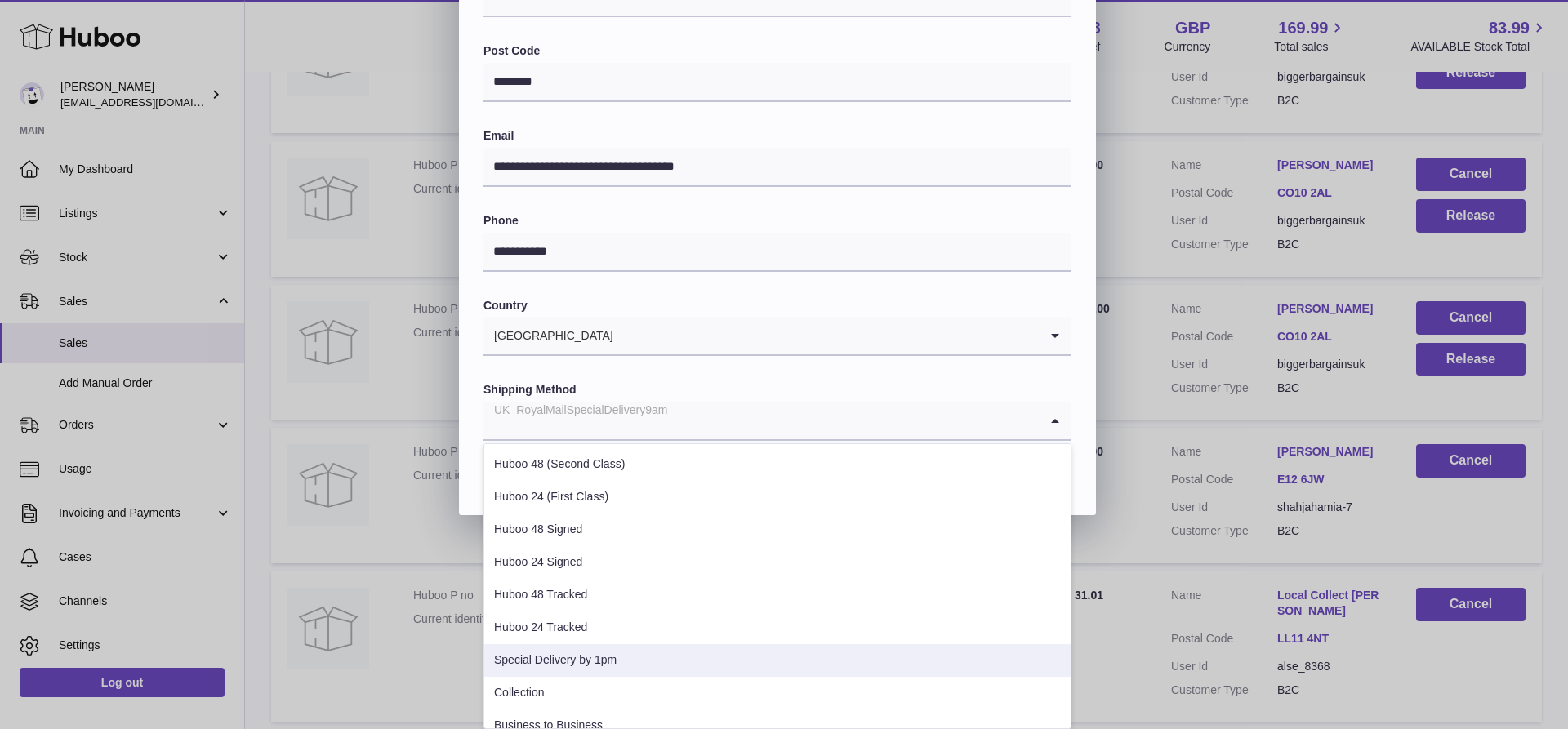
click at [636, 666] on li "Special Delivery by 1pm" at bounding box center [777, 660] width 586 height 32
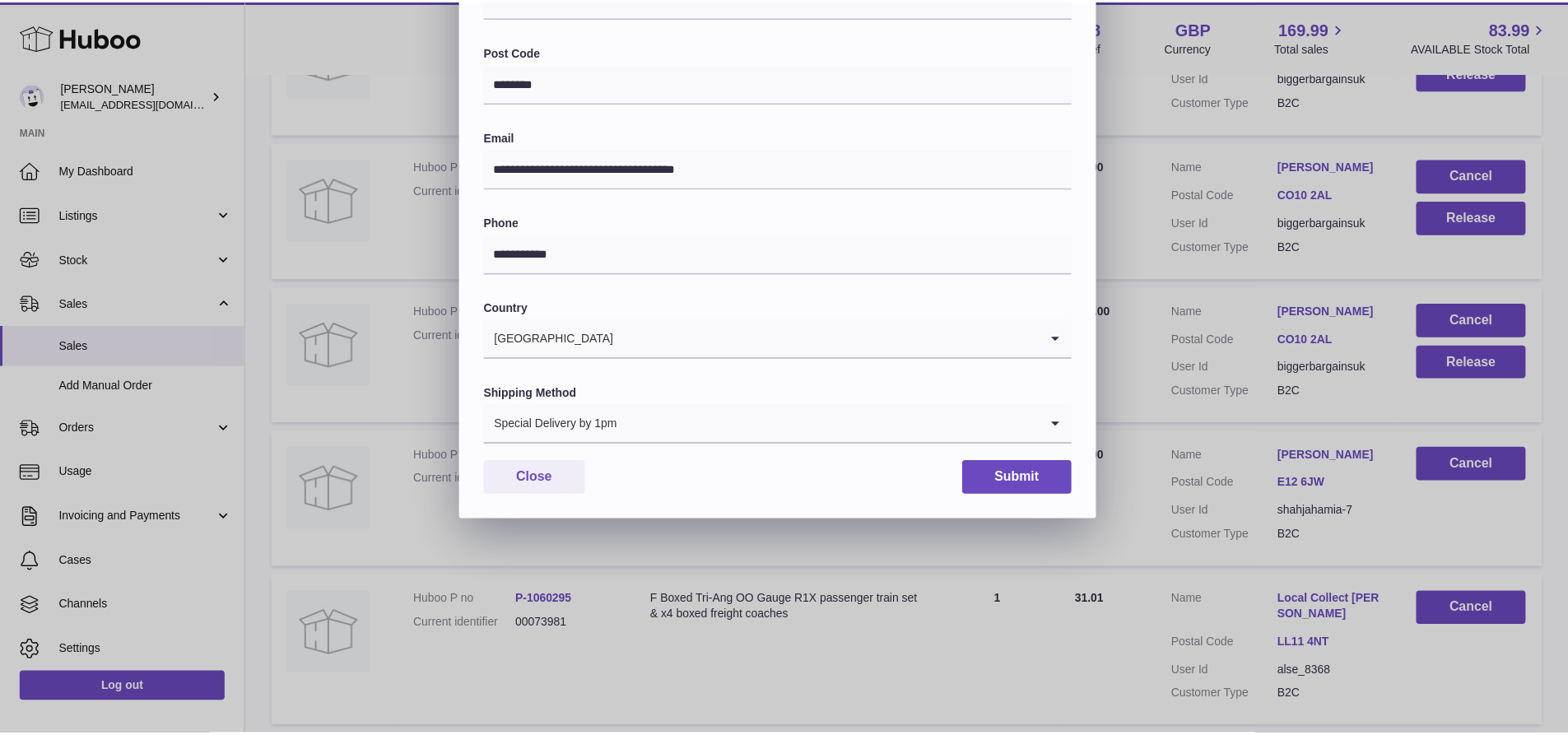
scroll to position [302, 0]
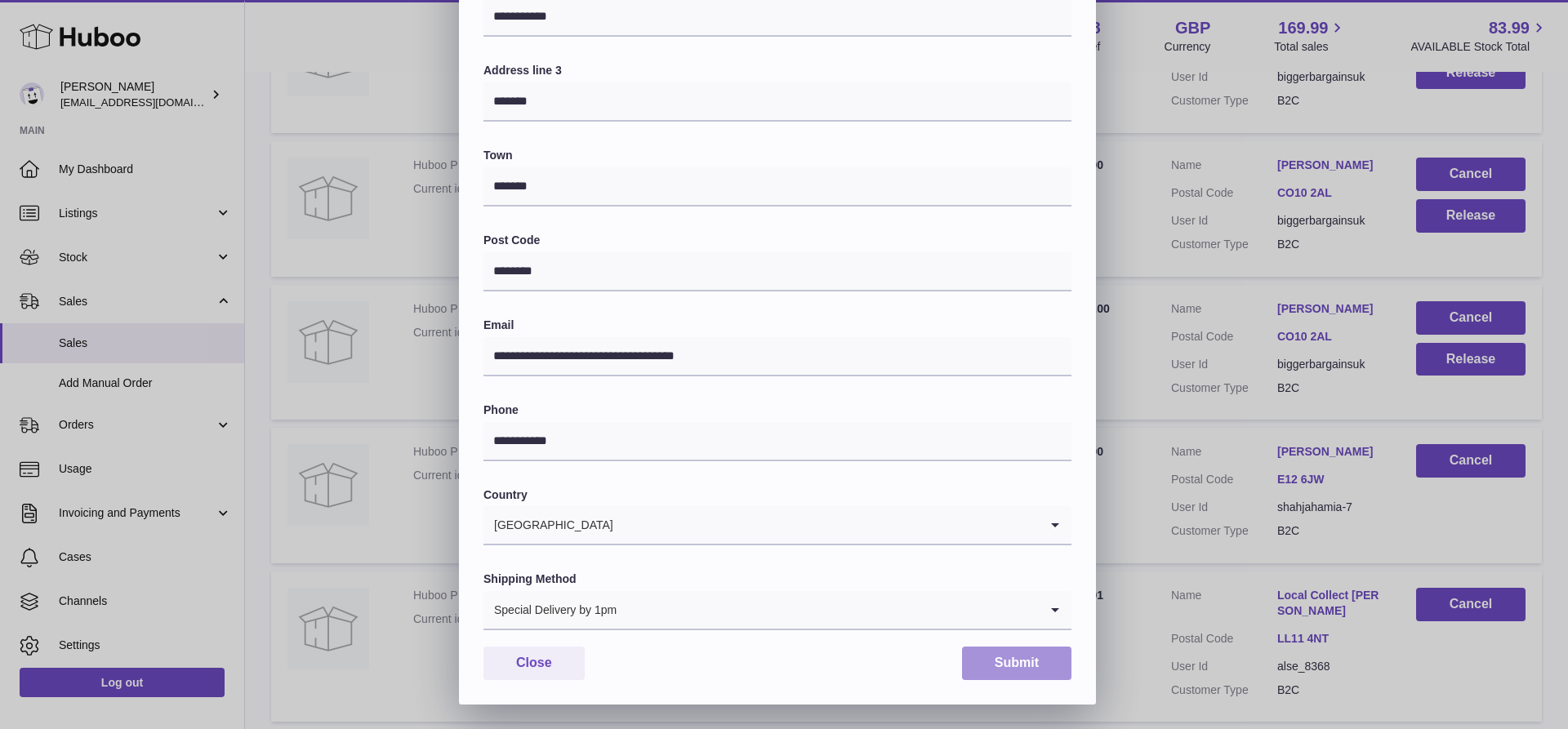
click at [1006, 657] on button "Submit" at bounding box center [1016, 664] width 109 height 33
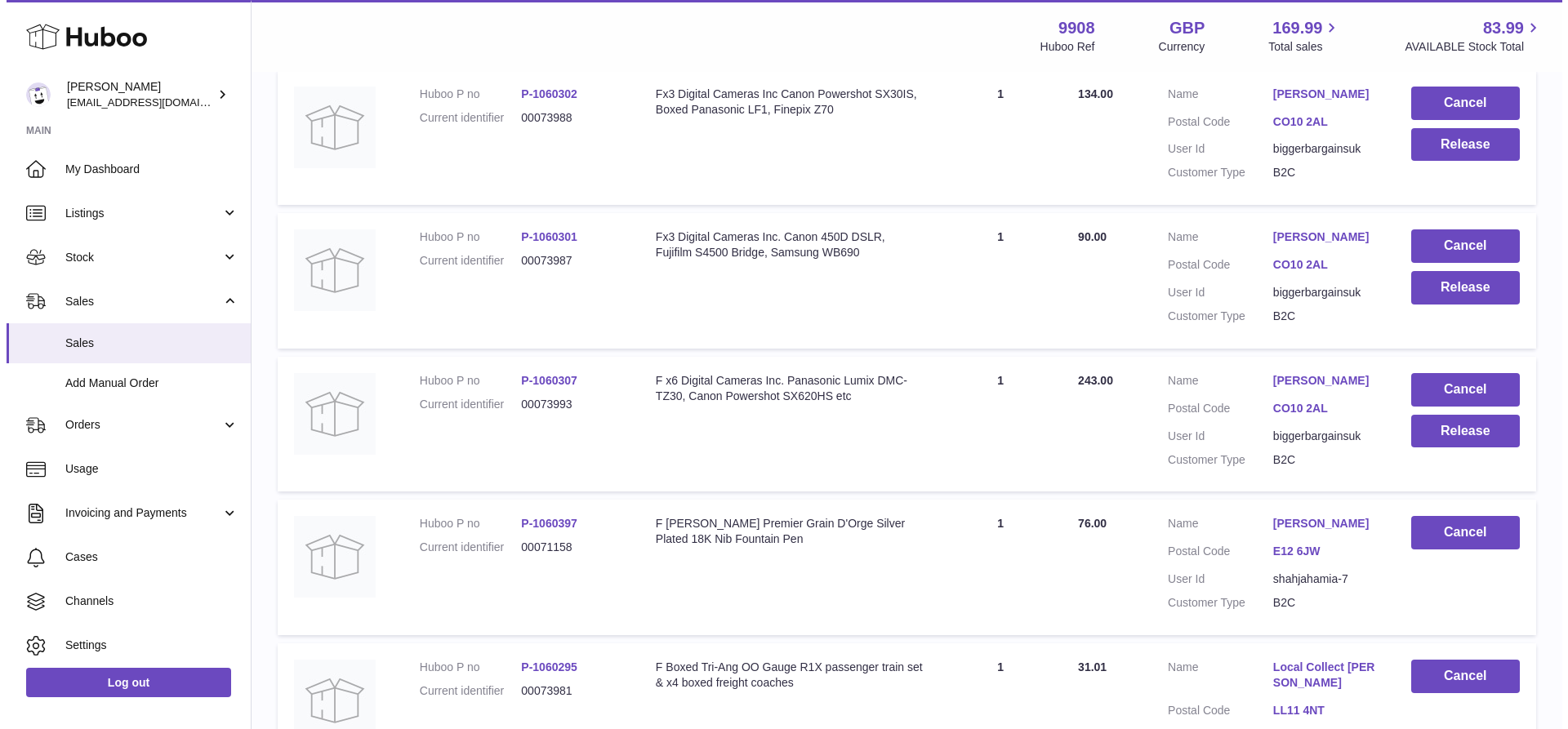
scroll to position [2469, 0]
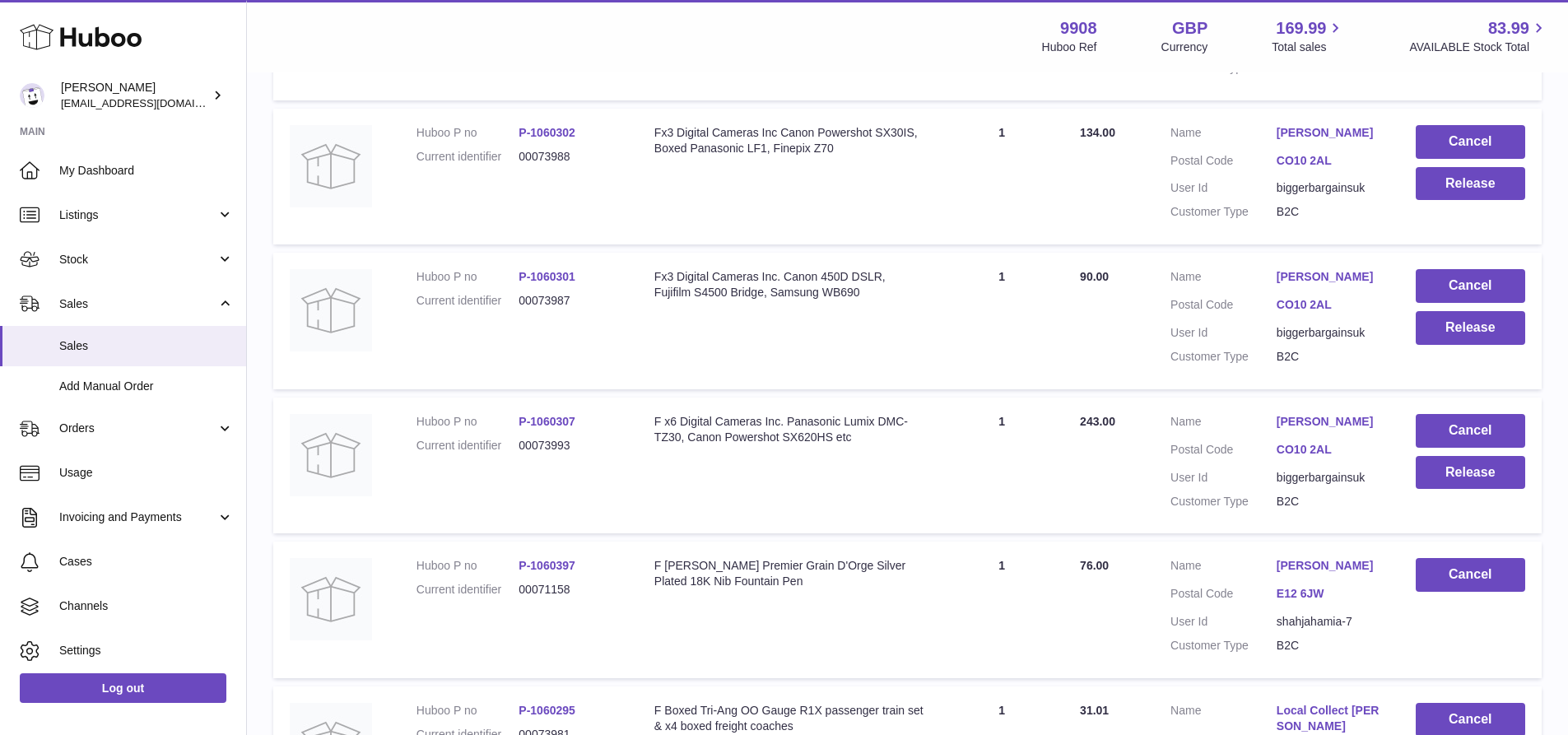
click at [1309, 141] on link "[PERSON_NAME]" at bounding box center [1329, 133] width 106 height 16
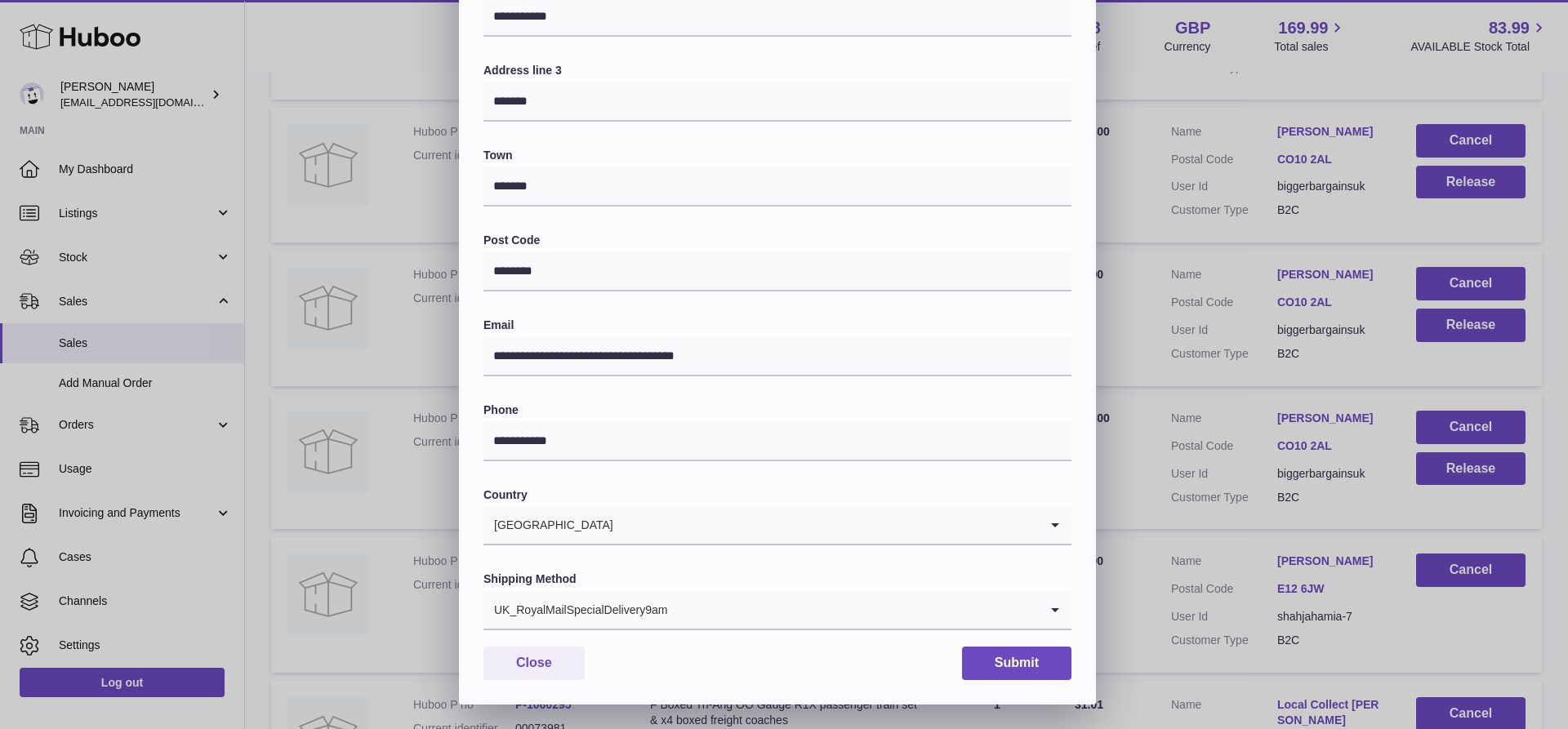
click at [686, 613] on input "Search for option" at bounding box center [853, 610] width 371 height 37
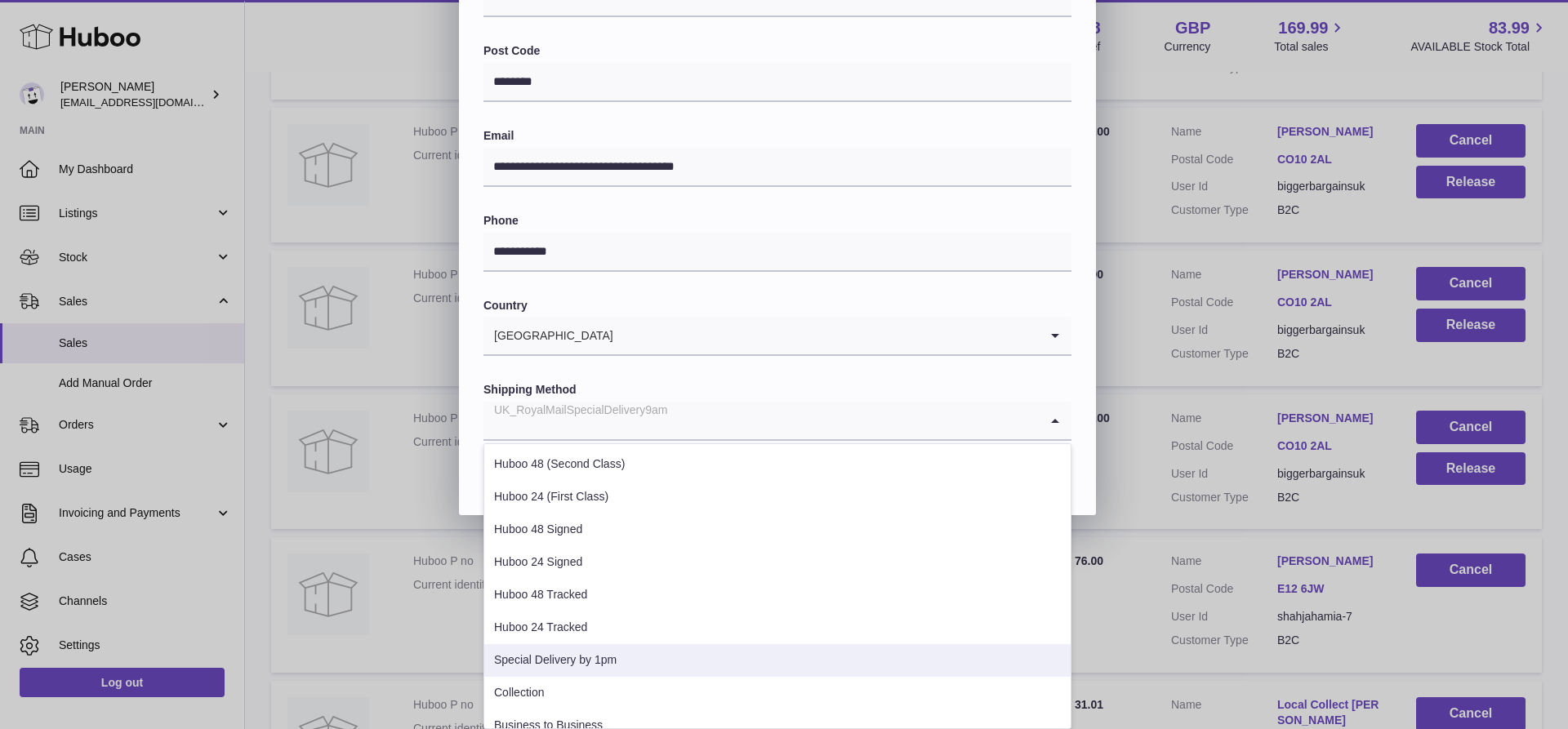
click at [599, 654] on li "Special Delivery by 1pm" at bounding box center [777, 660] width 586 height 32
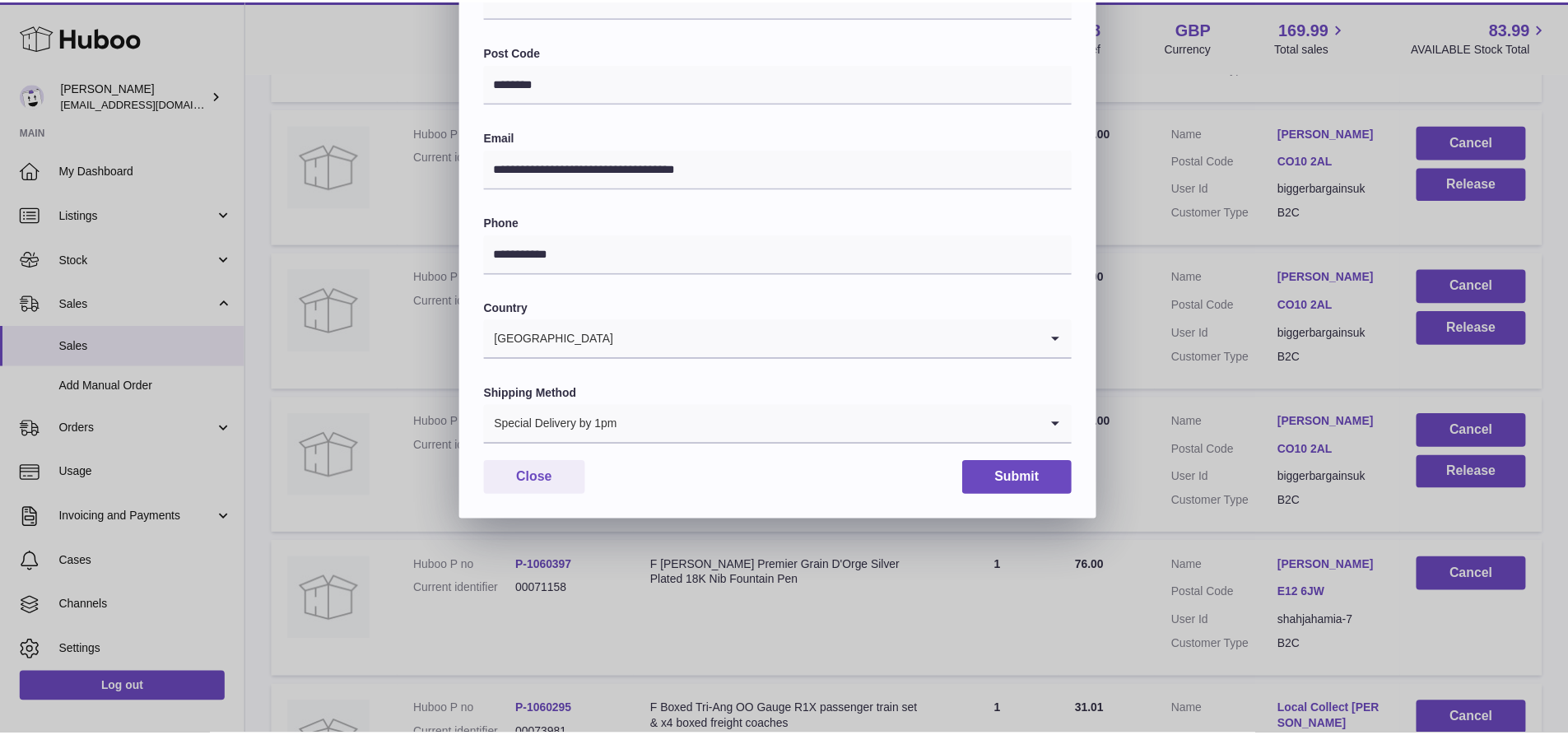
scroll to position [302, 0]
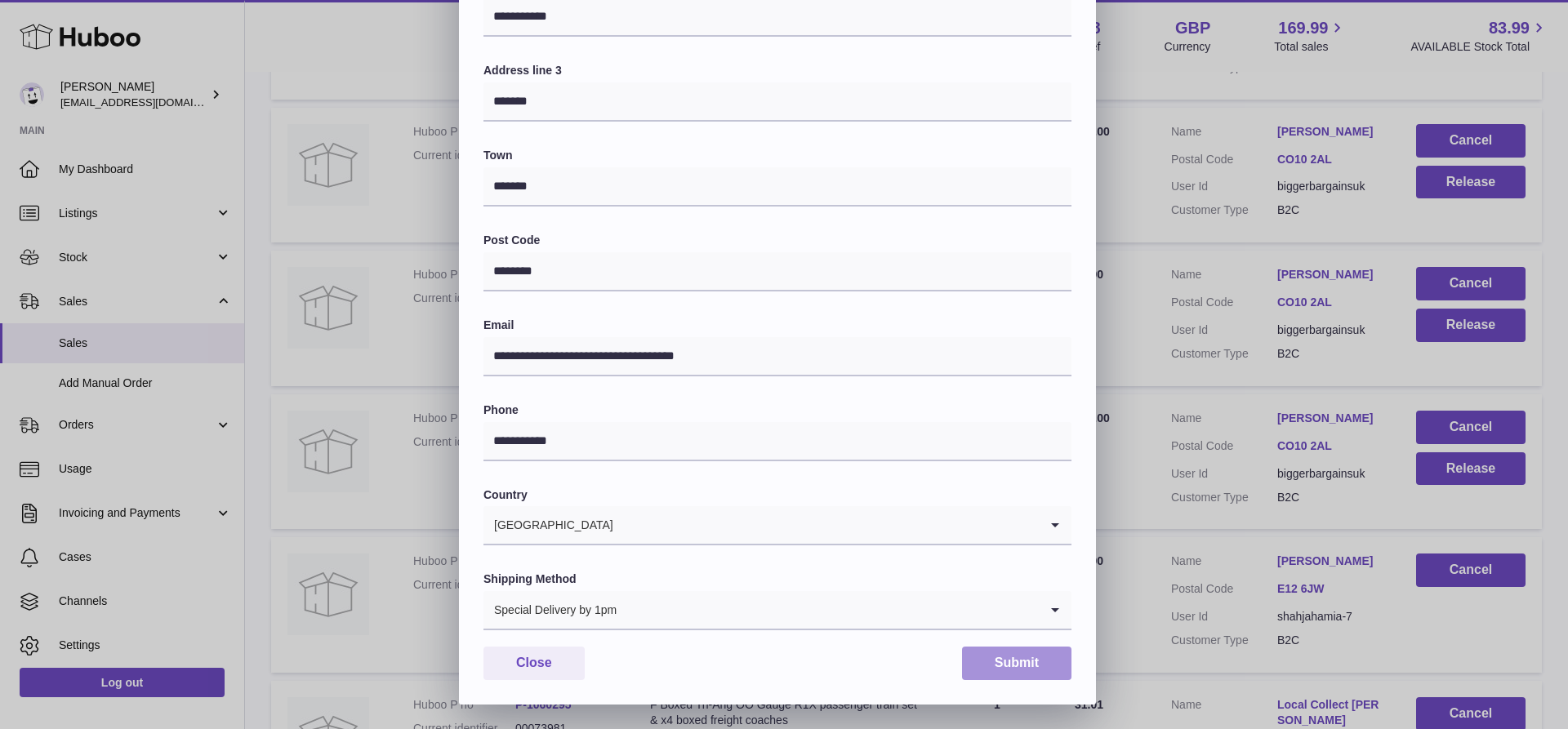
click at [1026, 659] on button "Submit" at bounding box center [1016, 664] width 109 height 33
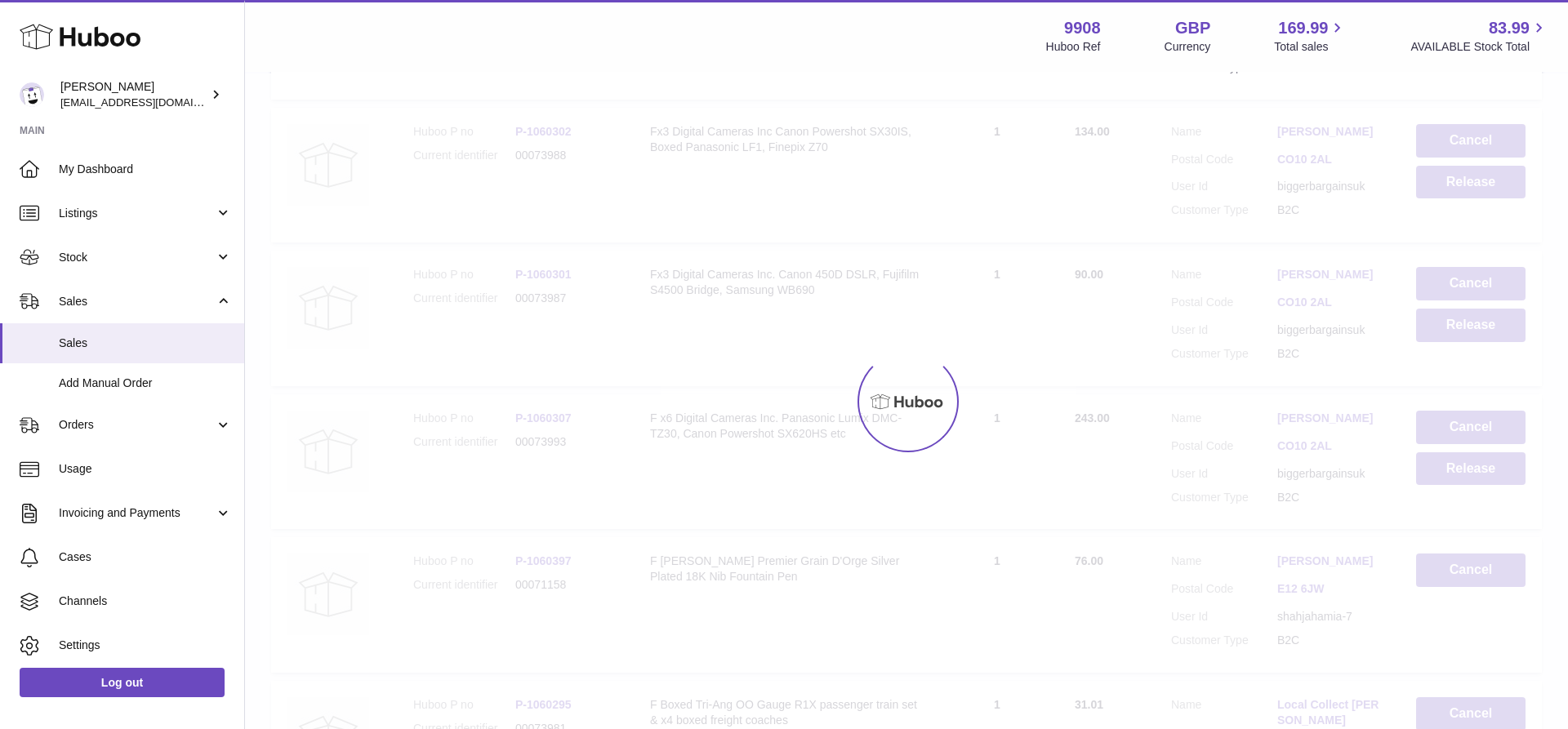
scroll to position [0, 0]
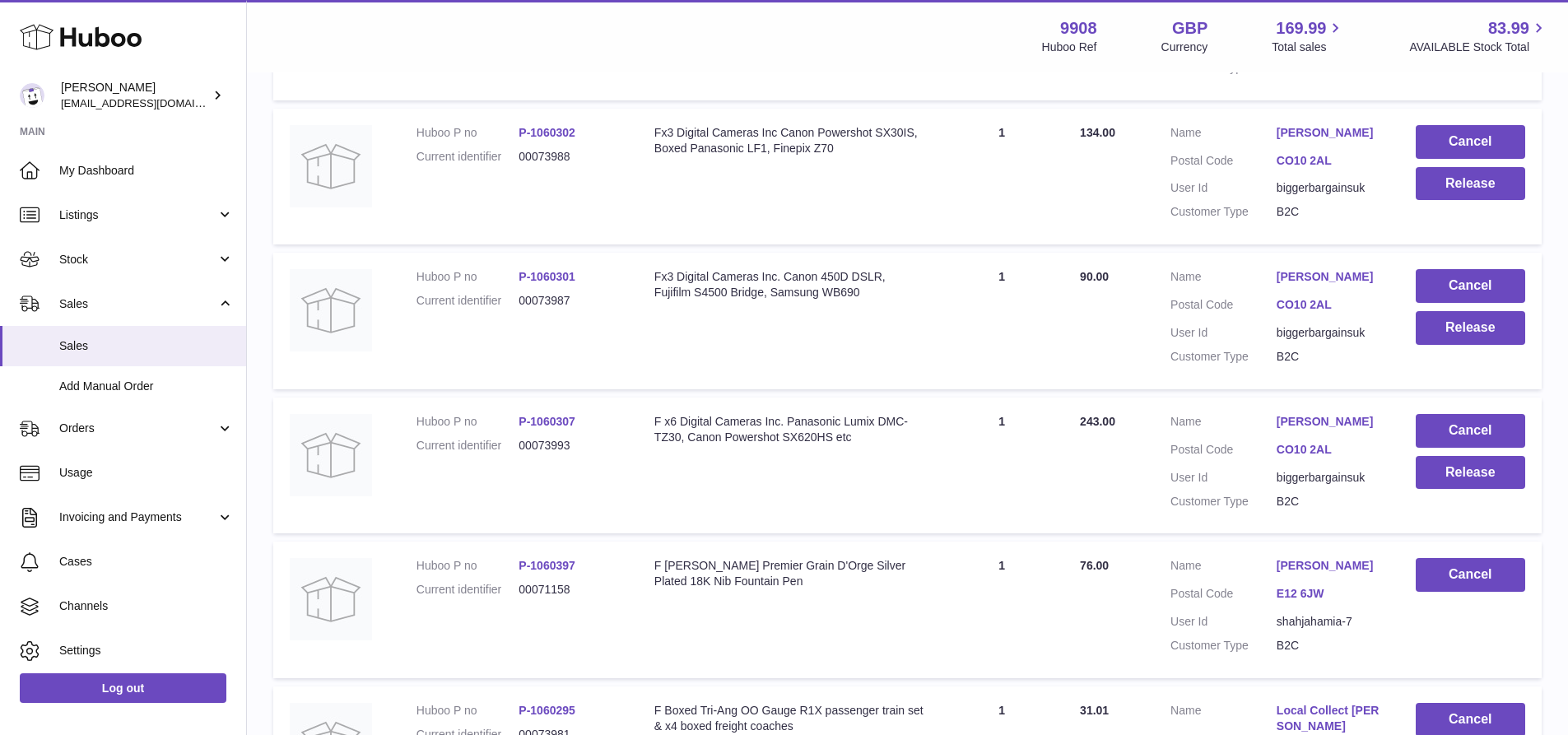
click at [1301, 141] on link "[PERSON_NAME]" at bounding box center [1329, 133] width 106 height 16
click at [1141, 251] on div at bounding box center [784, 368] width 1568 height 735
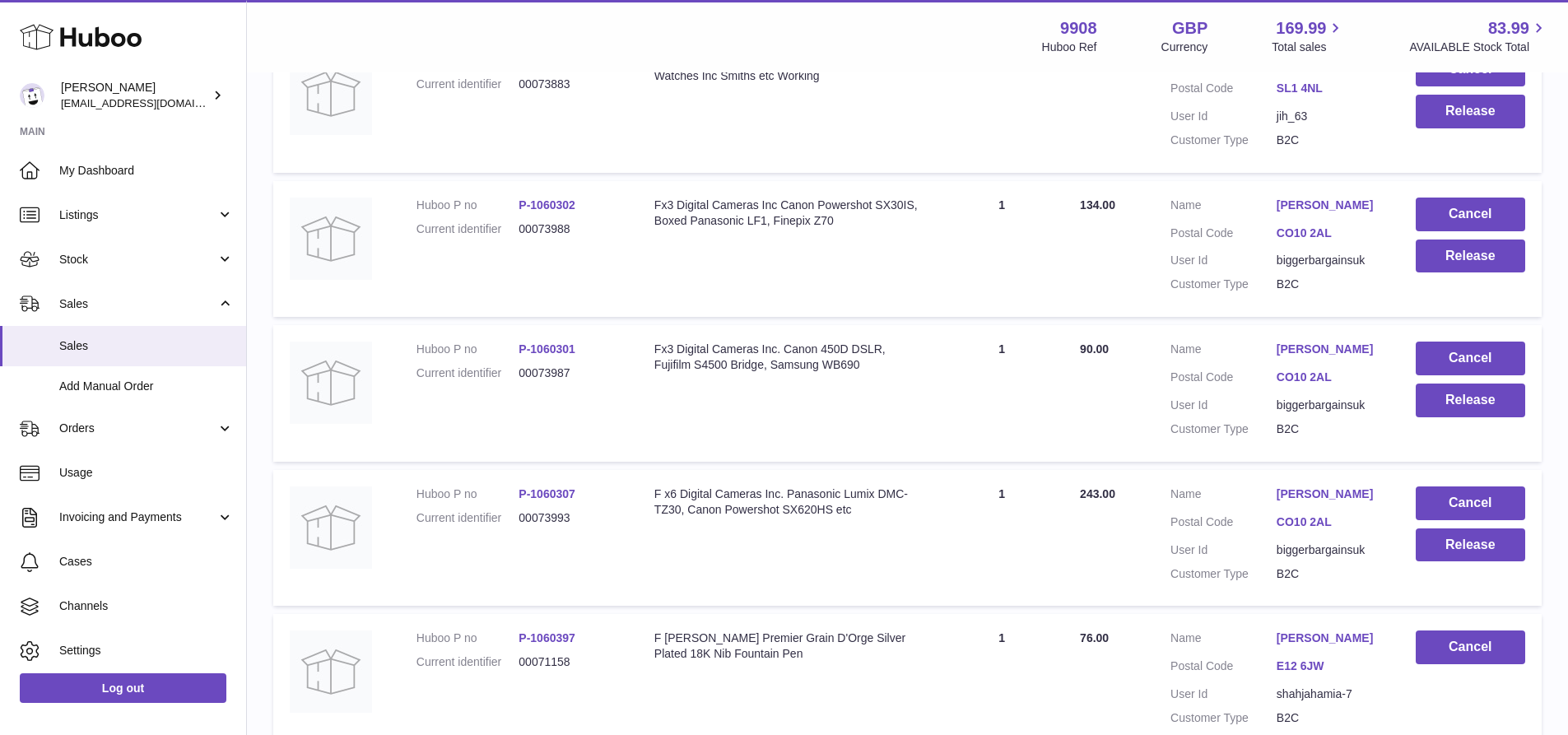
scroll to position [2379, 0]
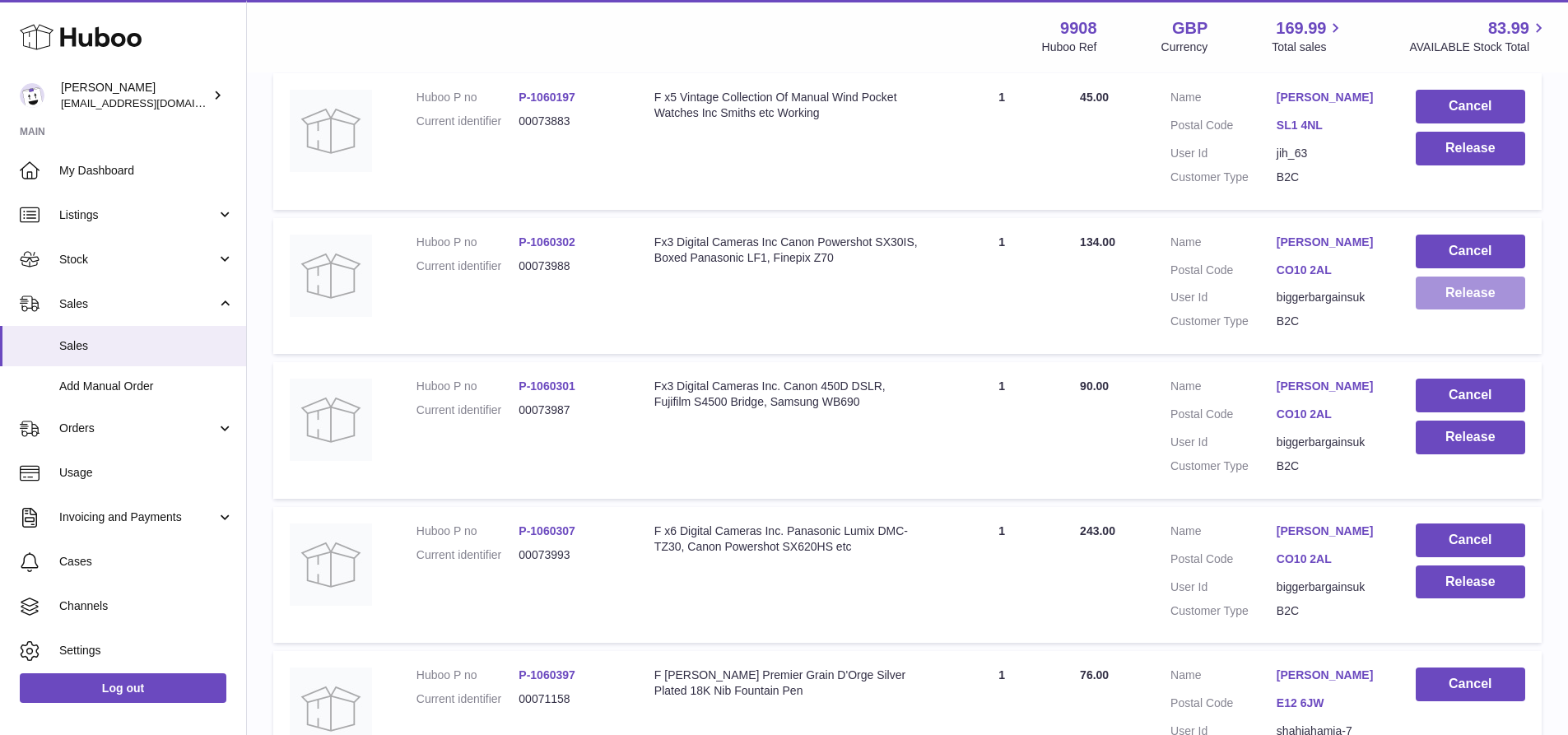
click at [1470, 310] on button "Release" at bounding box center [1470, 294] width 110 height 33
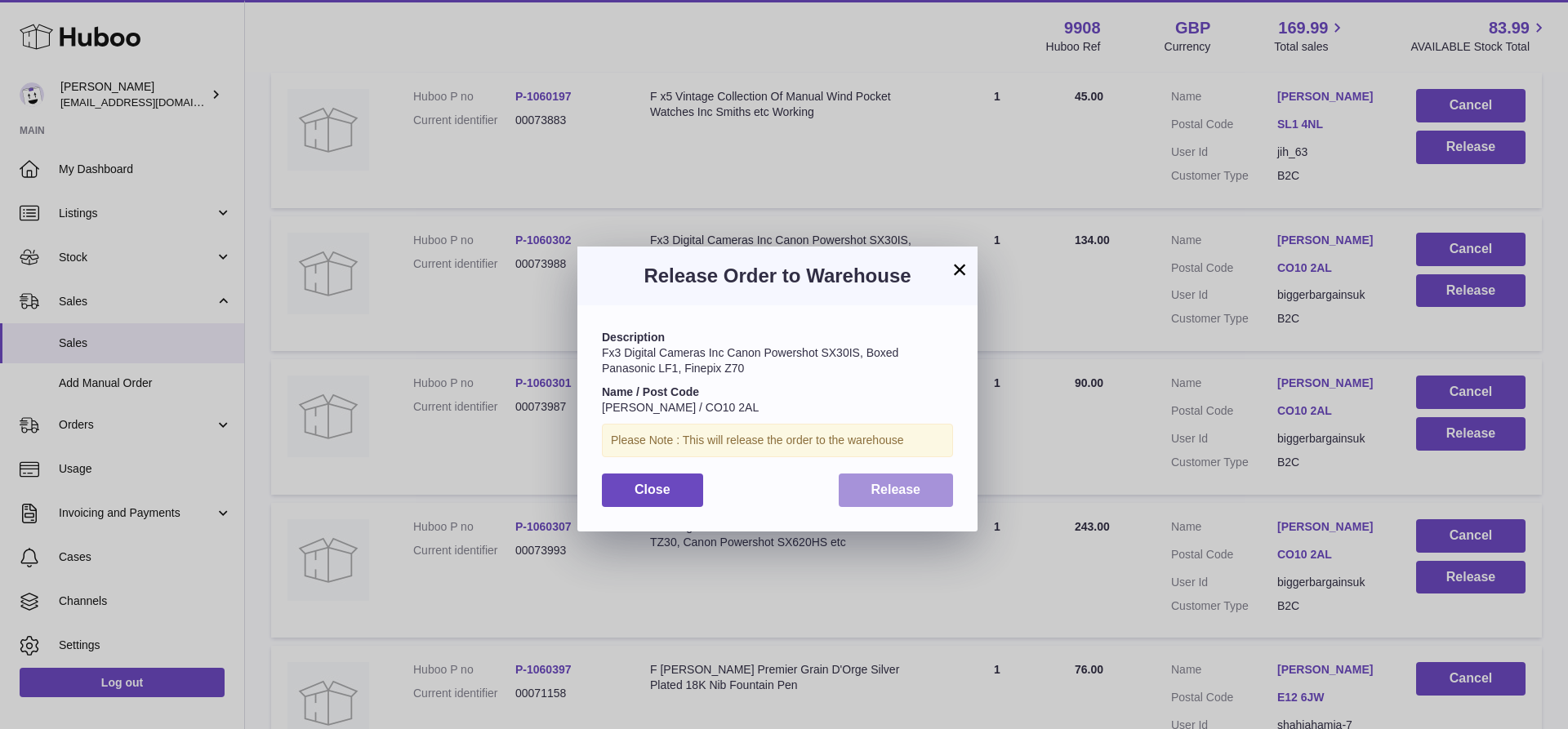
click at [909, 487] on span "Release" at bounding box center [896, 489] width 50 height 14
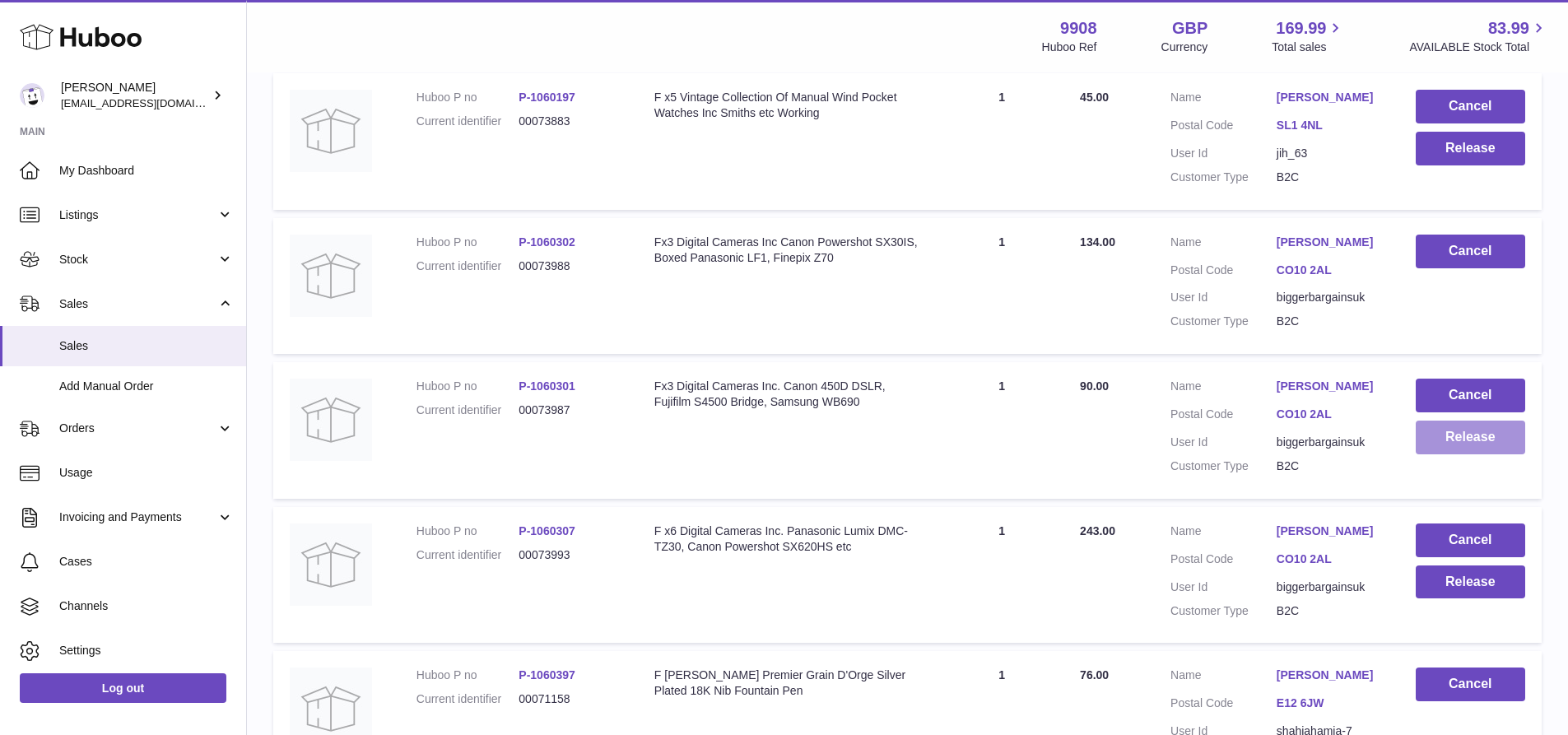
click at [1481, 455] on button "Release" at bounding box center [1470, 438] width 110 height 33
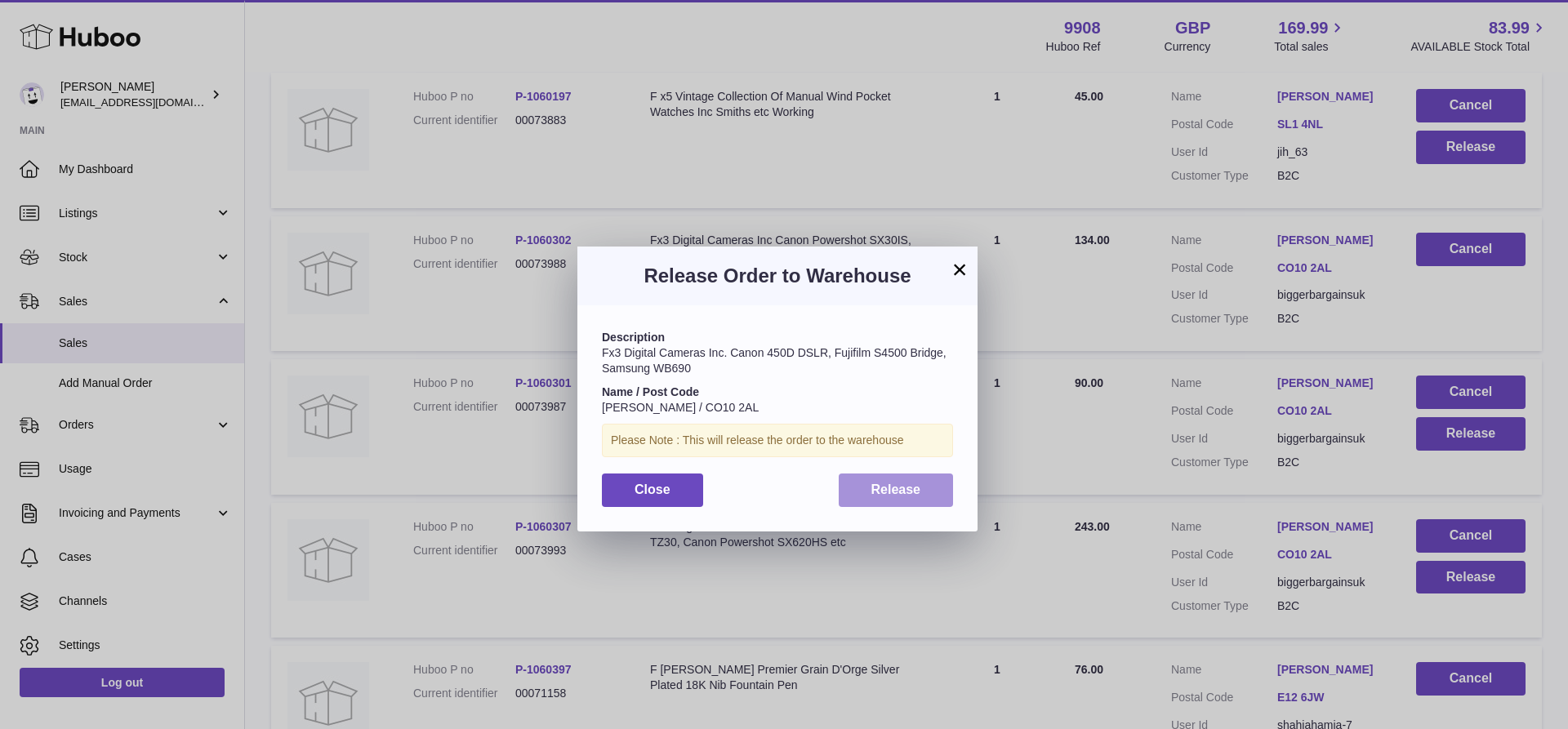
click at [889, 479] on button "Release" at bounding box center [896, 490] width 115 height 33
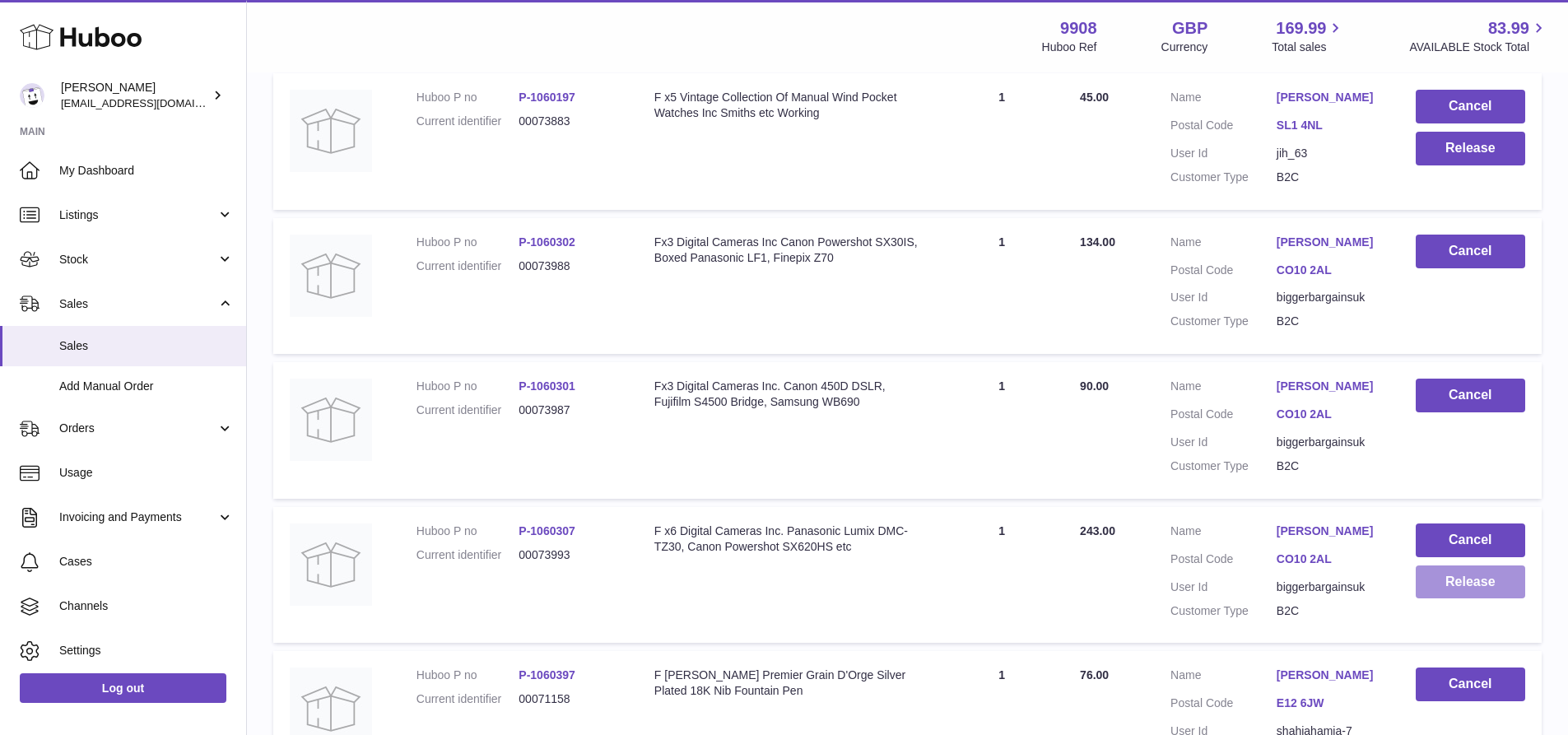
click at [1460, 600] on button "Release" at bounding box center [1470, 582] width 110 height 33
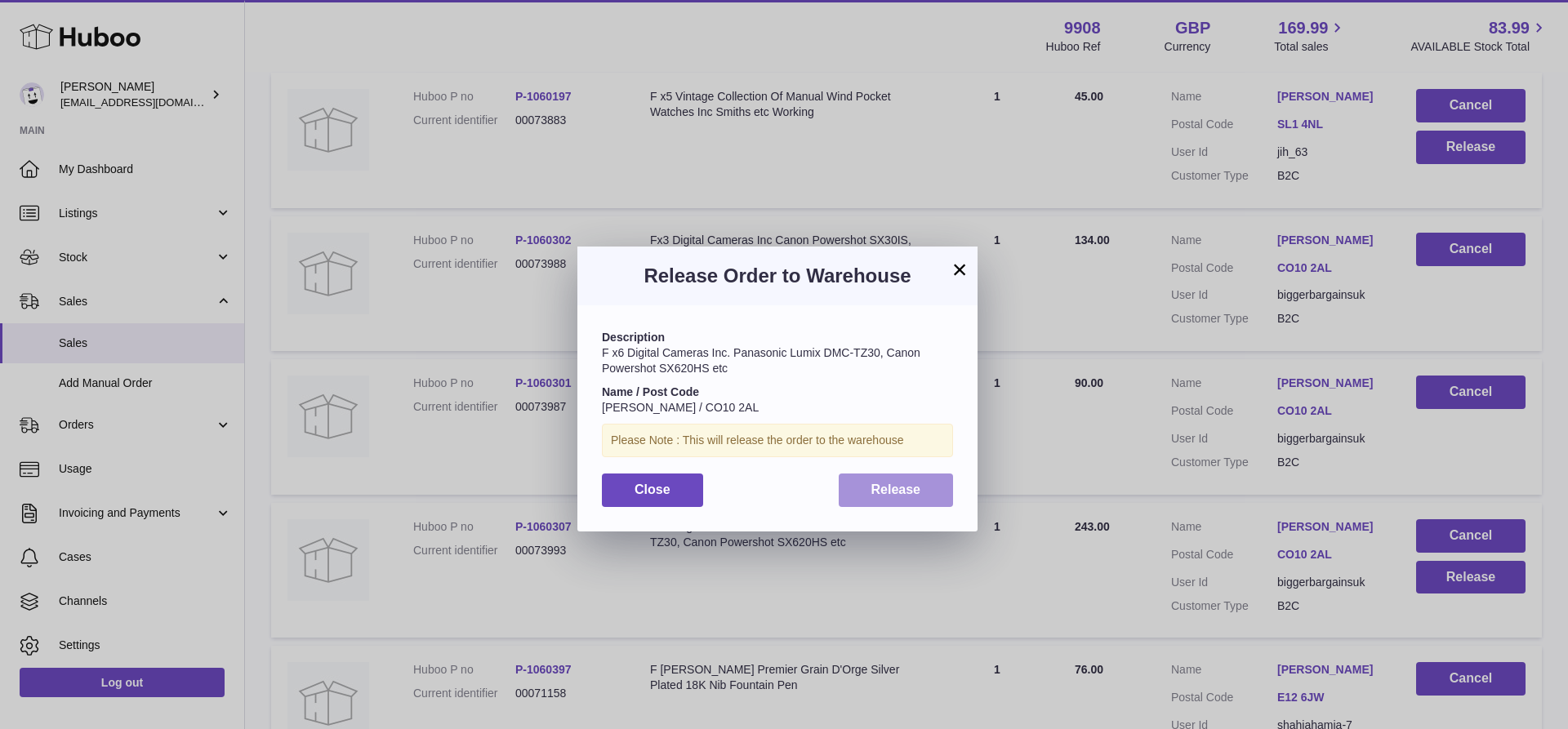
click at [858, 483] on button "Release" at bounding box center [896, 490] width 115 height 33
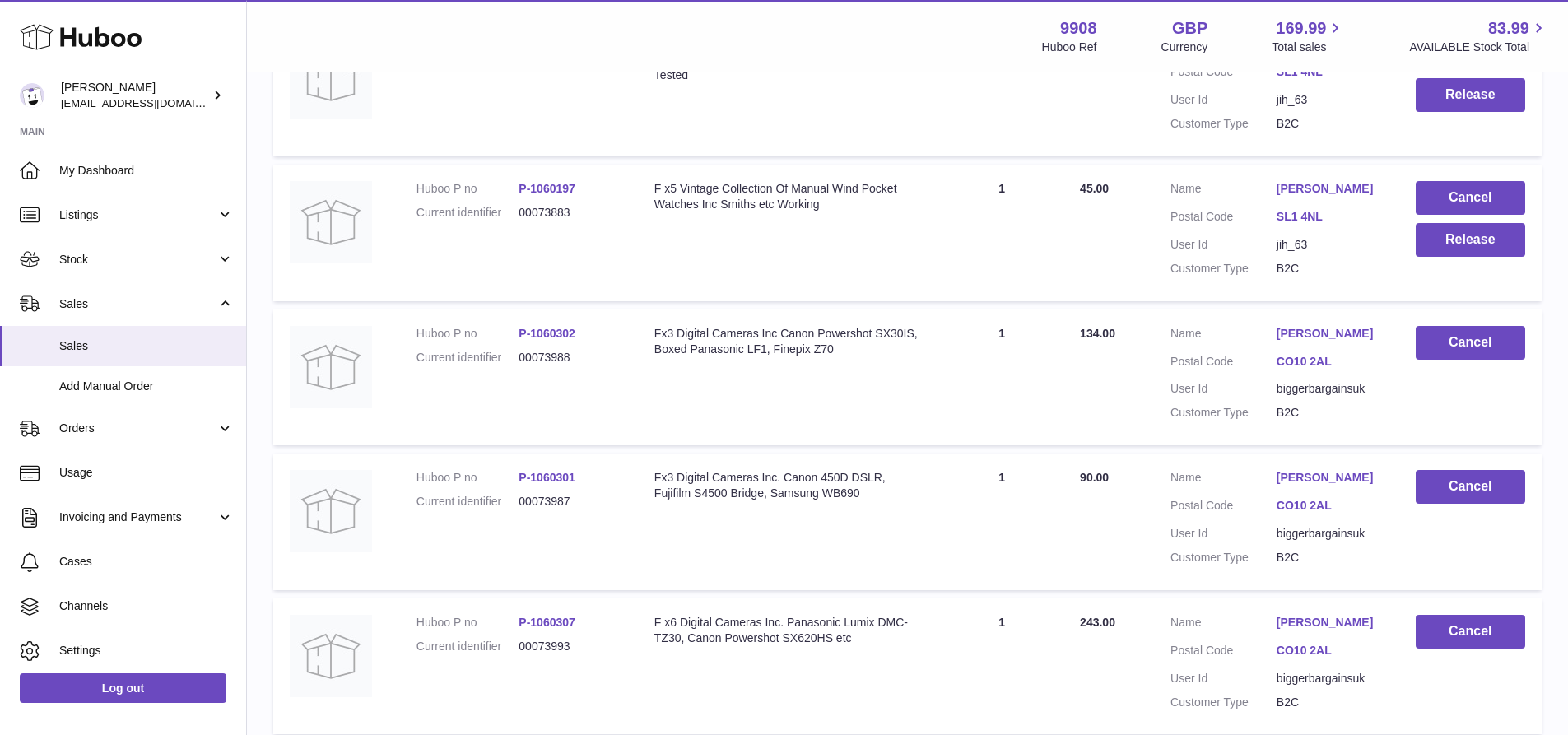
scroll to position [2159, 0]
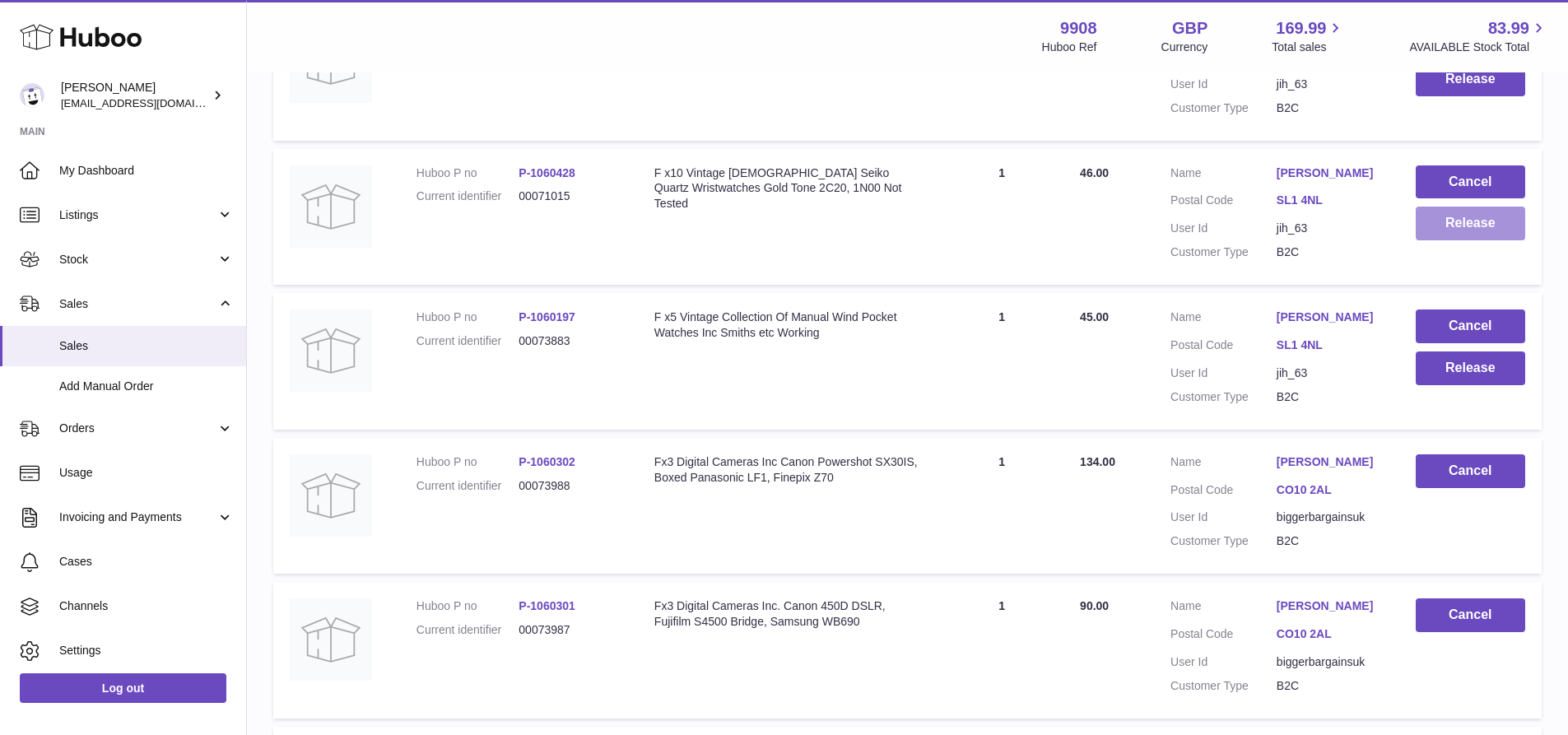
click at [1471, 240] on button "Release" at bounding box center [1470, 223] width 110 height 33
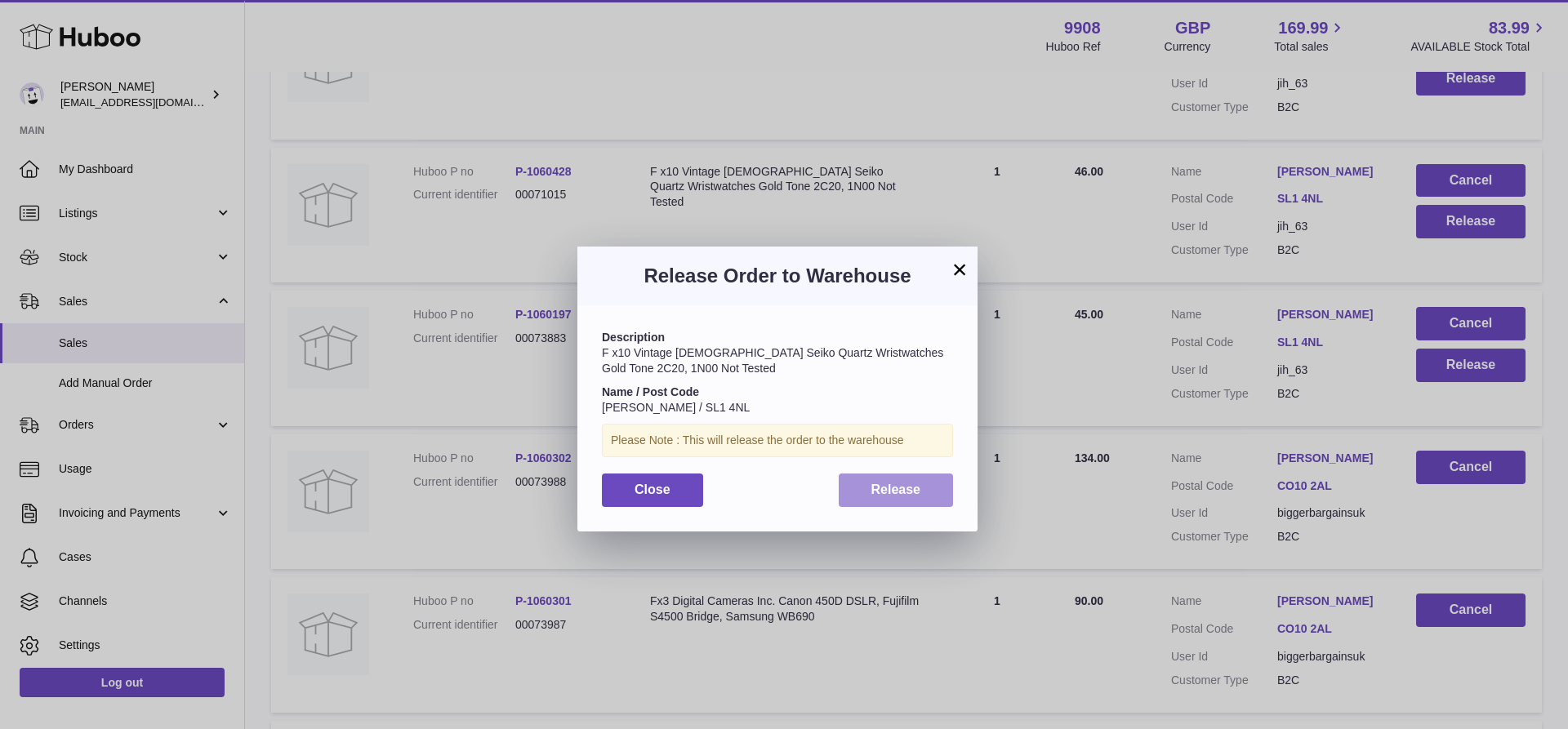
click at [890, 489] on span "Release" at bounding box center [896, 489] width 50 height 14
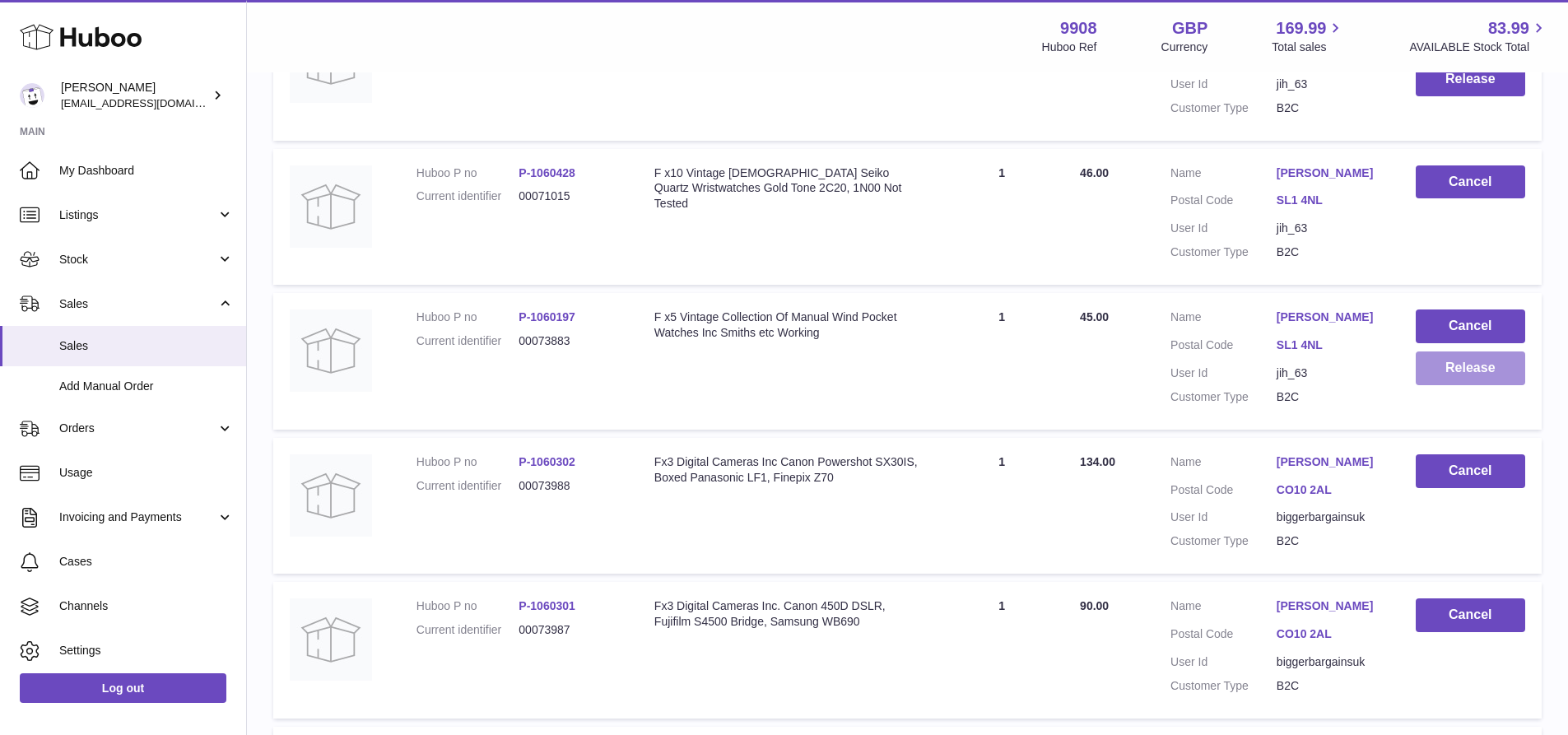
click at [1439, 385] on button "Release" at bounding box center [1470, 368] width 110 height 33
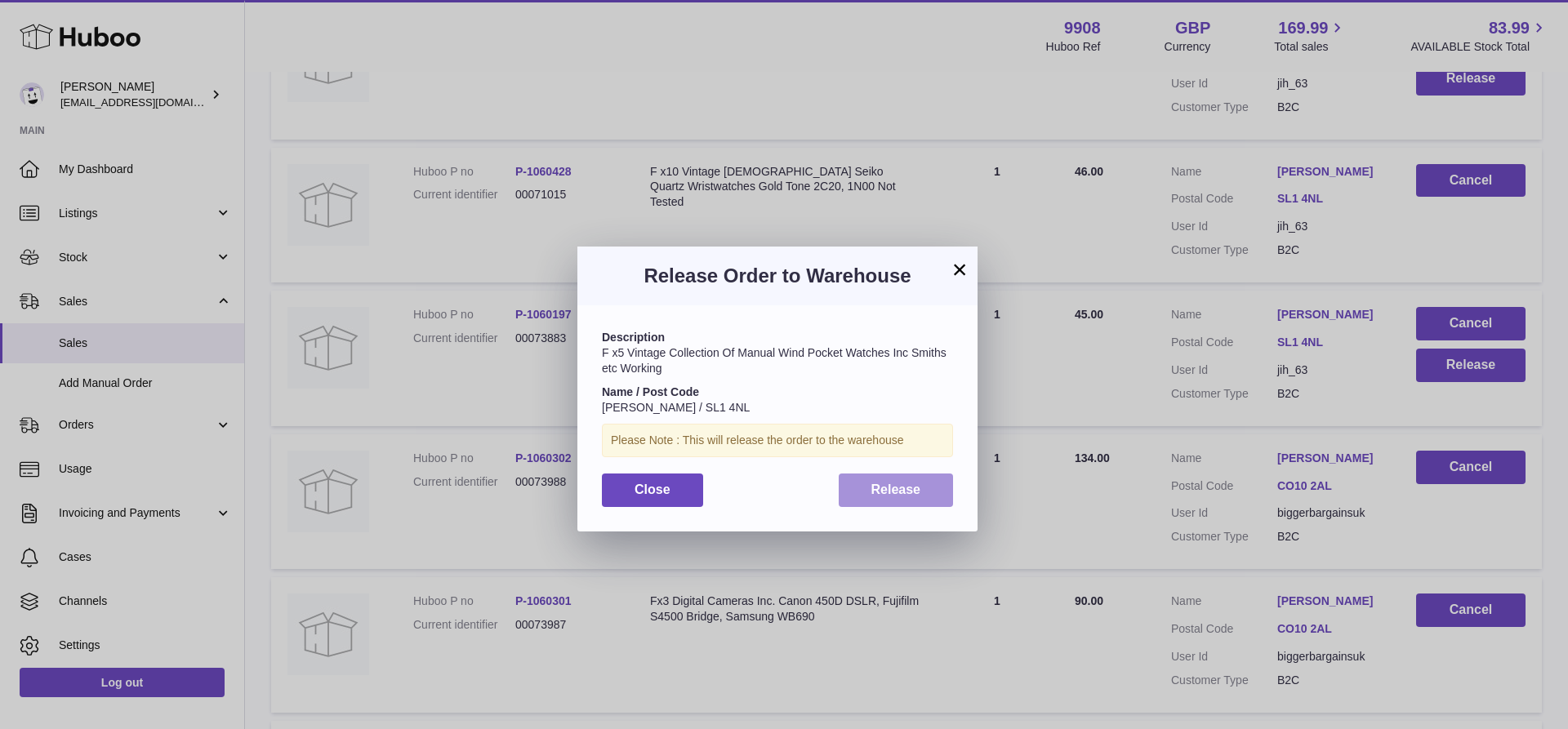
click at [862, 484] on button "Release" at bounding box center [896, 490] width 115 height 33
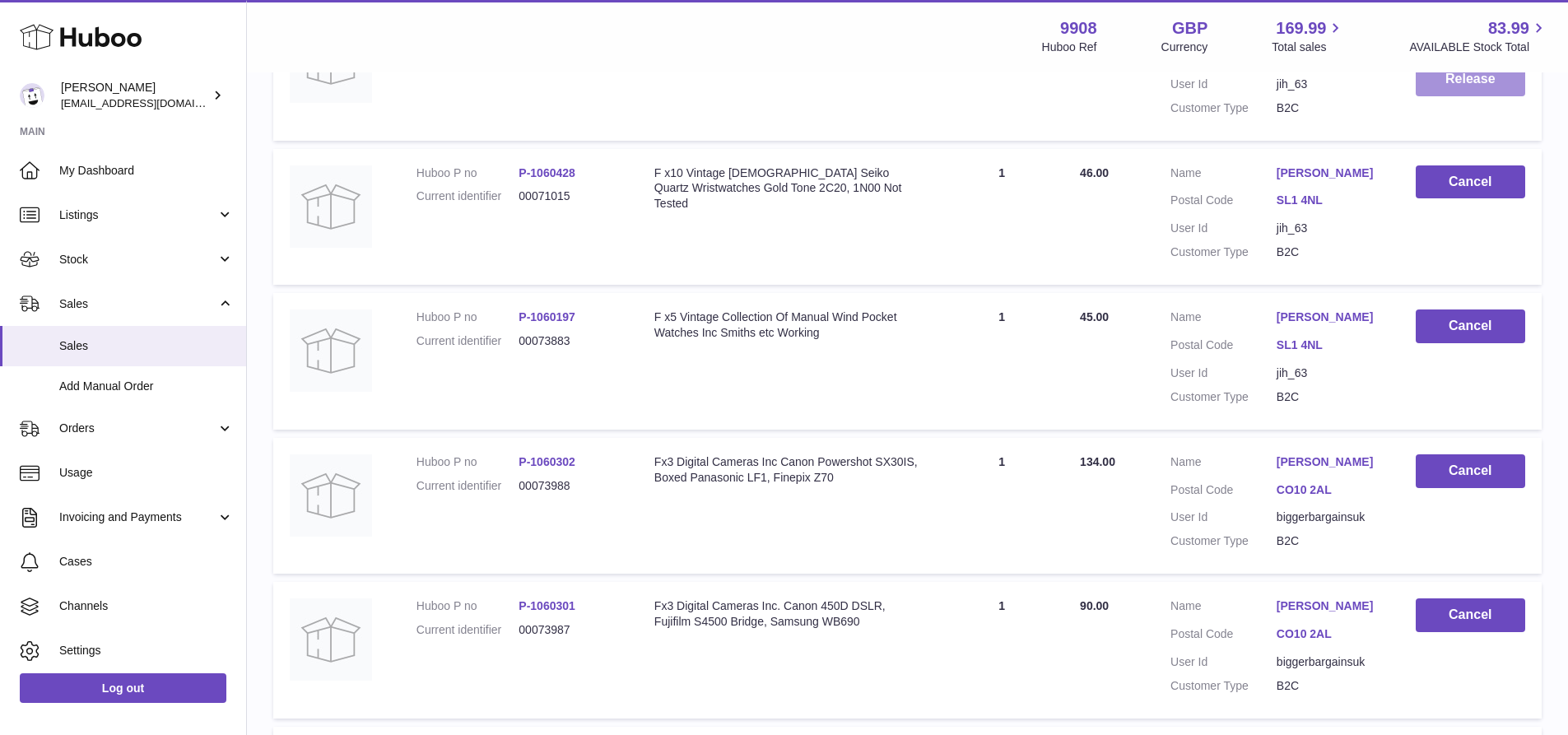
click at [1479, 97] on button "Release" at bounding box center [1470, 79] width 110 height 33
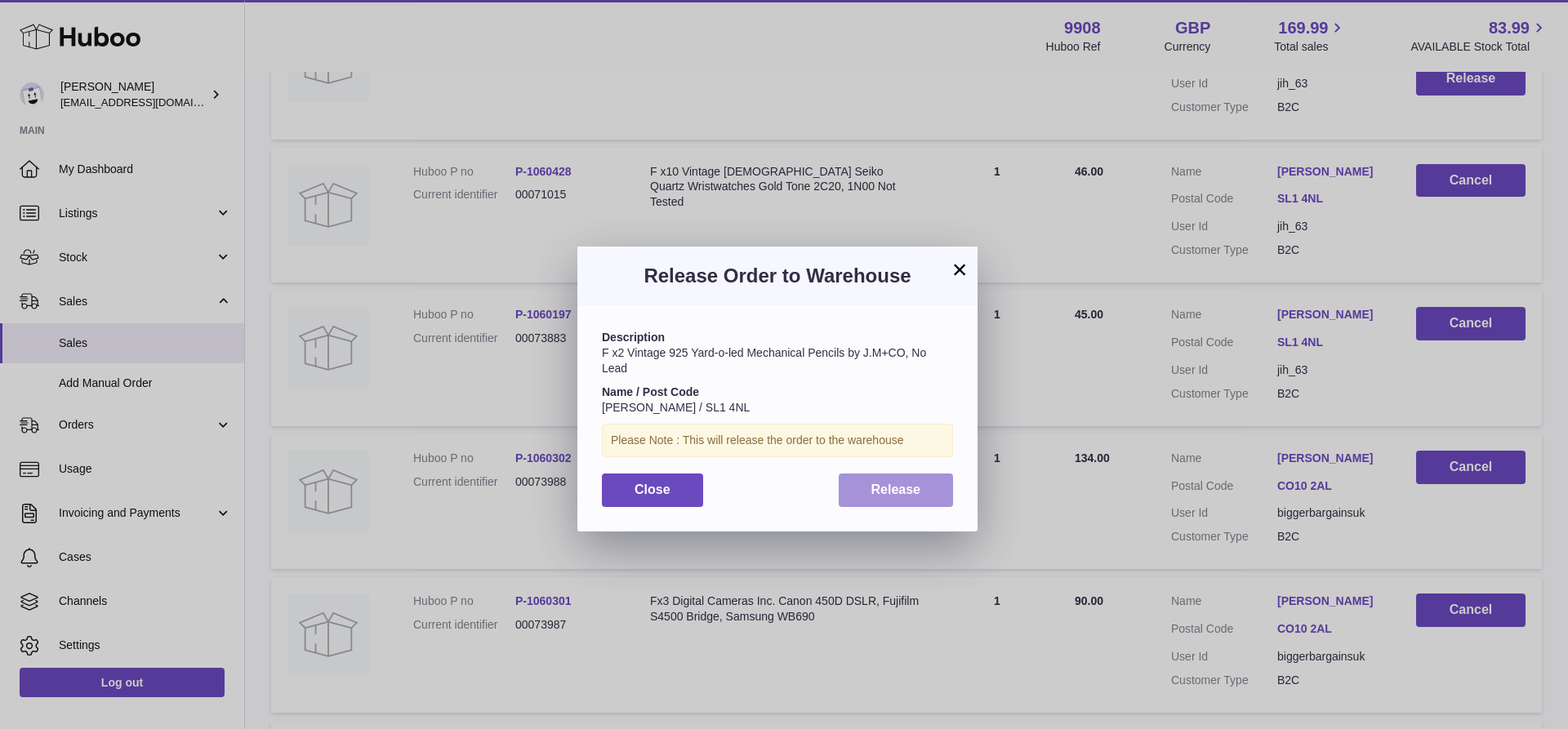
click at [892, 486] on span "Release" at bounding box center [896, 489] width 50 height 14
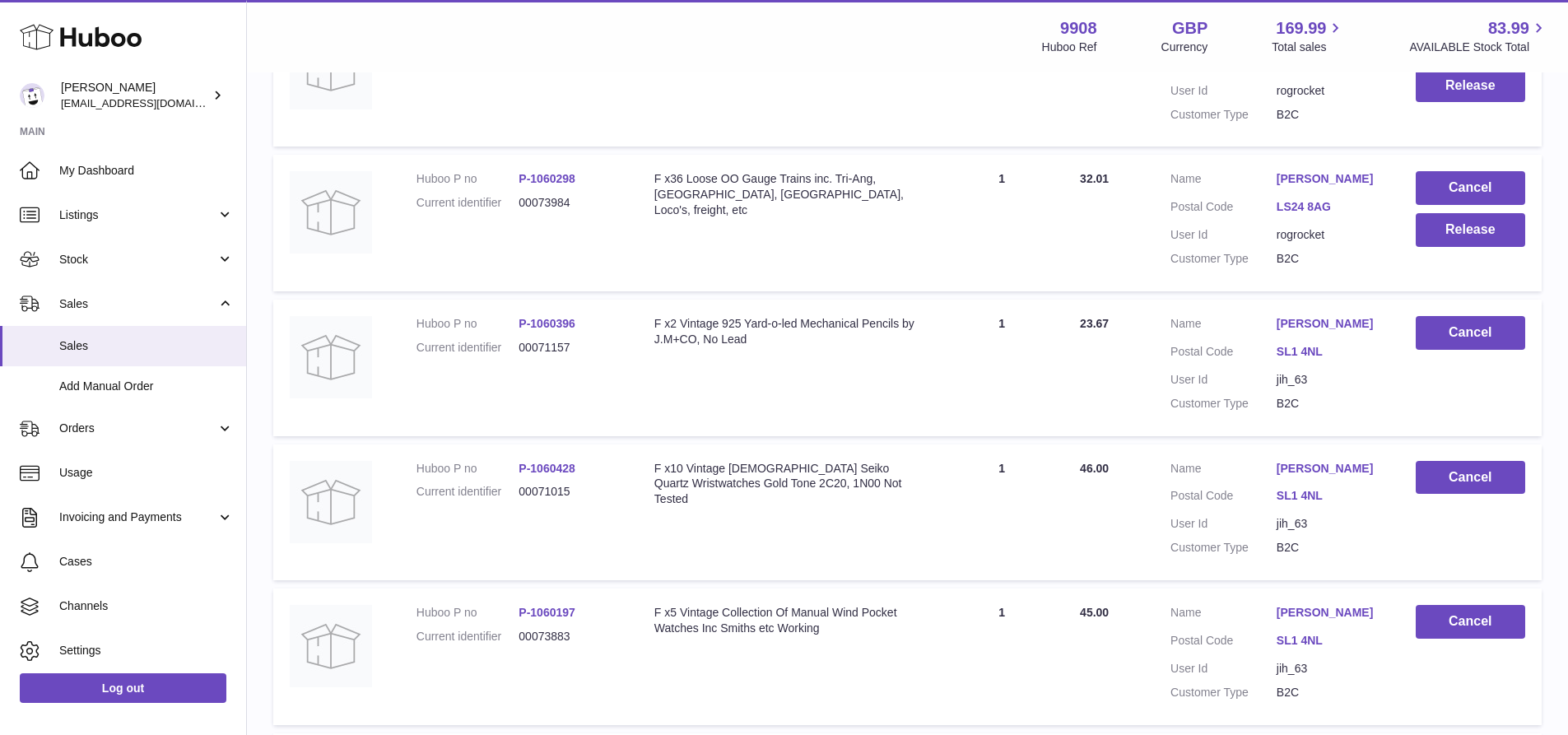
scroll to position [1830, 0]
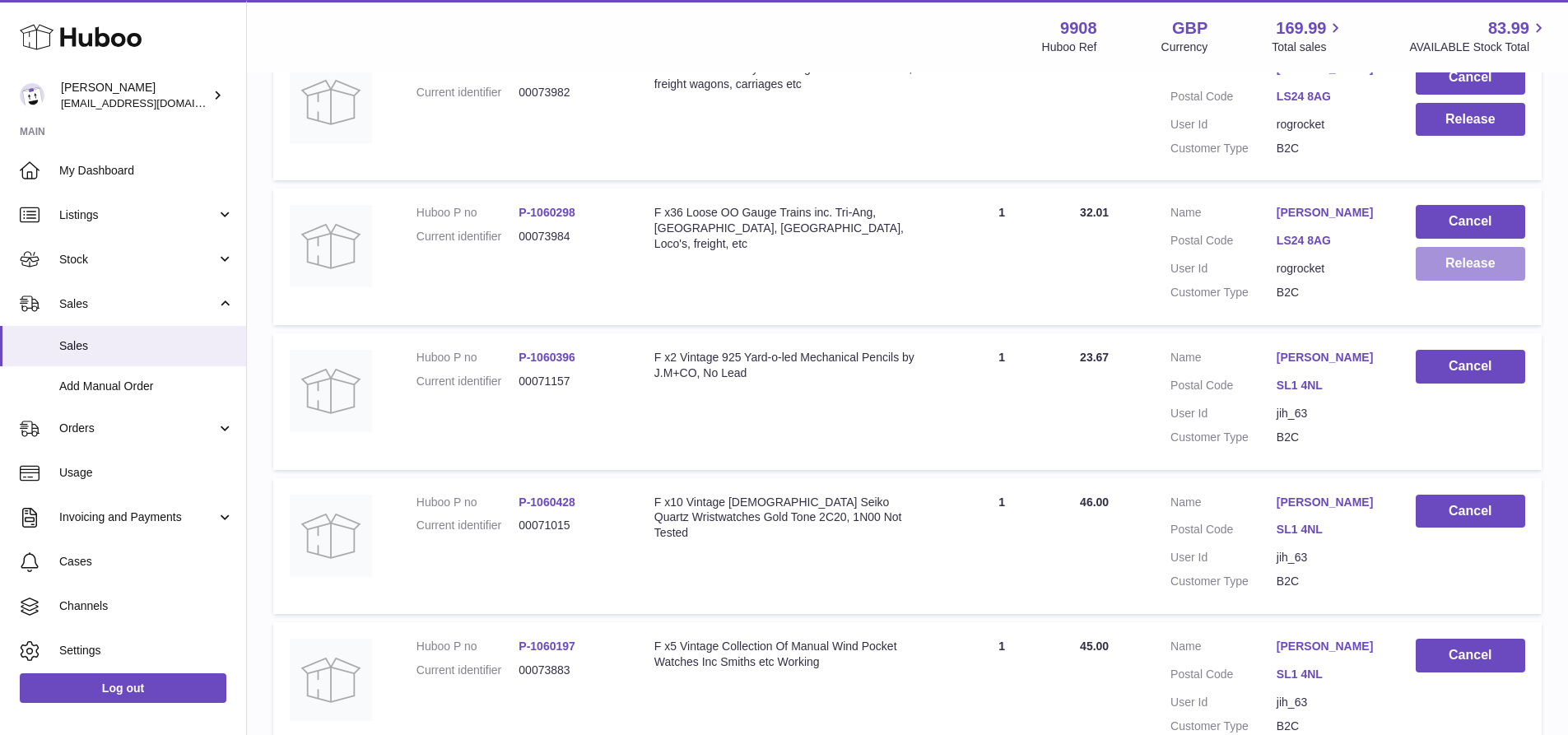
click at [1470, 280] on button "Release" at bounding box center [1470, 264] width 110 height 33
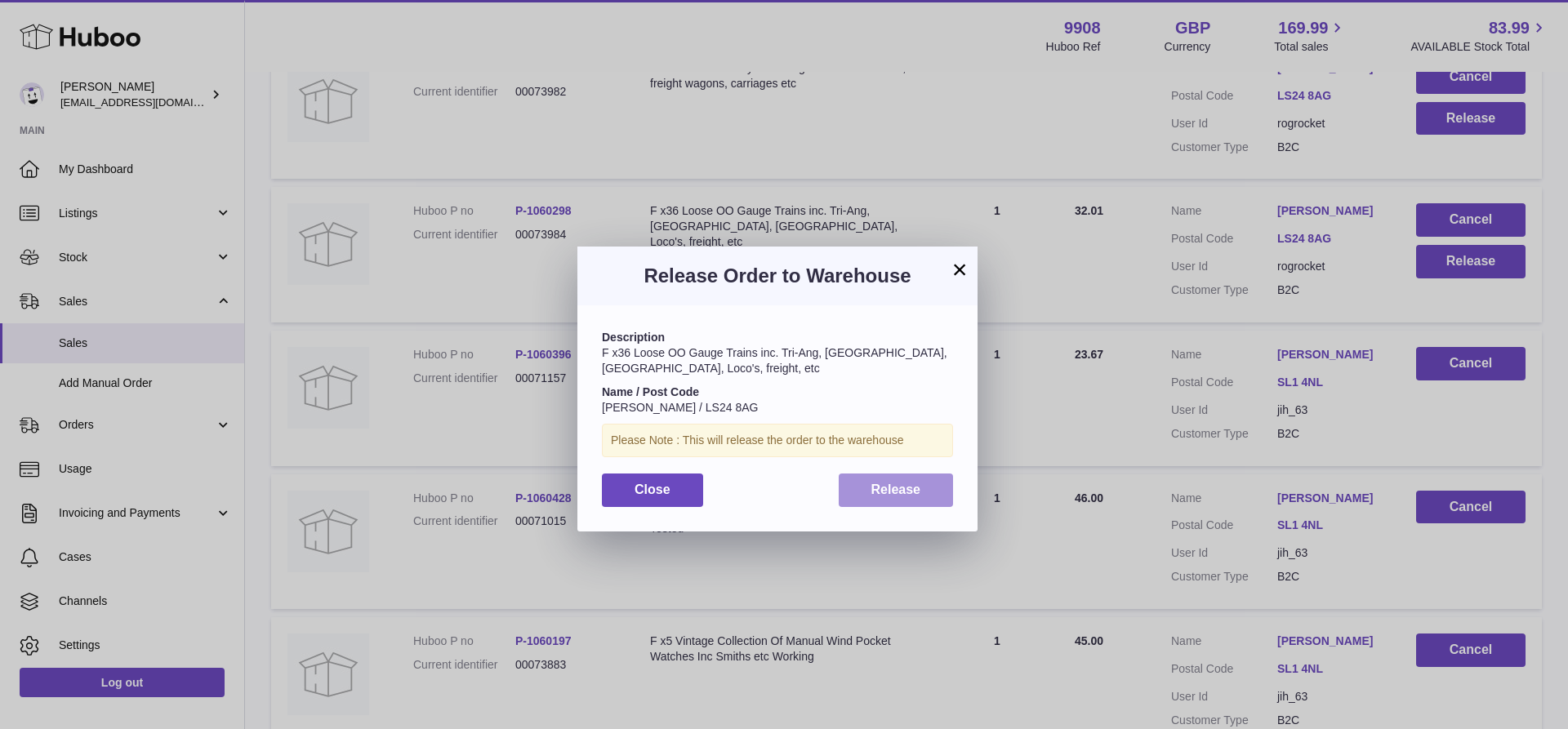
click at [883, 495] on span "Release" at bounding box center [896, 489] width 50 height 14
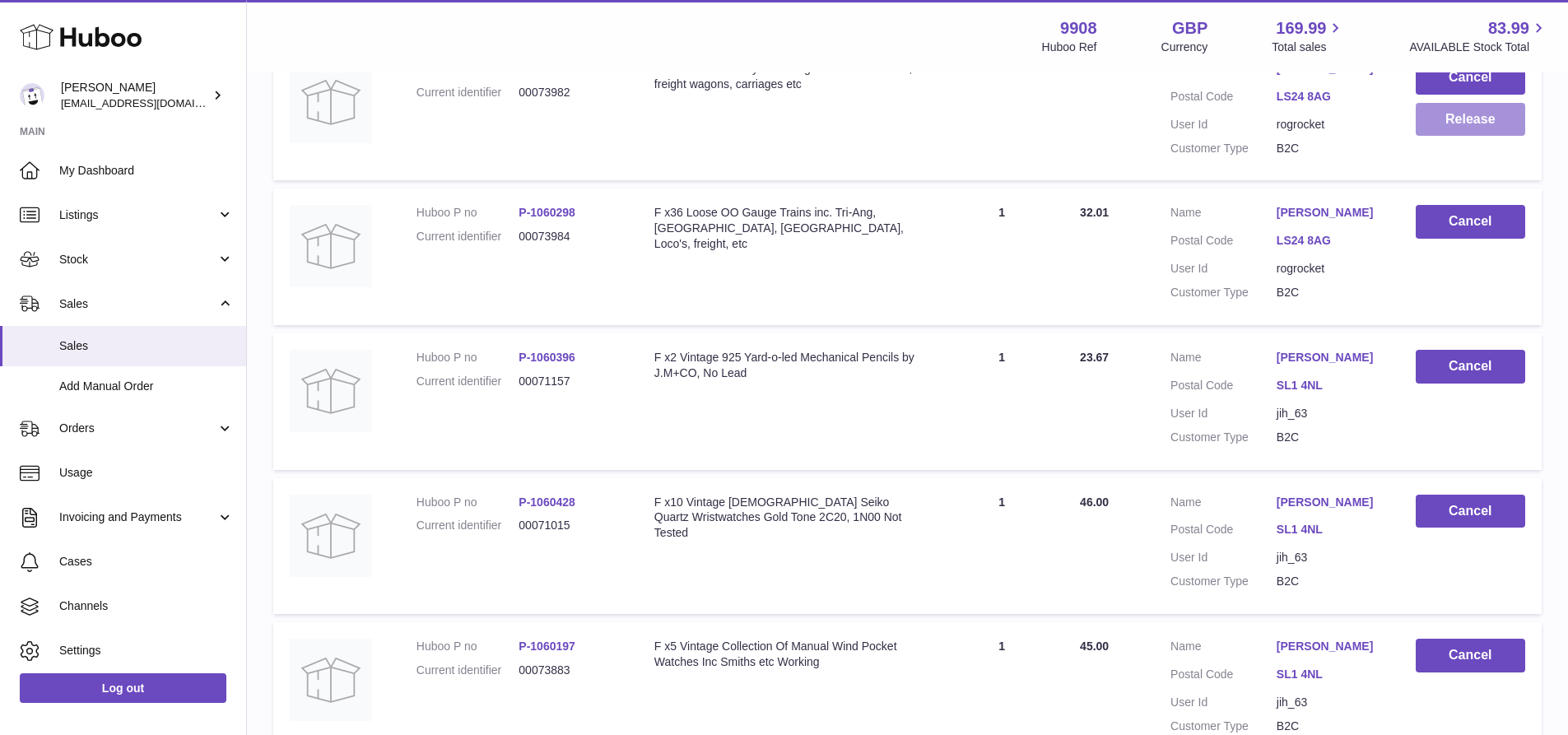
click at [1463, 136] on button "Release" at bounding box center [1470, 120] width 110 height 33
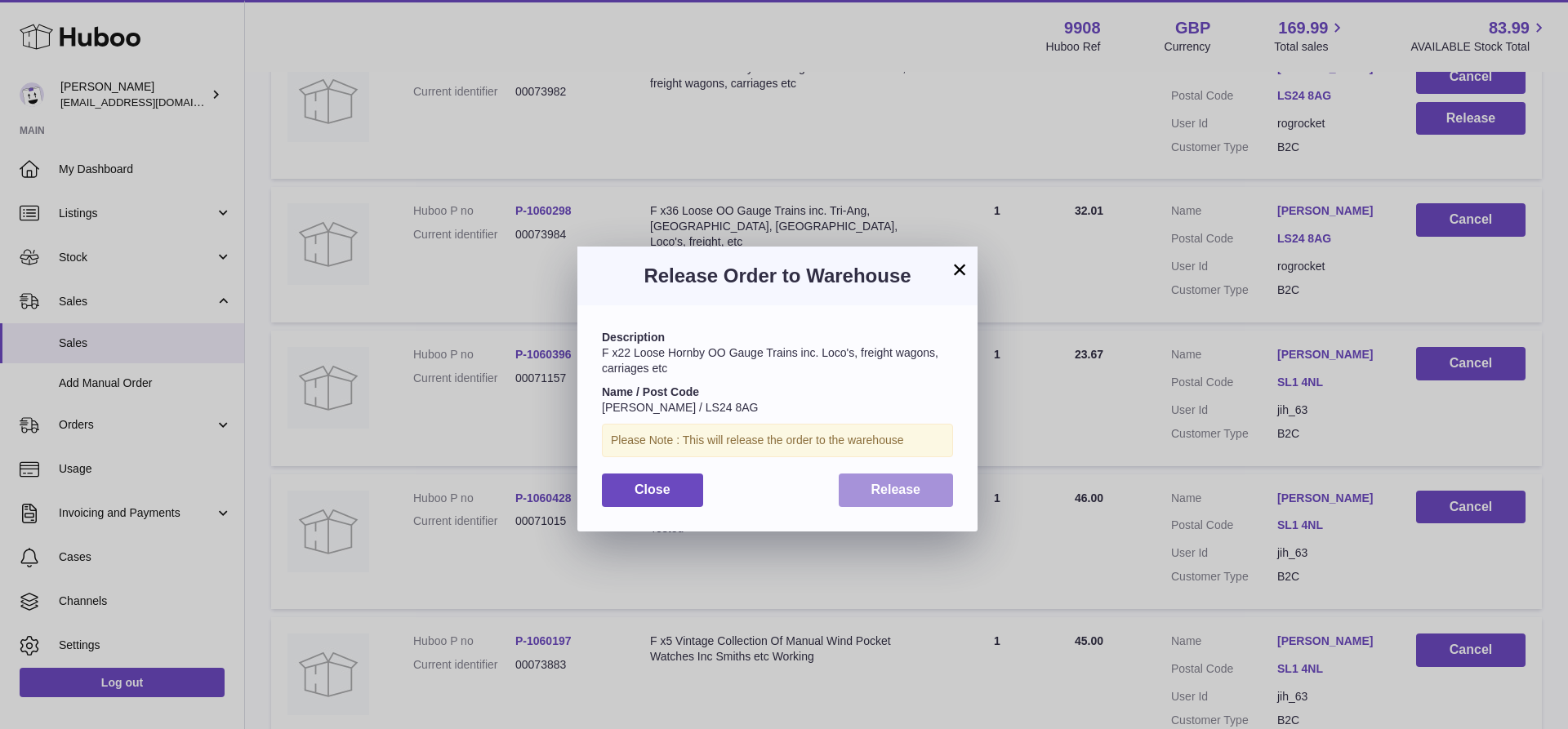
click at [876, 498] on button "Release" at bounding box center [896, 490] width 115 height 33
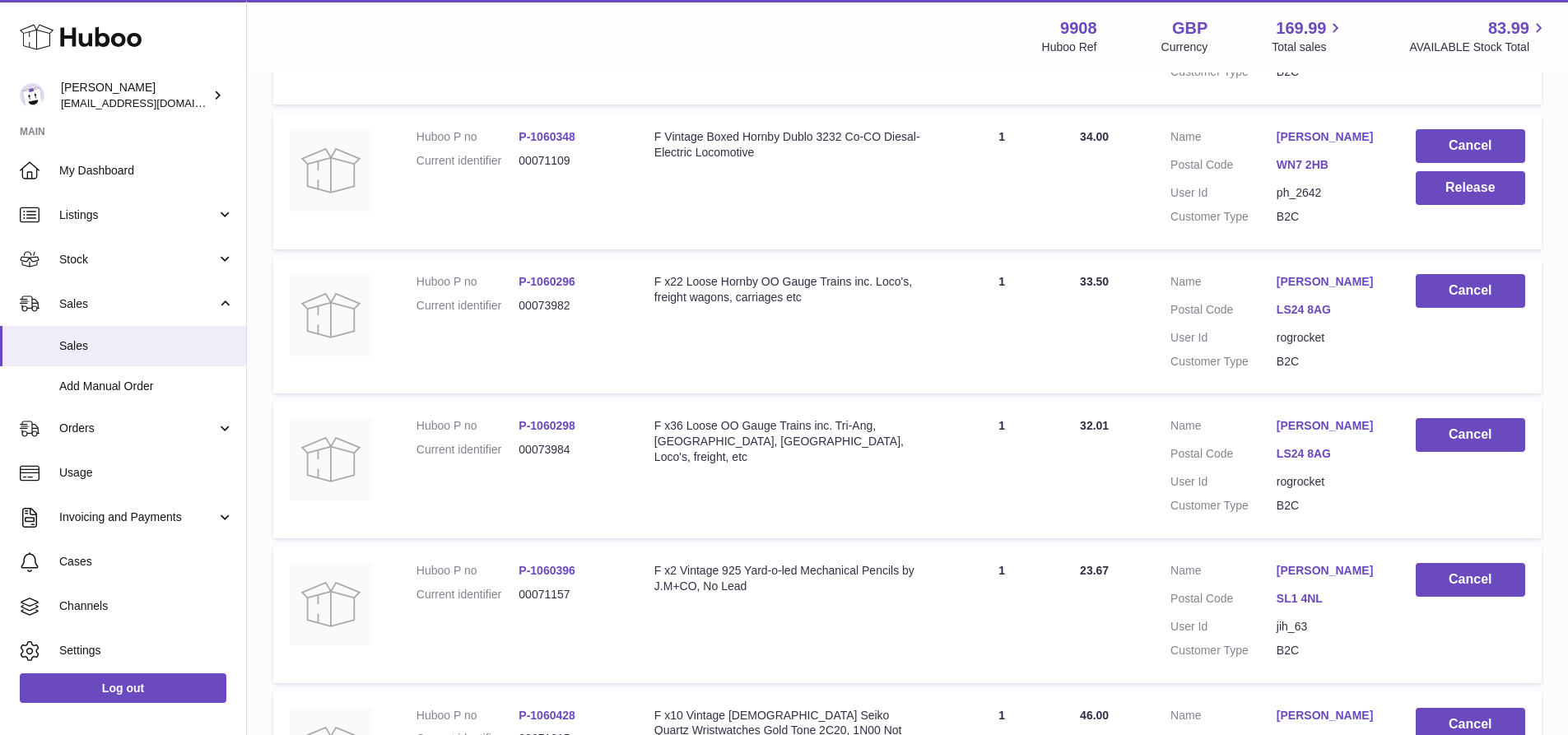
scroll to position [1612, 0]
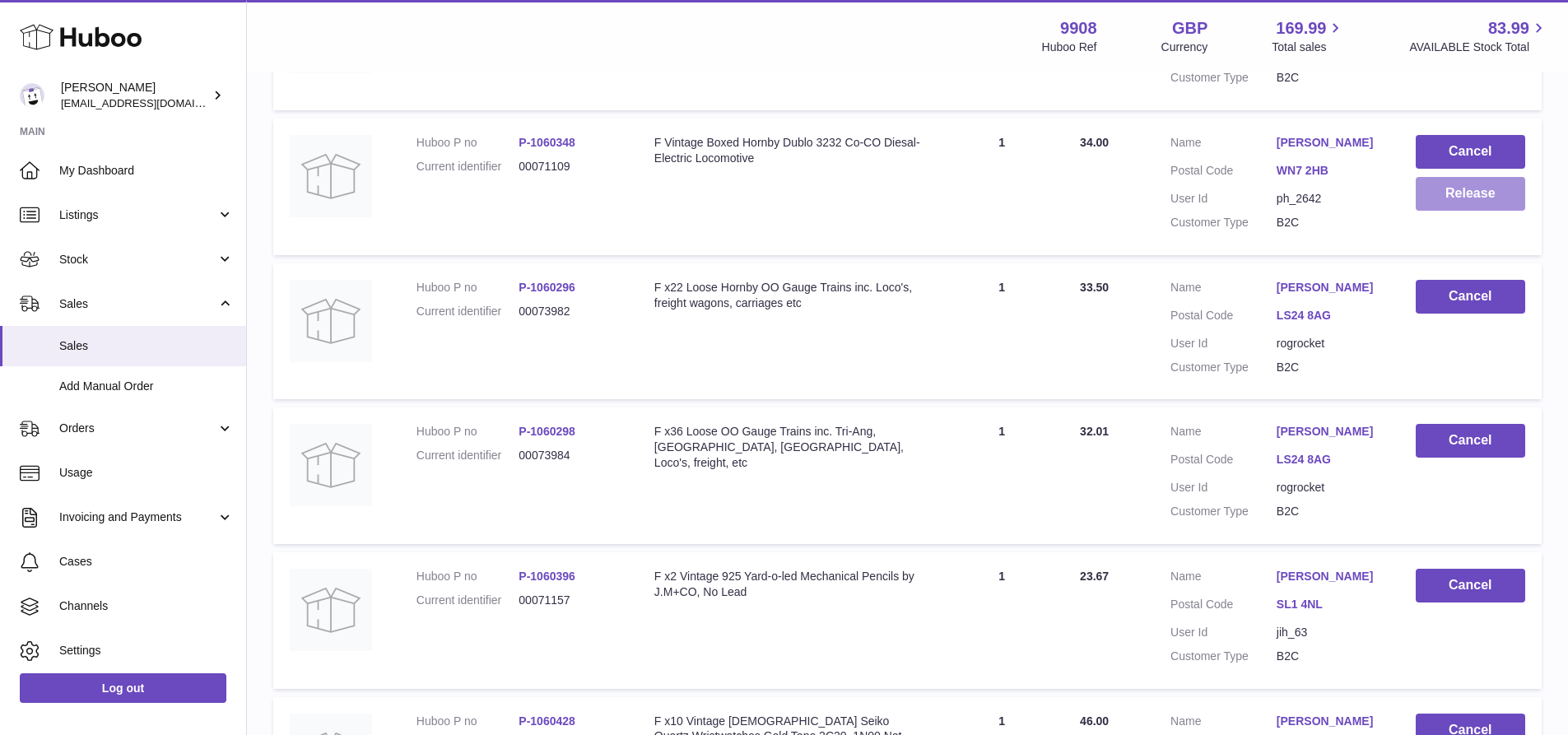
click at [1464, 211] on button "Release" at bounding box center [1470, 193] width 110 height 33
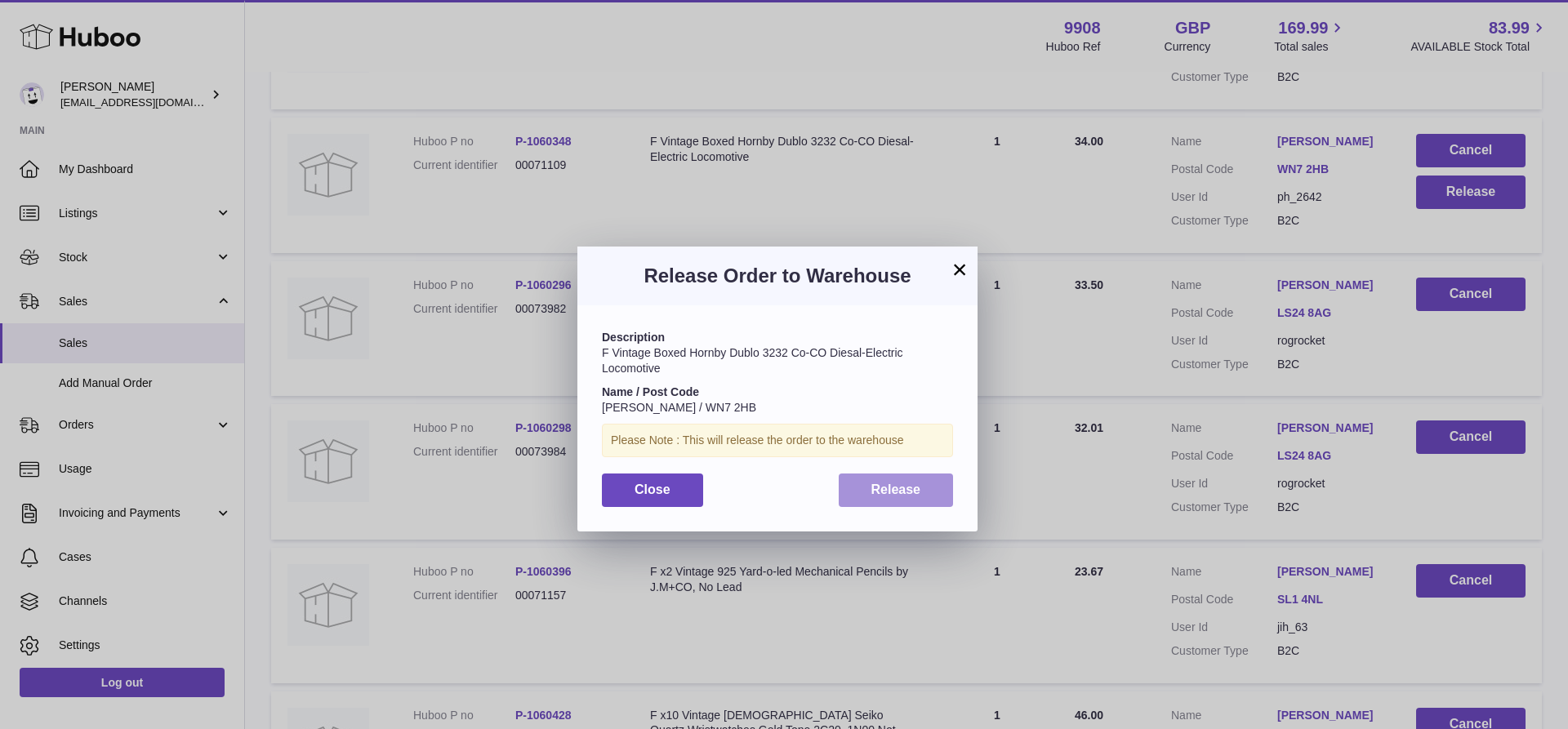
click at [901, 490] on span "Release" at bounding box center [896, 489] width 50 height 14
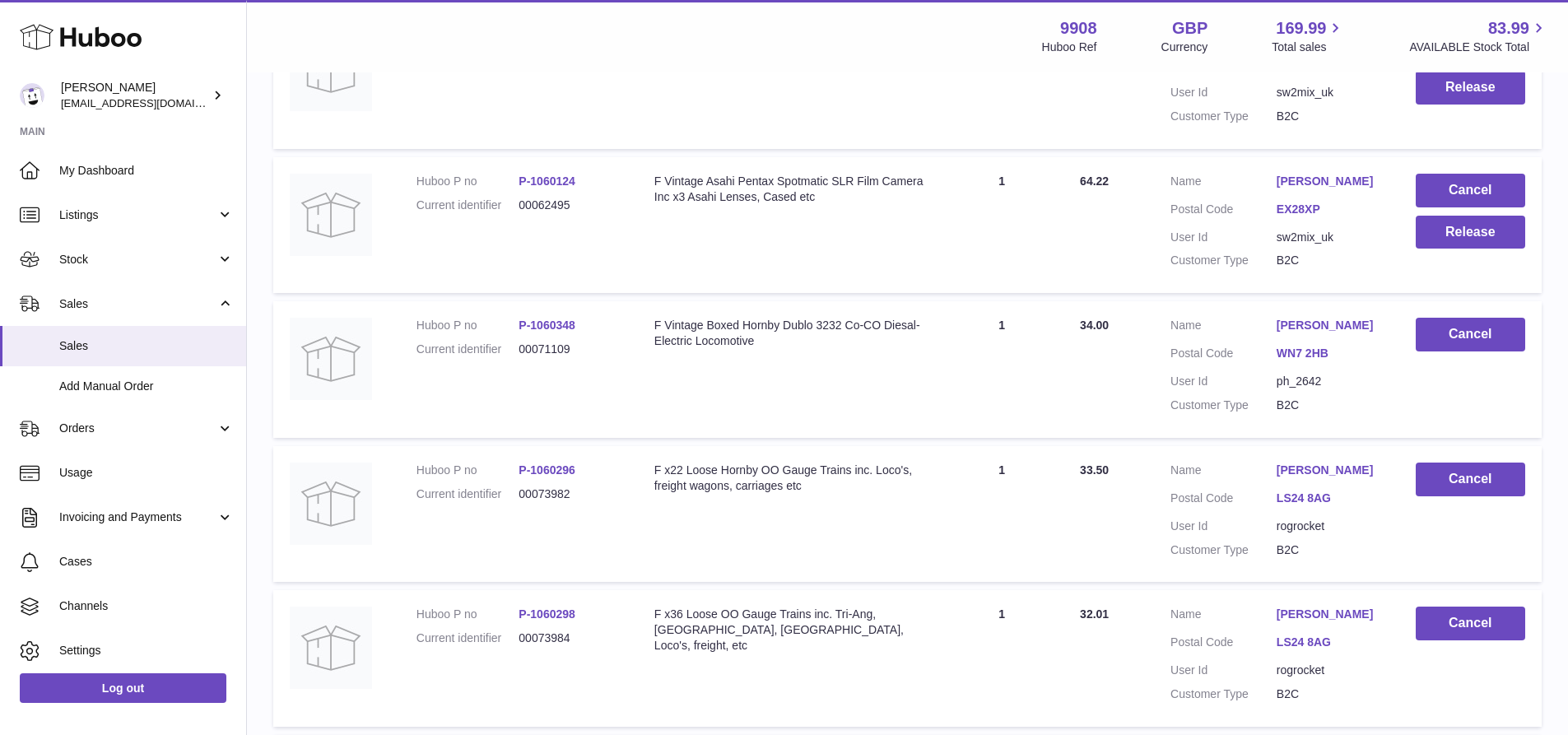
scroll to position [1392, 0]
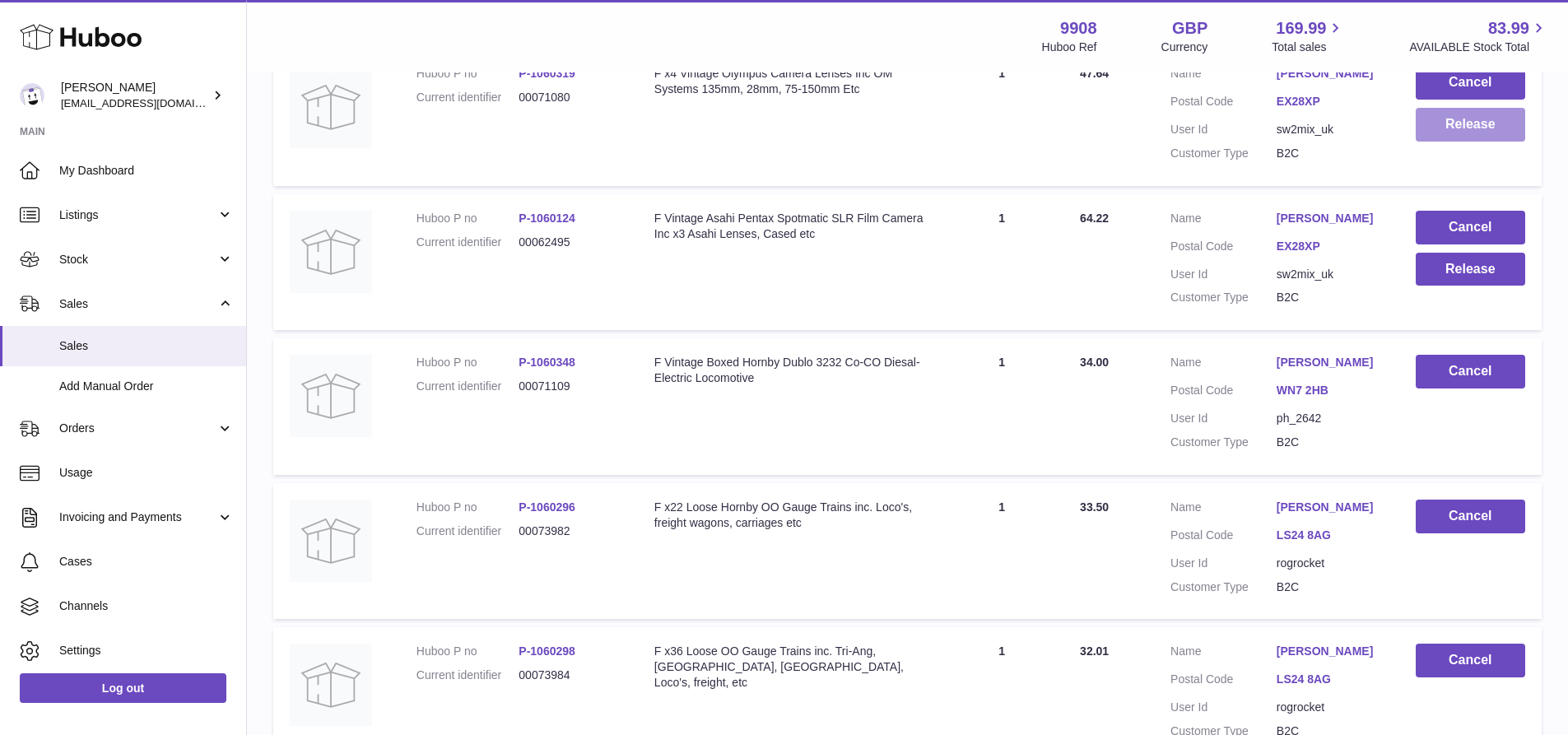
click at [1450, 142] on button "Release" at bounding box center [1470, 125] width 110 height 33
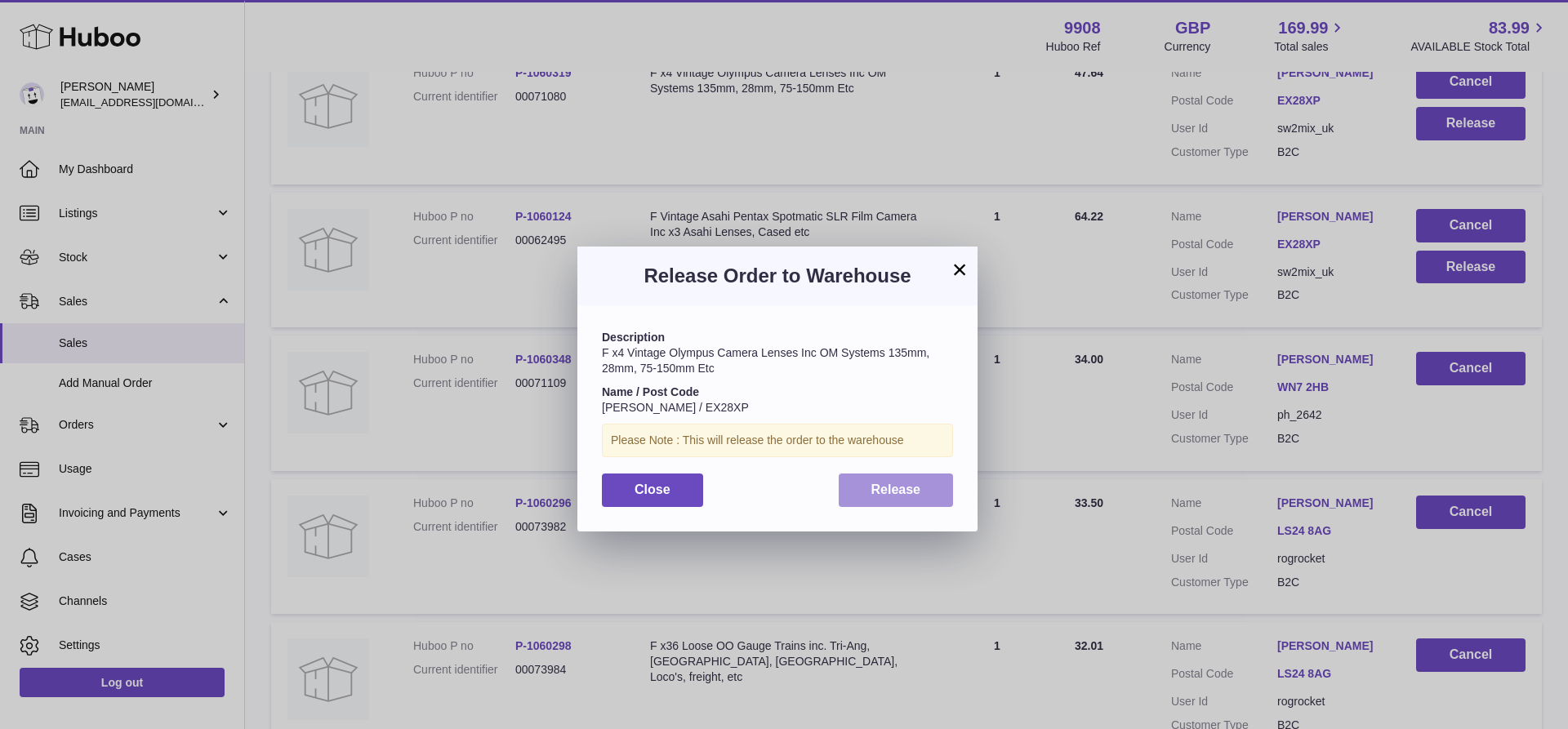
click at [894, 484] on span "Release" at bounding box center [896, 489] width 50 height 14
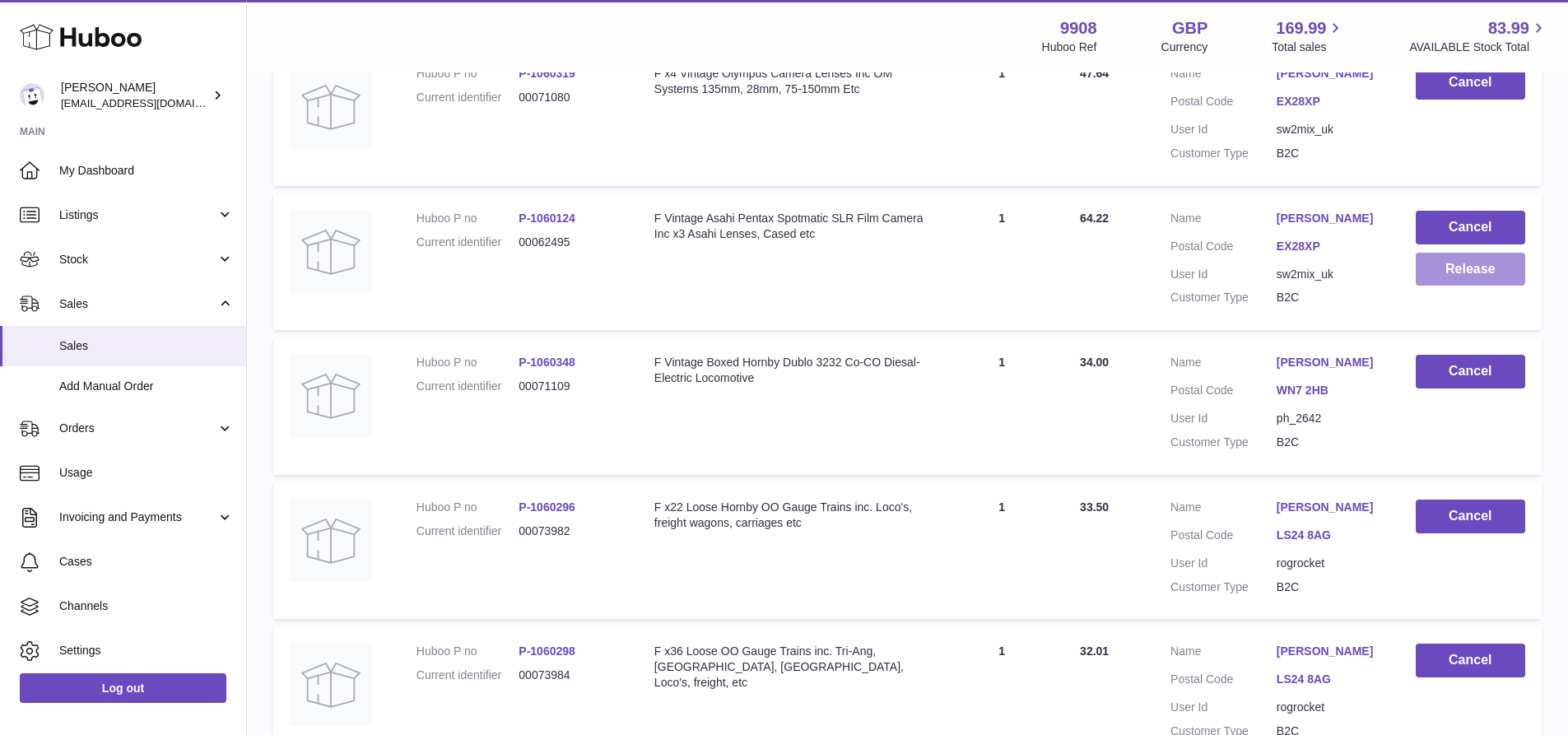
click at [1498, 287] on button "Release" at bounding box center [1470, 269] width 110 height 33
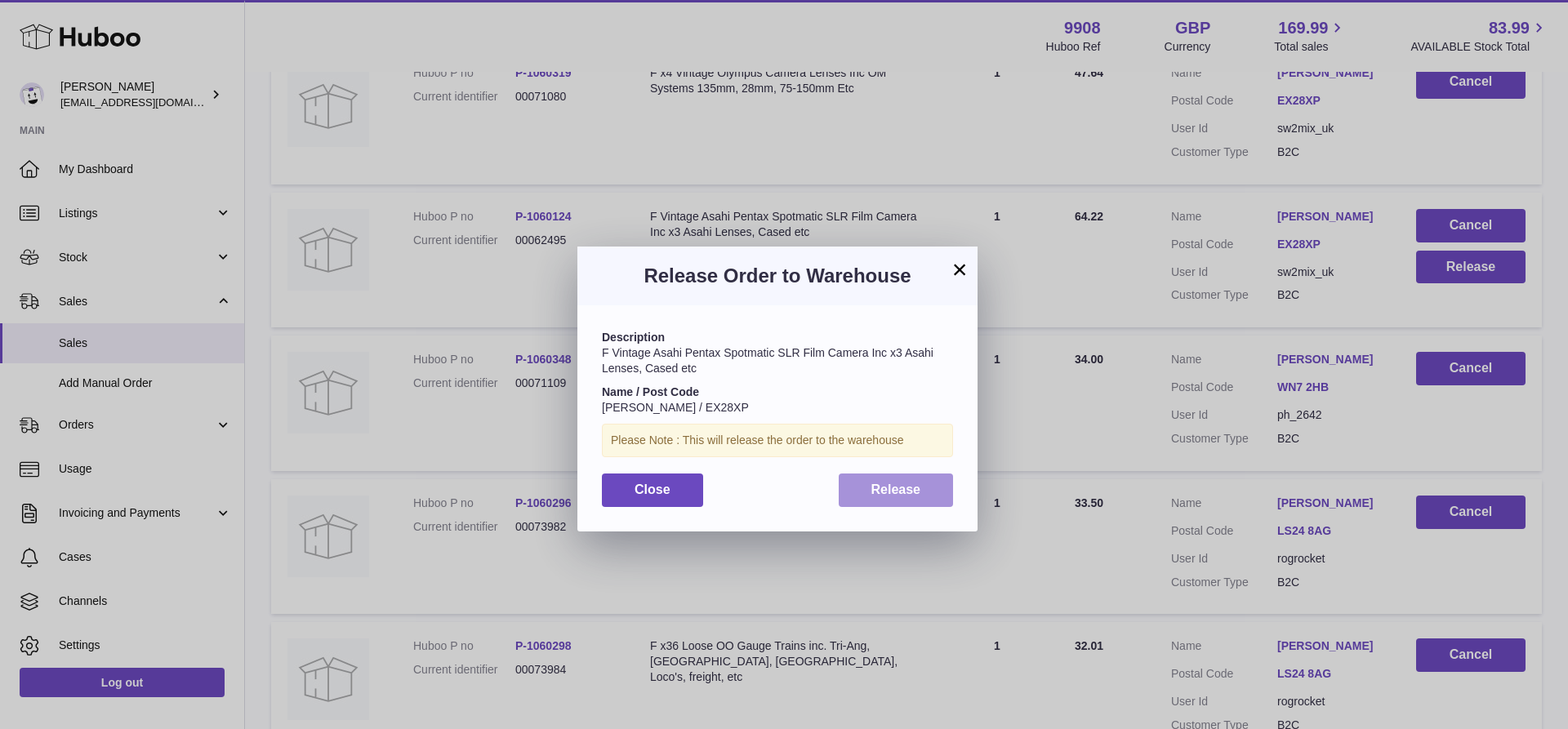
click at [898, 489] on span "Release" at bounding box center [896, 489] width 50 height 14
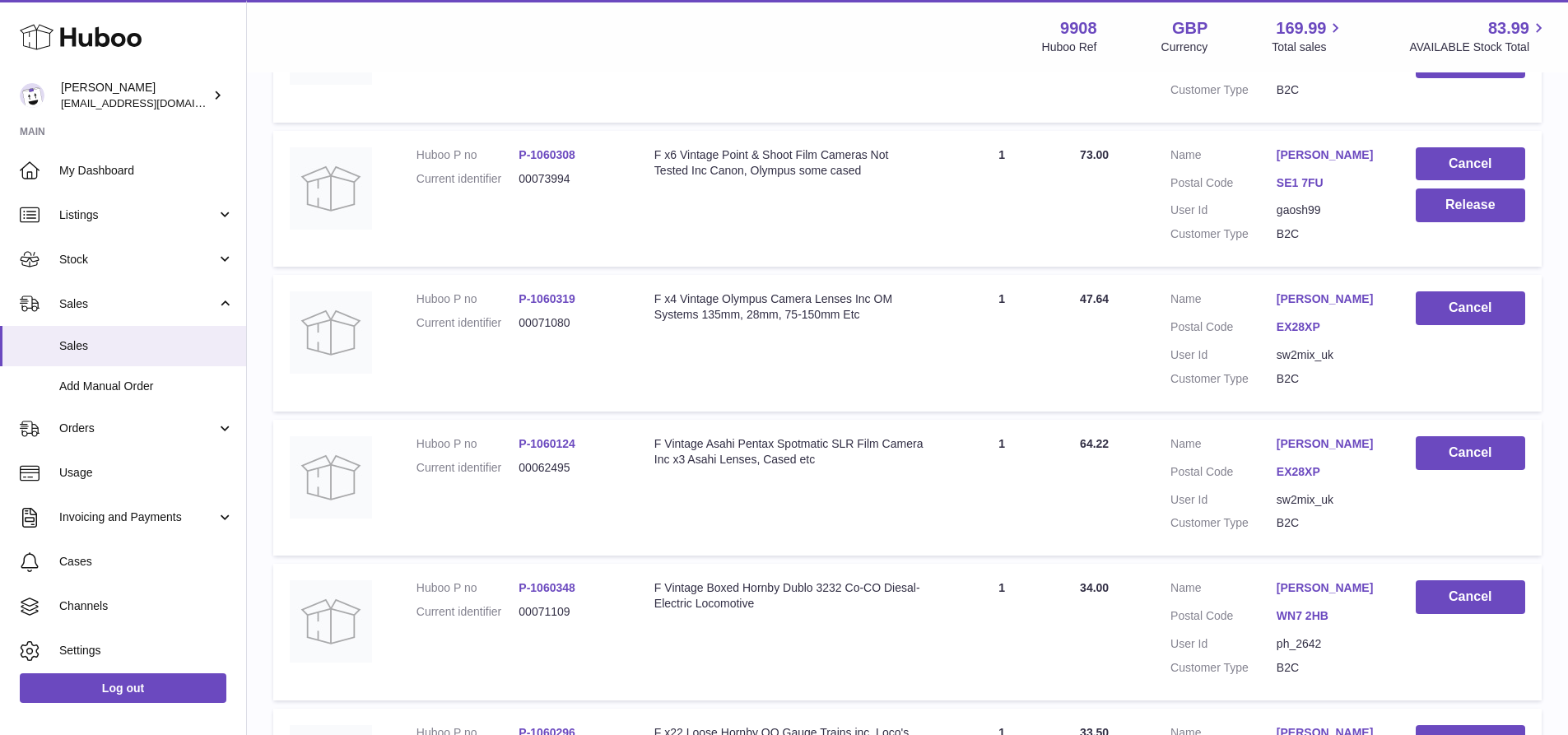
scroll to position [1062, 0]
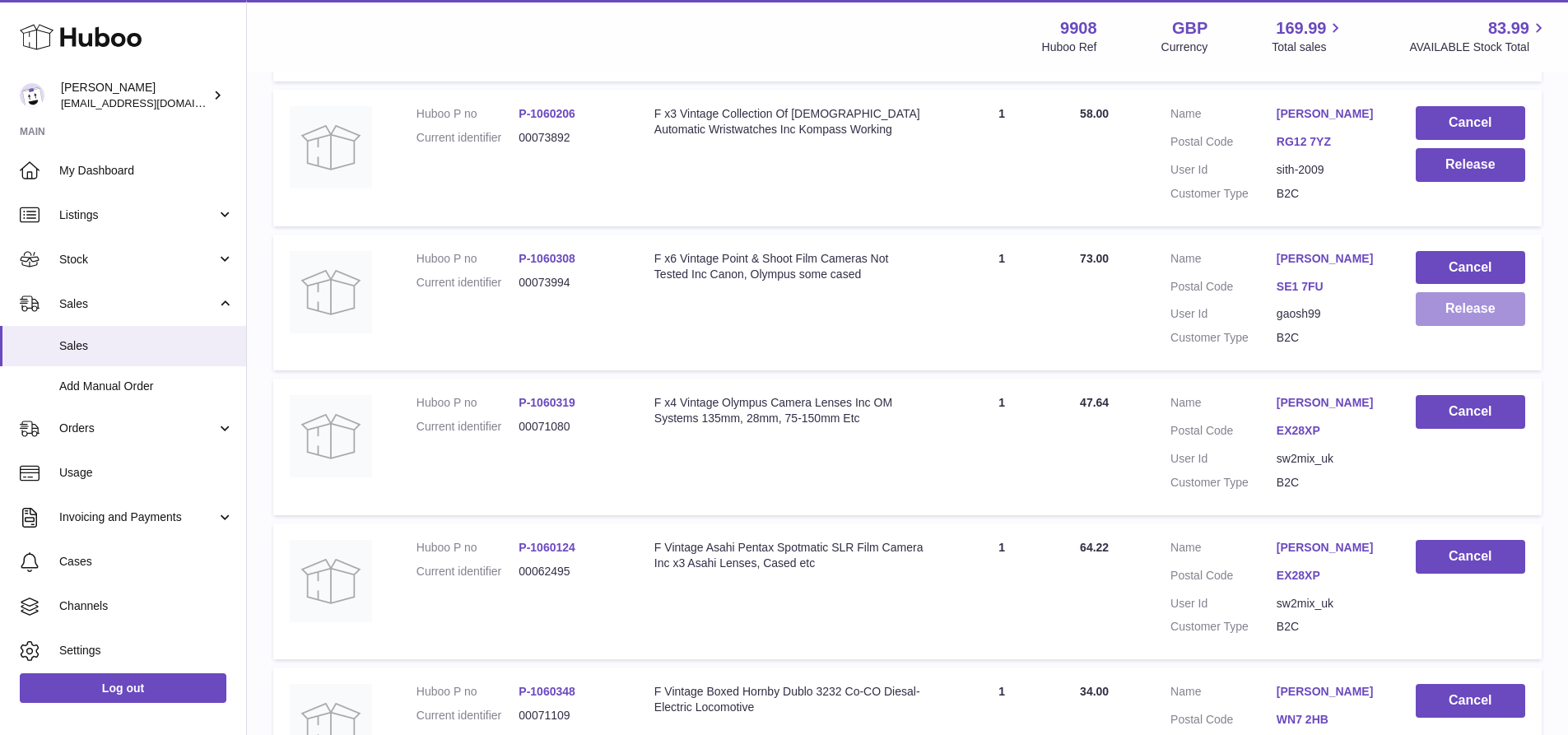
click at [1470, 325] on button "Release" at bounding box center [1470, 309] width 110 height 33
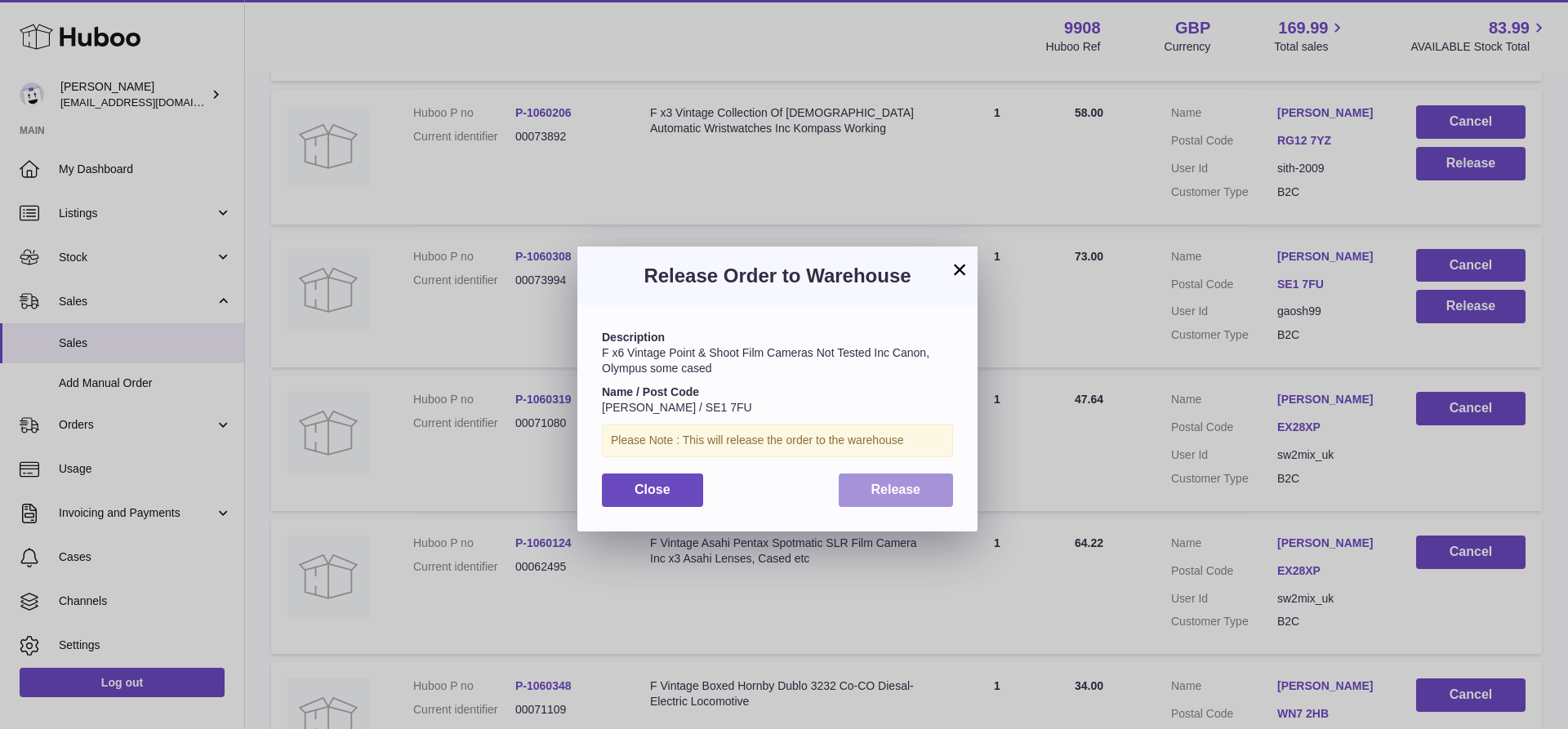
click at [869, 491] on button "Release" at bounding box center [896, 490] width 115 height 33
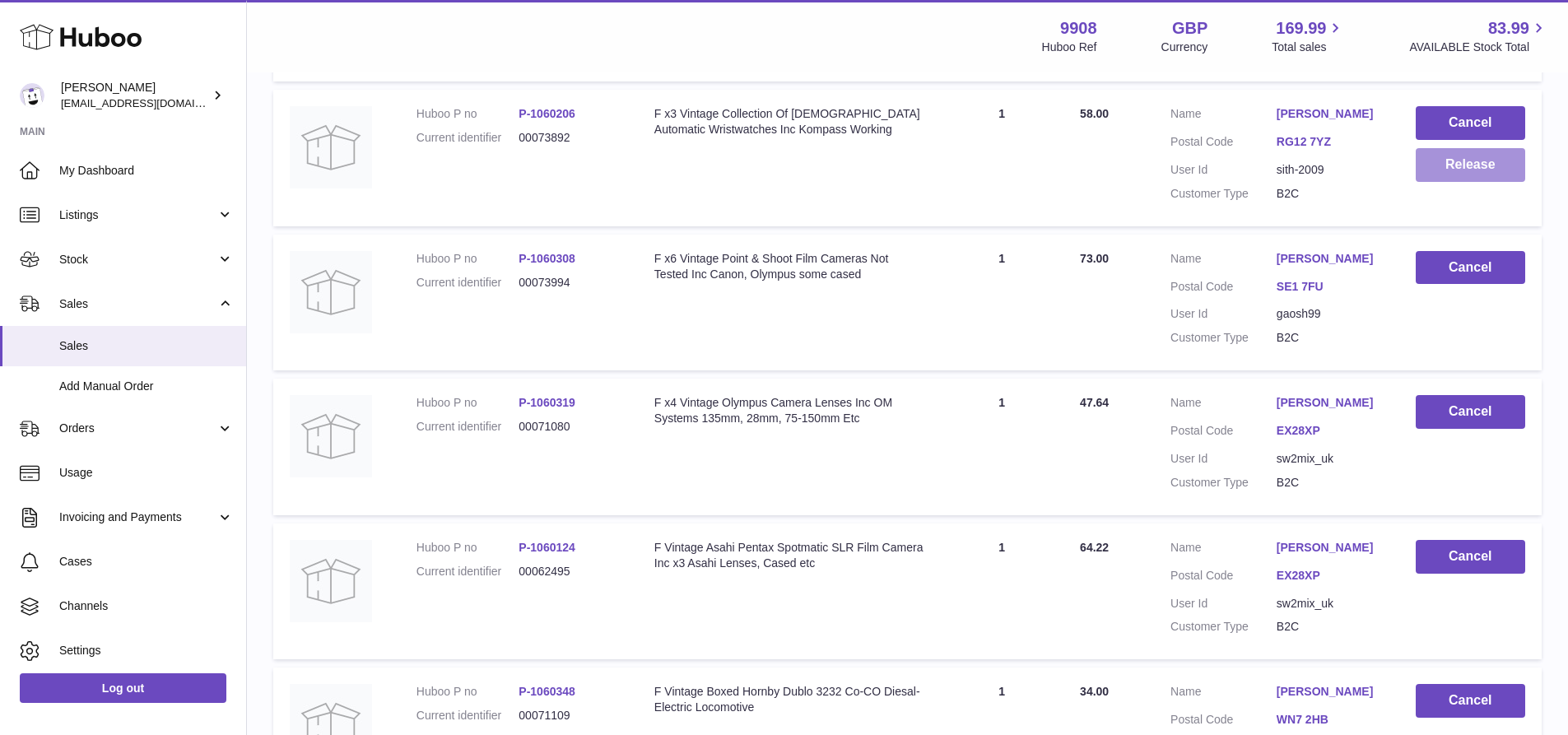
click at [1460, 179] on button "Release" at bounding box center [1470, 165] width 110 height 33
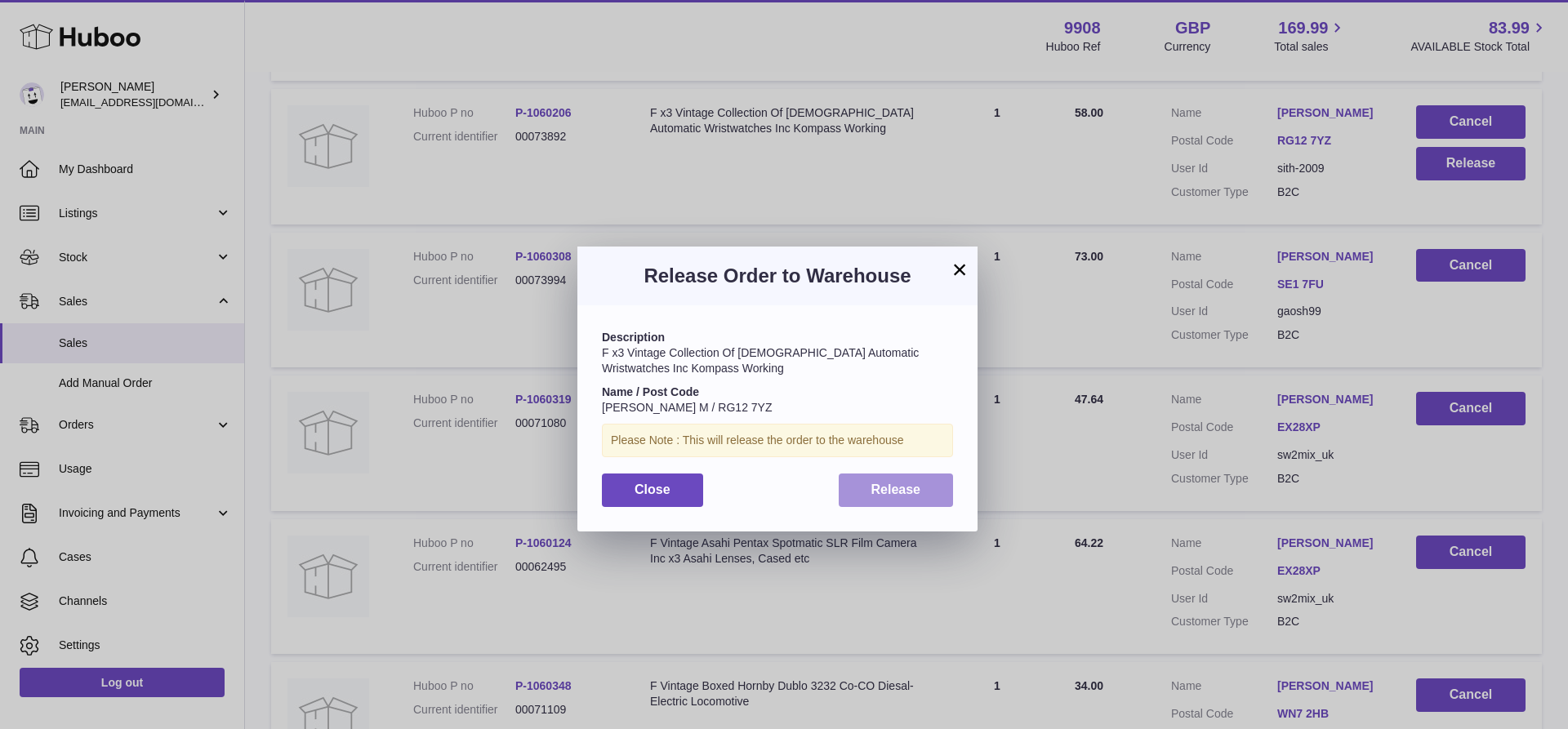
click at [892, 491] on span "Release" at bounding box center [896, 489] width 50 height 14
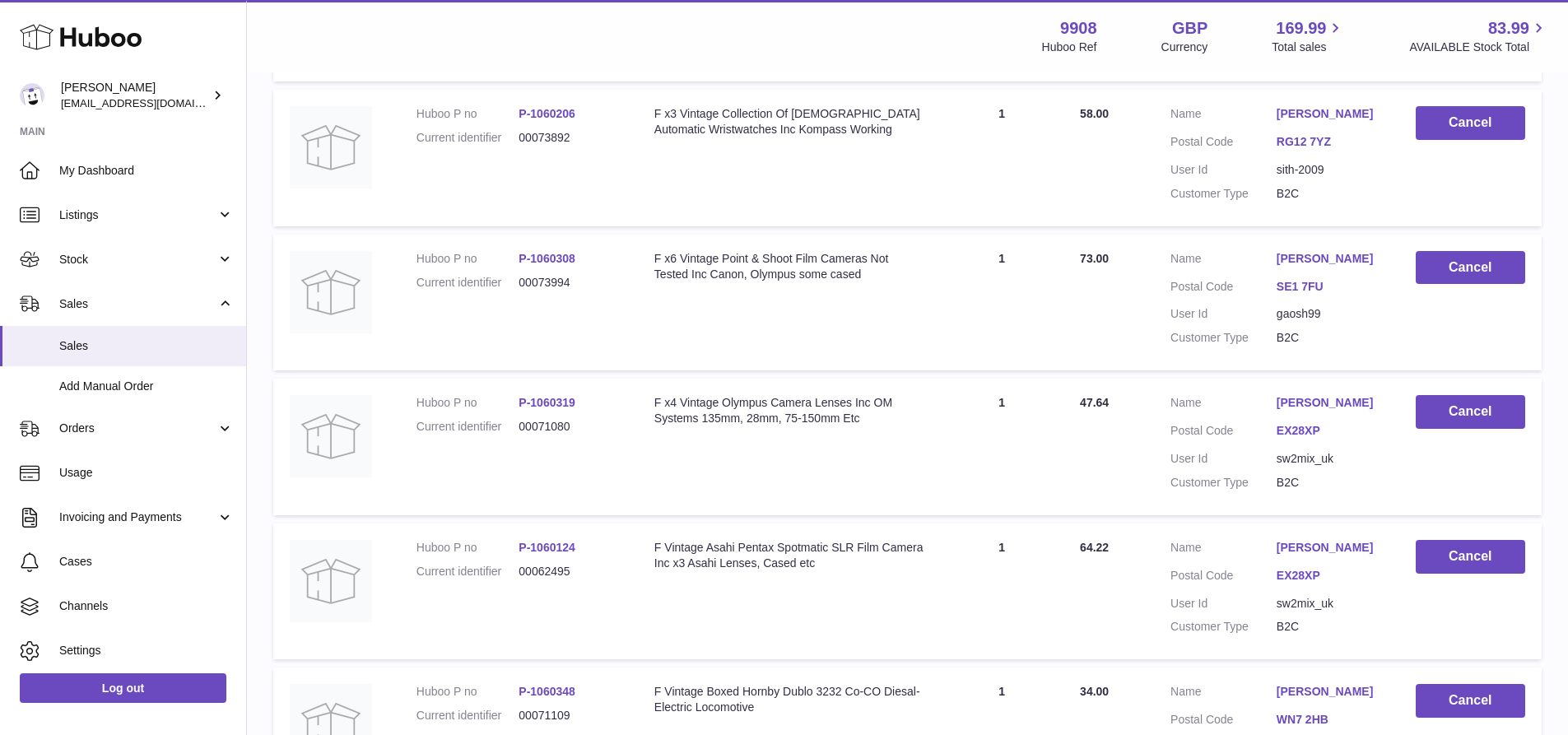
scroll to position [732, 0]
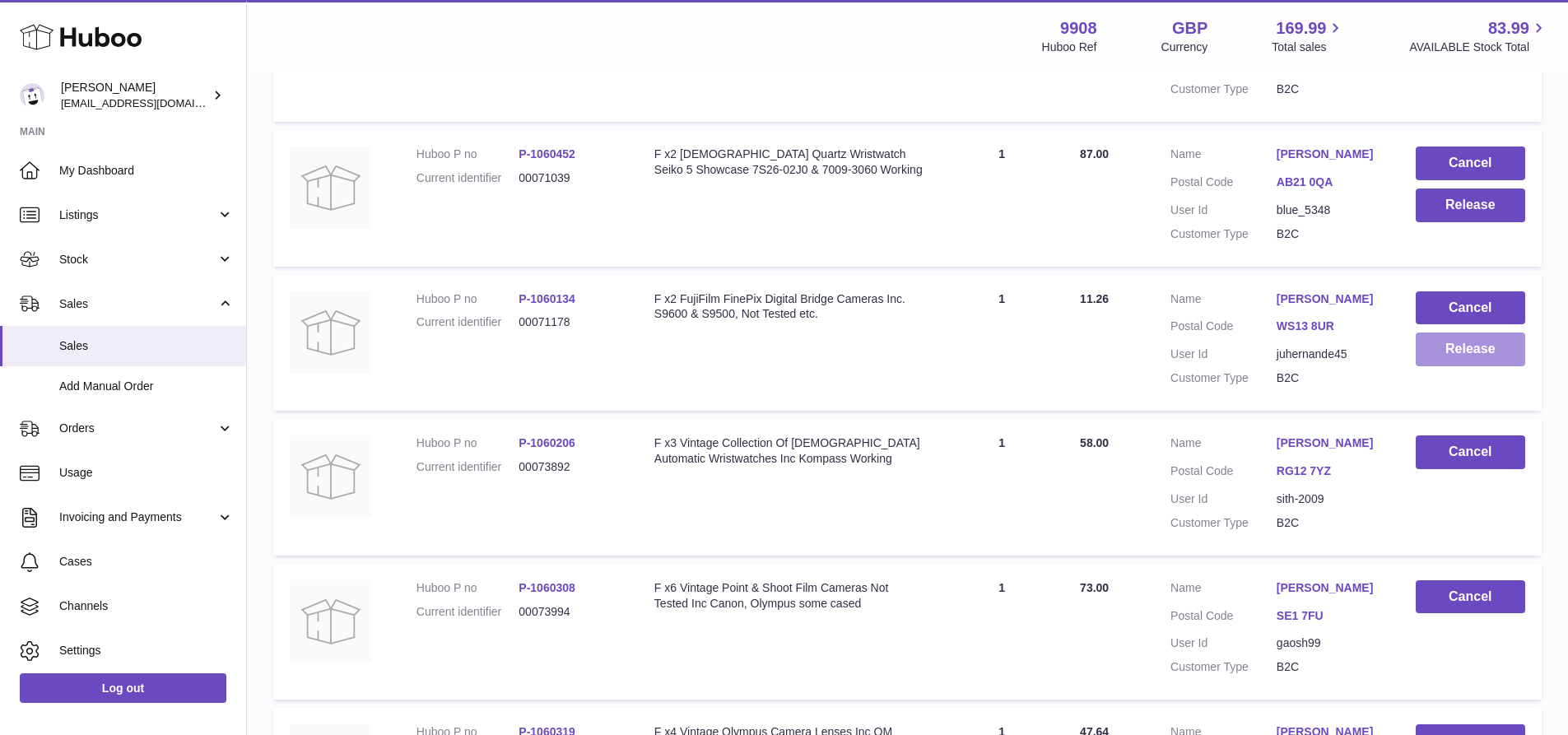
click at [1490, 356] on button "Release" at bounding box center [1470, 349] width 110 height 33
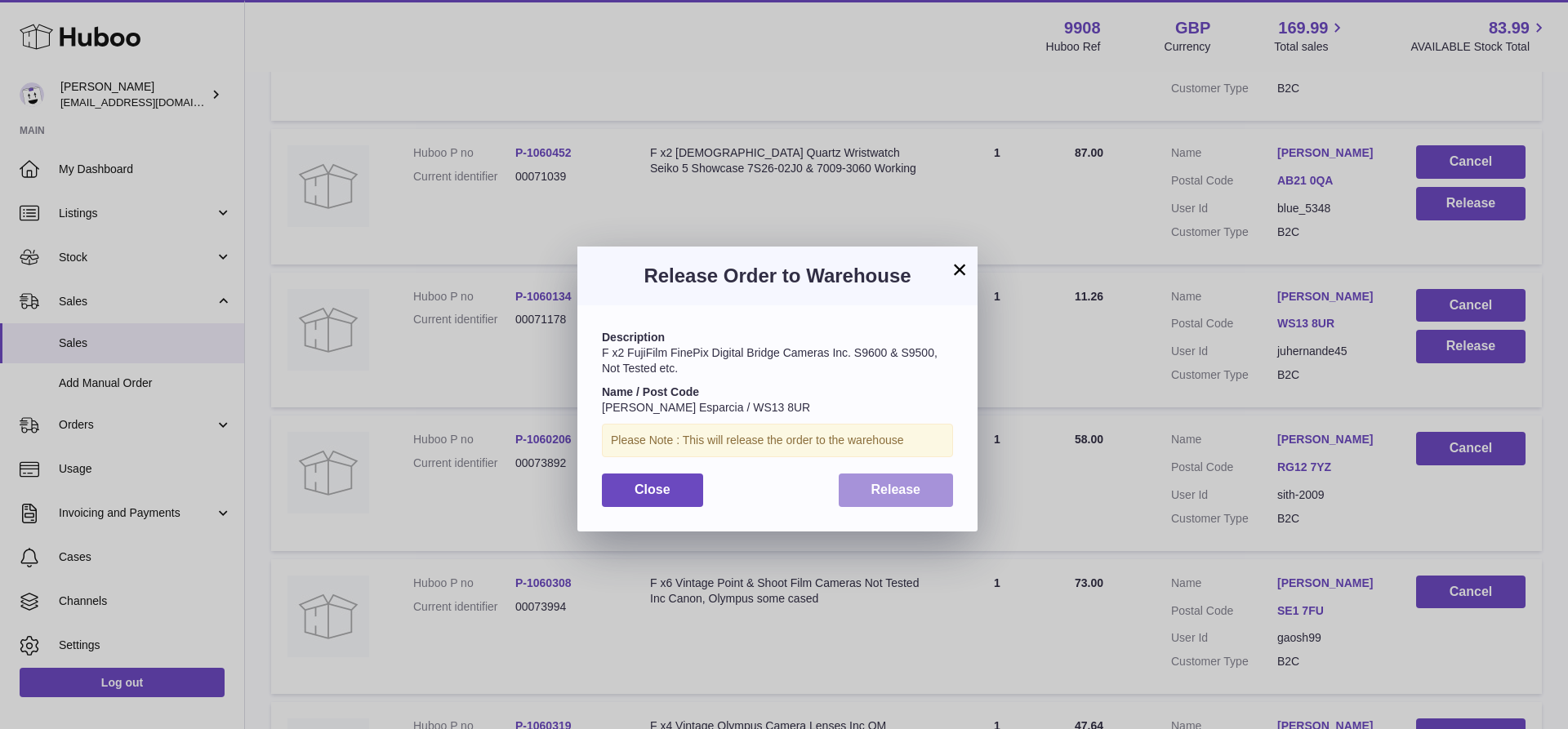
click at [867, 502] on button "Release" at bounding box center [896, 490] width 115 height 33
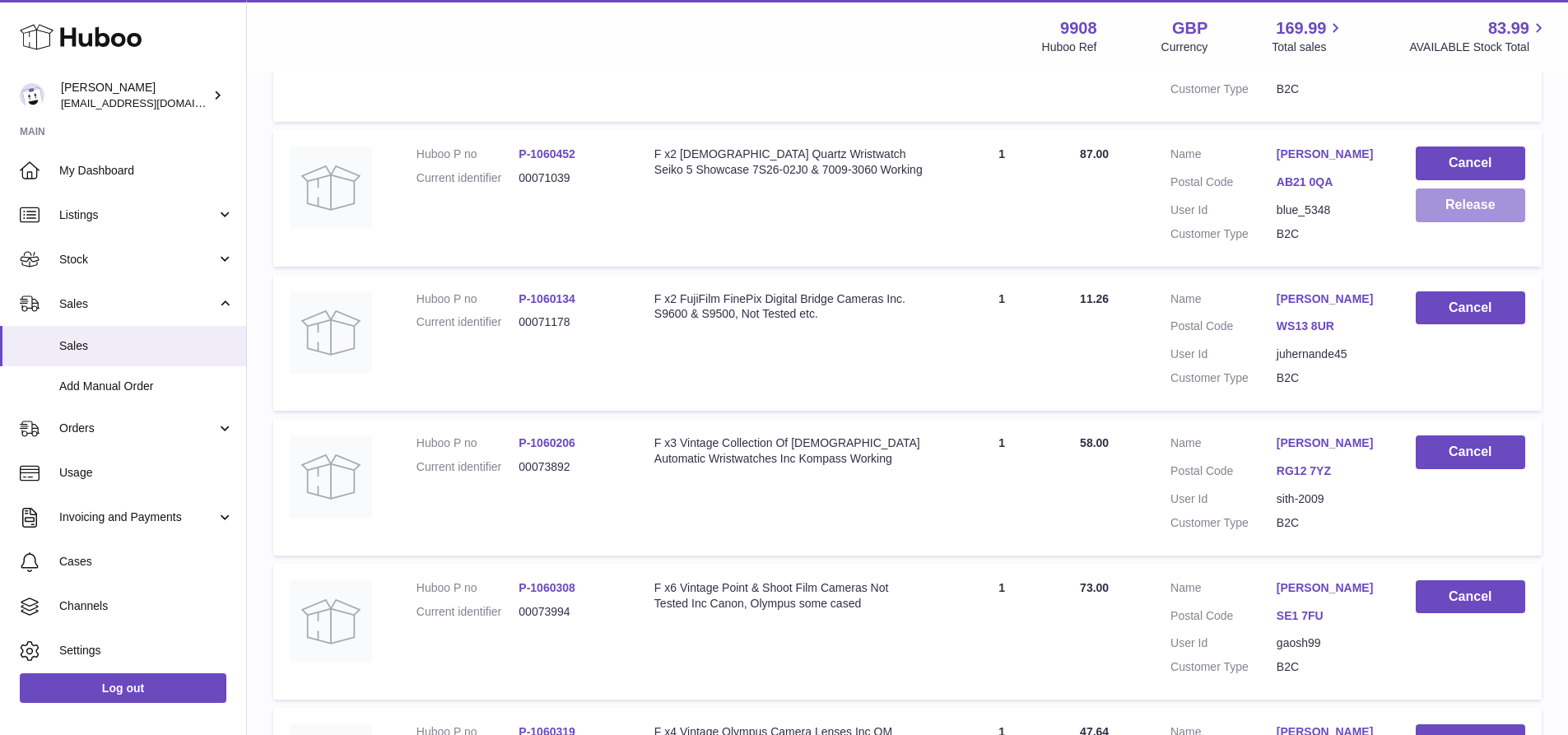
click at [1489, 208] on button "Release" at bounding box center [1470, 205] width 110 height 33
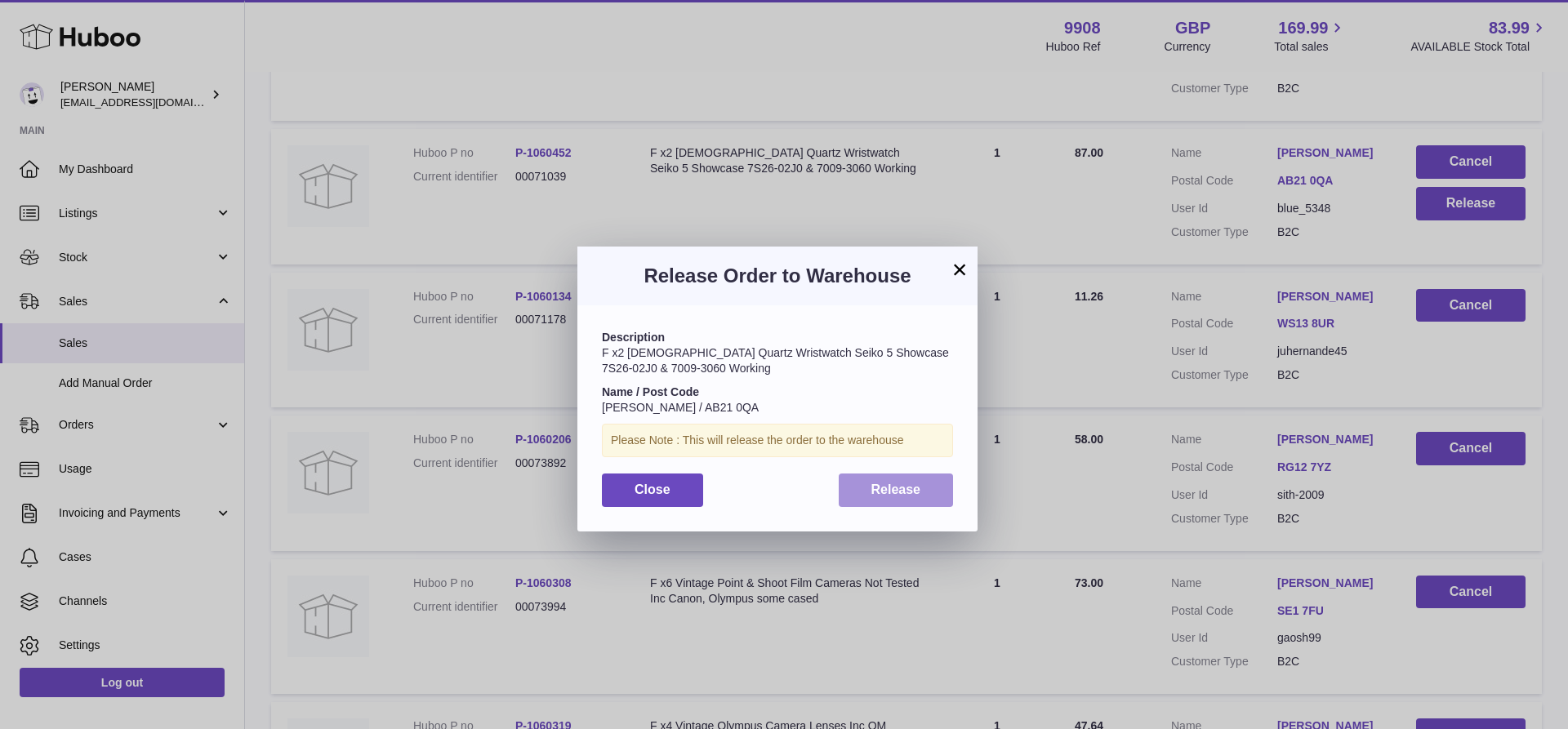
click at [869, 490] on button "Release" at bounding box center [896, 490] width 115 height 33
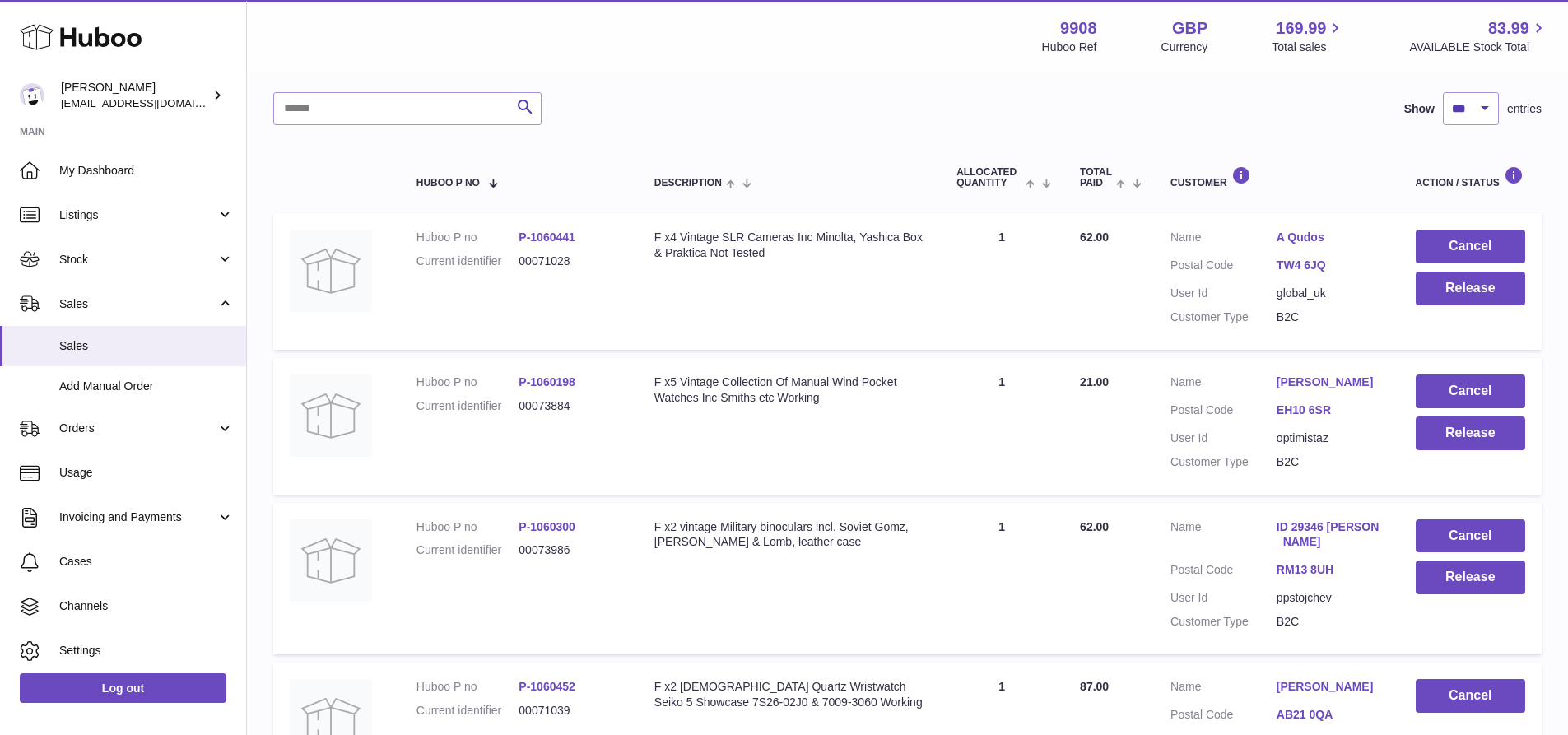
scroll to position [0, 0]
